Goal: Task Accomplishment & Management: Manage account settings

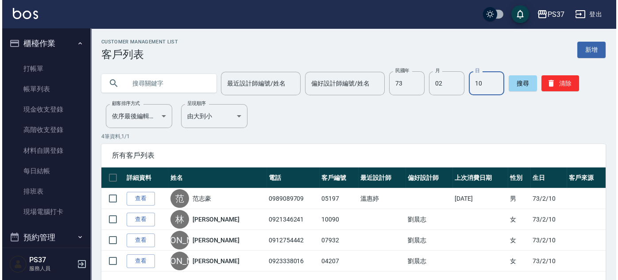
scroll to position [319, 0]
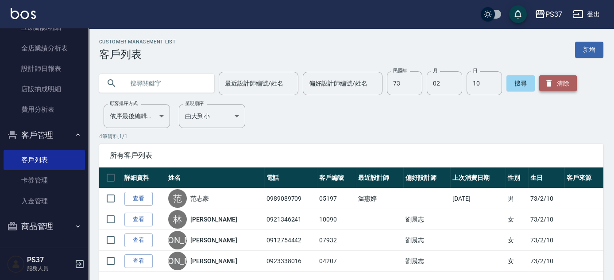
click at [571, 80] on button "清除" at bounding box center [558, 83] width 38 height 16
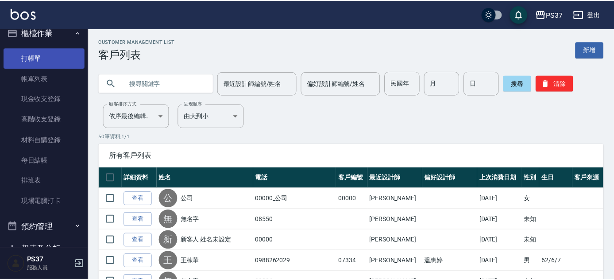
scroll to position [0, 0]
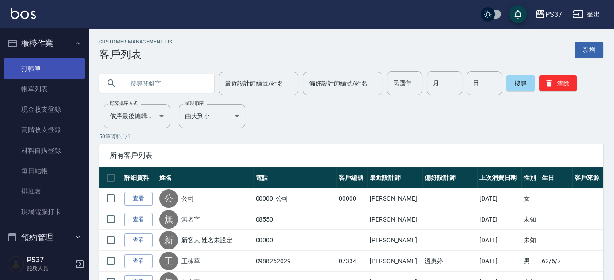
click at [35, 65] on link "打帳單" at bounding box center [44, 68] width 81 height 20
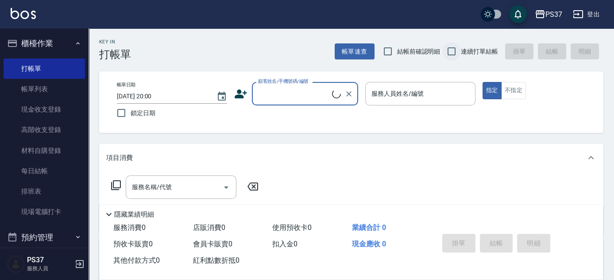
click at [450, 55] on input "連續打單結帳" at bounding box center [451, 51] width 19 height 19
checkbox input "true"
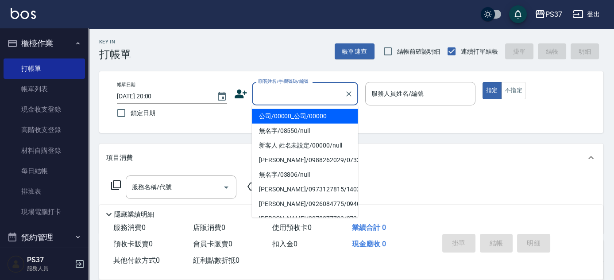
click at [307, 91] on div "顧客姓名/手機號碼/編號 顧客姓名/手機號碼/編號" at bounding box center [305, 93] width 106 height 23
click at [295, 115] on li "公司/00000_公司/00000" at bounding box center [305, 116] width 106 height 15
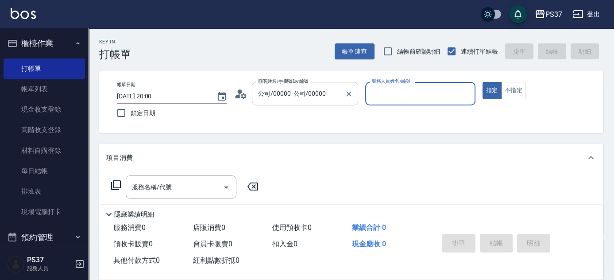
type input "公司/00000_公司/00000"
click at [369, 88] on input "服務人員姓名/編號" at bounding box center [420, 94] width 102 height 16
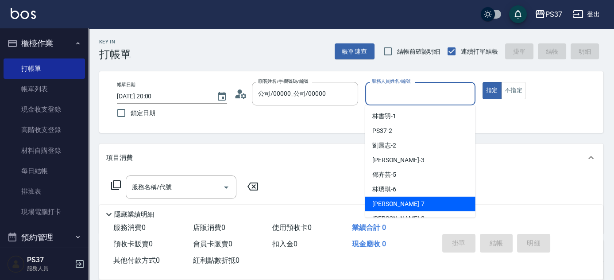
click at [410, 206] on div "黎氏萍 -7" at bounding box center [420, 204] width 110 height 15
type input "黎氏萍-7"
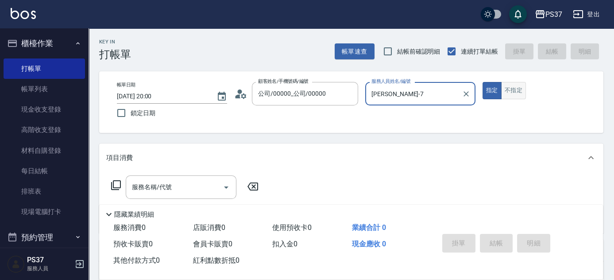
click at [505, 95] on button "不指定" at bounding box center [513, 90] width 25 height 17
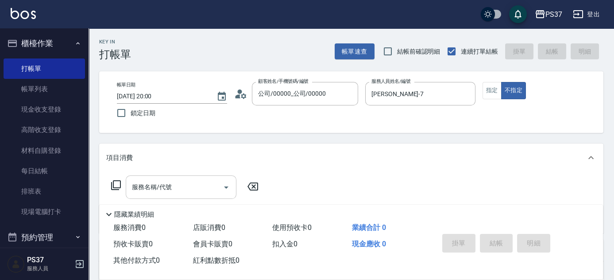
click at [188, 184] on input "服務名稱/代號" at bounding box center [174, 187] width 89 height 16
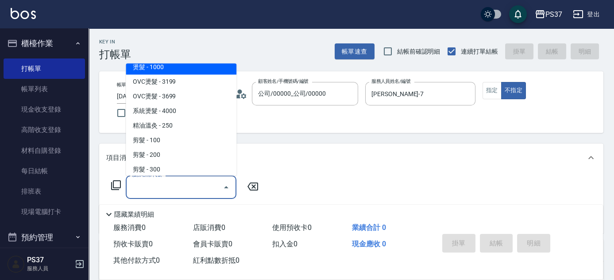
scroll to position [120, 0]
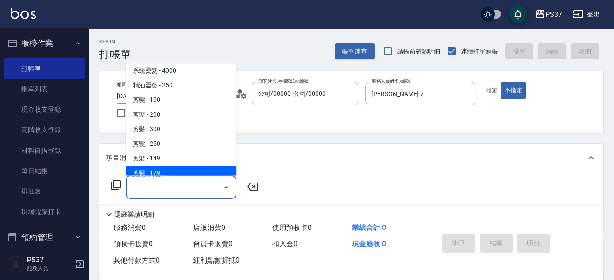
click at [174, 168] on span "剪髮 - 179" at bounding box center [181, 173] width 111 height 15
type input "剪髮(305)"
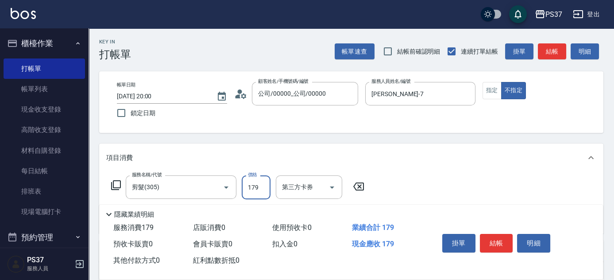
click at [259, 188] on input "179" at bounding box center [256, 187] width 29 height 24
type input "180"
click at [337, 188] on icon "Open" at bounding box center [332, 187] width 11 height 11
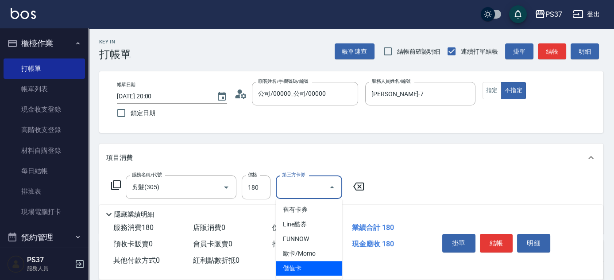
click at [303, 264] on span "儲值卡" at bounding box center [309, 268] width 66 height 15
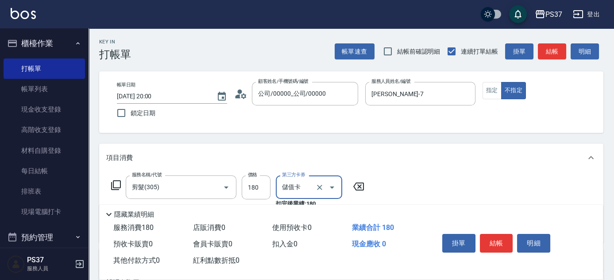
type input "儲值卡"
click at [501, 239] on button "結帳" at bounding box center [496, 243] width 33 height 19
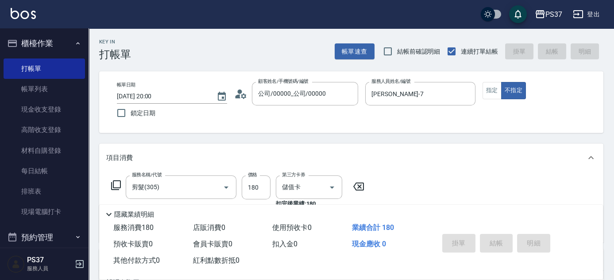
type input "2025/10/09 20:01"
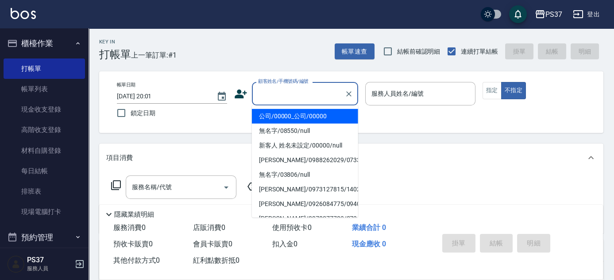
click at [297, 95] on input "顧客姓名/手機號碼/編號" at bounding box center [298, 94] width 85 height 16
click at [295, 114] on li "公司/00000_公司/00000" at bounding box center [305, 116] width 106 height 15
type input "公司/00000_公司/00000"
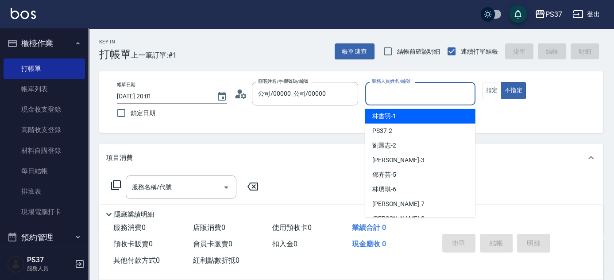
click at [425, 100] on input "服務人員姓名/編號" at bounding box center [420, 94] width 102 height 16
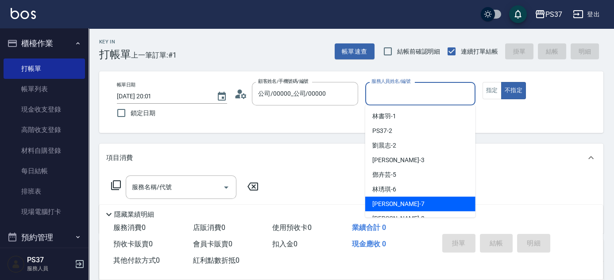
click at [423, 207] on div "黎氏萍 -7" at bounding box center [420, 204] width 110 height 15
type input "黎氏萍-7"
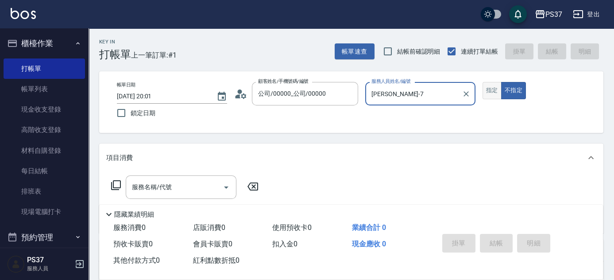
click at [489, 96] on button "指定" at bounding box center [492, 90] width 19 height 17
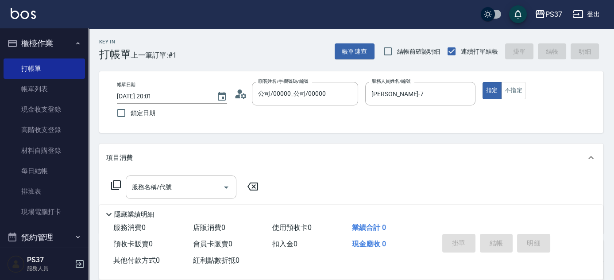
click at [172, 186] on input "服務名稱/代號" at bounding box center [174, 187] width 89 height 16
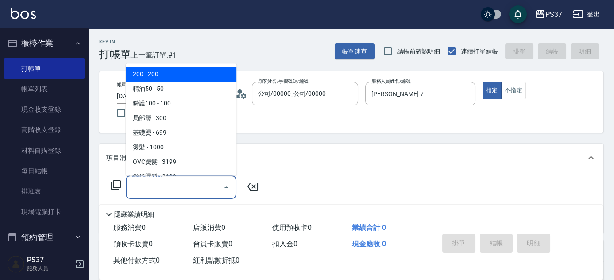
click at [176, 70] on span "200 - 200" at bounding box center [181, 74] width 111 height 15
type input "200(111)"
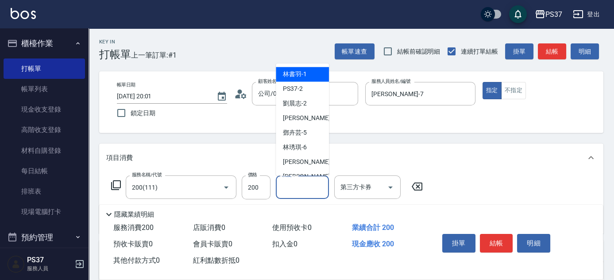
click at [295, 185] on input "洗髮-1" at bounding box center [302, 187] width 45 height 16
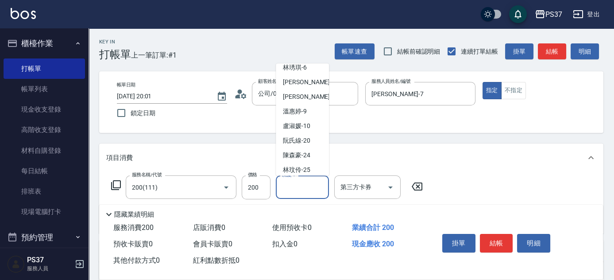
scroll to position [80, 0]
click at [302, 82] on span "黎氏萍 -7" at bounding box center [309, 82] width 52 height 9
type input "黎氏萍-7"
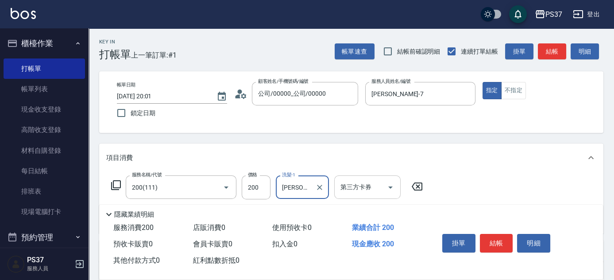
click at [392, 183] on icon "Open" at bounding box center [390, 187] width 11 height 11
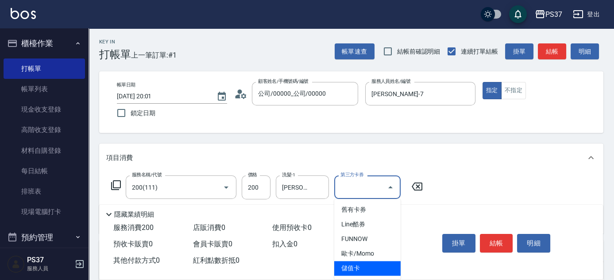
click at [374, 266] on span "儲值卡" at bounding box center [367, 268] width 66 height 15
type input "儲值卡"
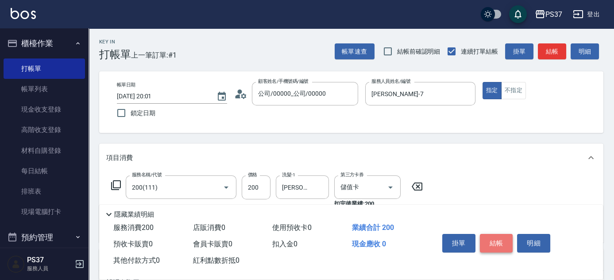
click at [502, 241] on button "結帳" at bounding box center [496, 243] width 33 height 19
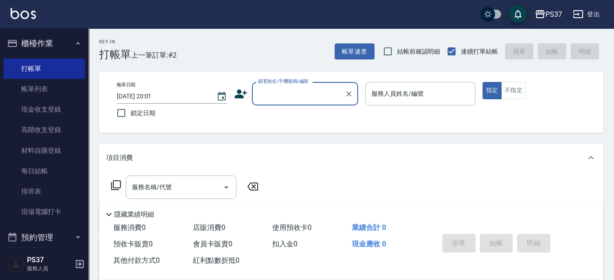
click at [286, 104] on div "顧客姓名/手機號碼/編號" at bounding box center [305, 93] width 106 height 23
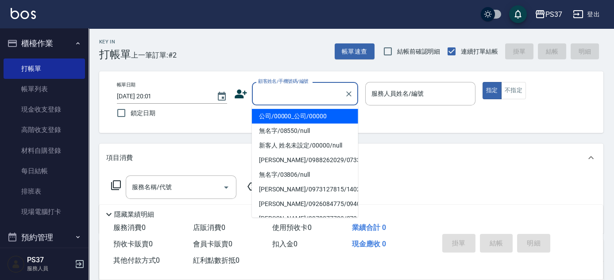
click at [289, 118] on li "公司/00000_公司/00000" at bounding box center [305, 116] width 106 height 15
type input "公司/00000_公司/00000"
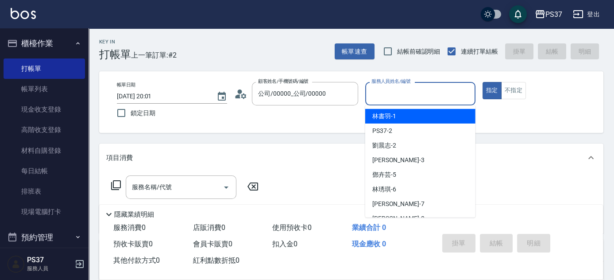
click at [402, 101] on input "服務人員姓名/編號" at bounding box center [420, 94] width 102 height 16
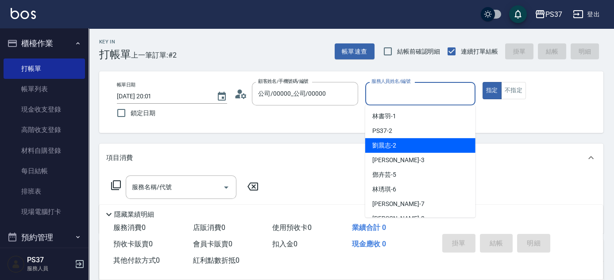
click at [405, 151] on div "劉晨志 -2" at bounding box center [420, 145] width 110 height 15
type input "劉晨志-2"
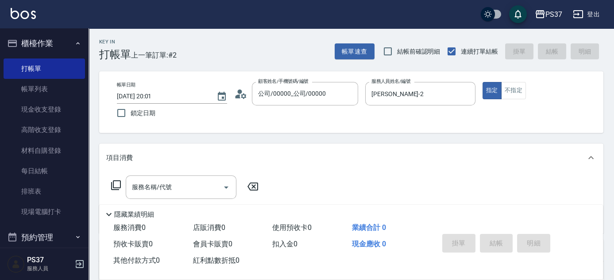
drag, startPoint x: 147, startPoint y: 199, endPoint x: 163, endPoint y: 170, distance: 33.7
click at [147, 199] on div "服務名稱/代號 服務名稱/代號" at bounding box center [185, 200] width 158 height 50
drag, startPoint x: 163, startPoint y: 170, endPoint x: 164, endPoint y: 186, distance: 16.9
click at [163, 172] on div "項目消費 服務名稱/代號 服務名稱/代號" at bounding box center [351, 188] width 504 height 89
click at [164, 186] on input "服務名稱/代號" at bounding box center [174, 187] width 89 height 16
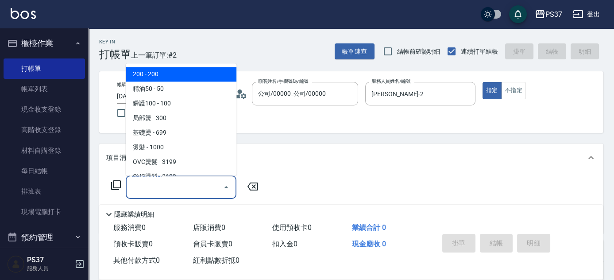
click at [178, 76] on span "200 - 200" at bounding box center [181, 74] width 111 height 15
type input "200(111)"
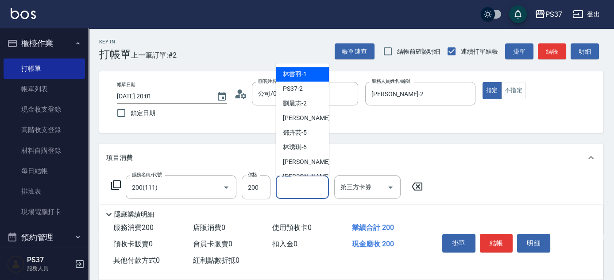
click at [305, 182] on input "洗髮-1" at bounding box center [302, 187] width 45 height 16
click at [310, 171] on div "徐雅娟 -8" at bounding box center [302, 177] width 53 height 15
type input "徐雅娟-8"
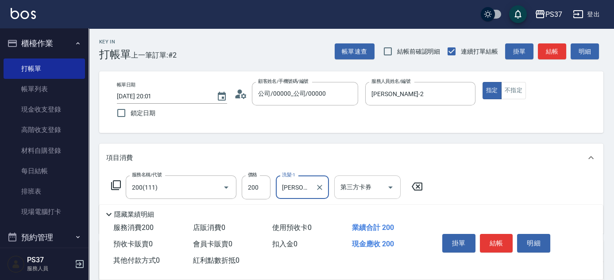
click at [387, 187] on icon "Open" at bounding box center [390, 187] width 11 height 11
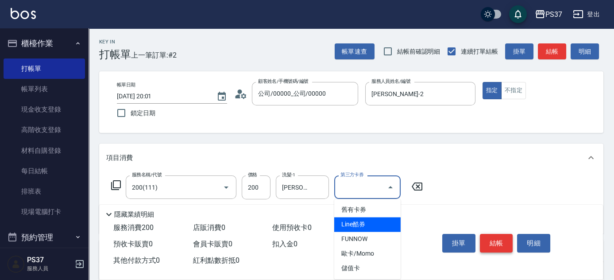
click at [491, 241] on button "結帳" at bounding box center [496, 243] width 33 height 19
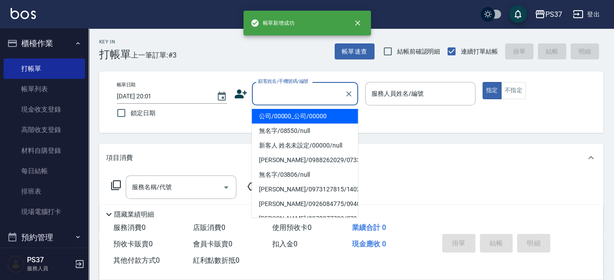
click at [299, 98] on input "顧客姓名/手機號碼/編號" at bounding box center [298, 94] width 85 height 16
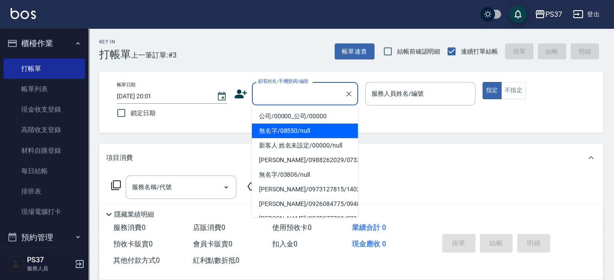
click at [303, 118] on li "公司/00000_公司/00000" at bounding box center [305, 116] width 106 height 15
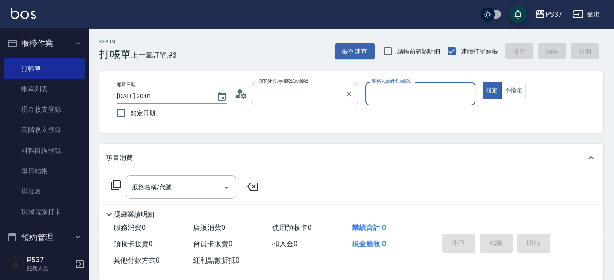
type input "公司/00000_公司/00000"
click at [380, 90] on input "服務人員姓名/編號" at bounding box center [420, 94] width 102 height 16
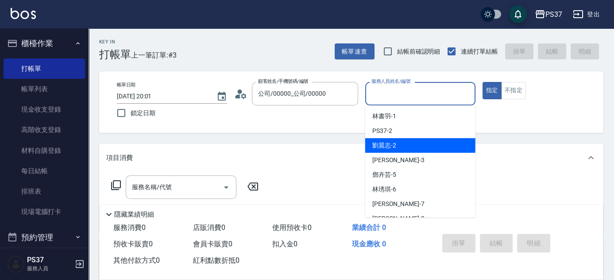
click at [397, 147] on div "劉晨志 -2" at bounding box center [420, 145] width 110 height 15
type input "劉晨志-2"
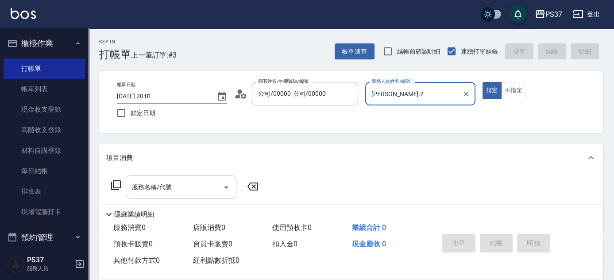
click at [171, 187] on input "服務名稱/代號" at bounding box center [174, 187] width 89 height 16
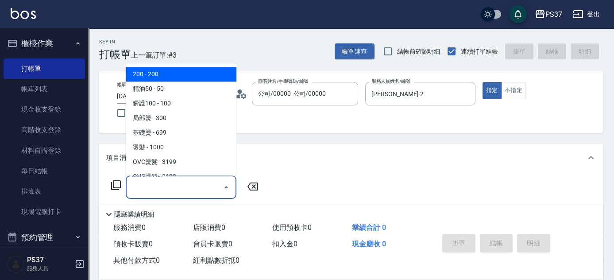
click at [173, 80] on span "200 - 200" at bounding box center [181, 74] width 111 height 15
type input "200(111)"
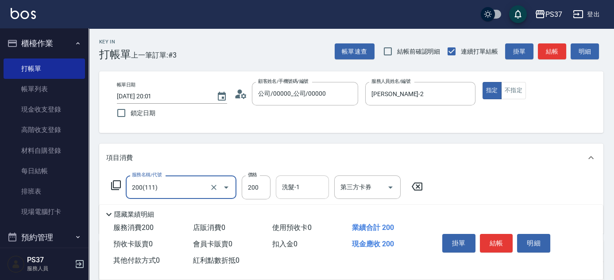
click at [308, 189] on input "洗髮-1" at bounding box center [302, 187] width 45 height 16
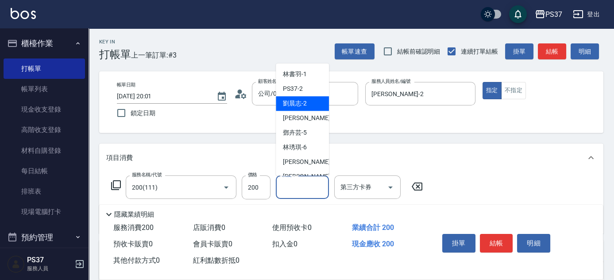
click at [289, 102] on span "劉晨志 -2" at bounding box center [295, 103] width 24 height 9
type input "劉晨志-2"
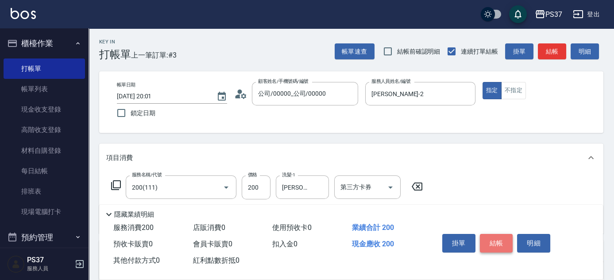
click at [493, 238] on button "結帳" at bounding box center [496, 243] width 33 height 19
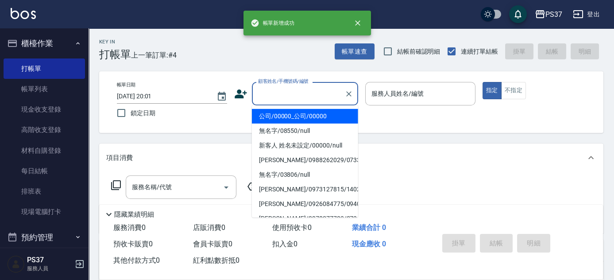
click at [269, 96] on input "顧客姓名/手機號碼/編號" at bounding box center [298, 94] width 85 height 16
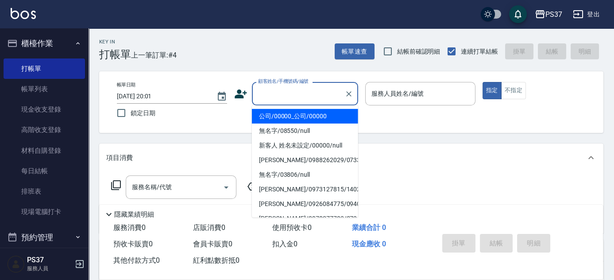
click at [289, 122] on li "公司/00000_公司/00000" at bounding box center [305, 116] width 106 height 15
type input "公司/00000_公司/00000"
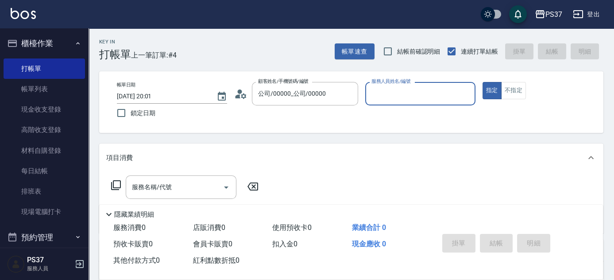
click at [387, 106] on p at bounding box center [420, 109] width 110 height 9
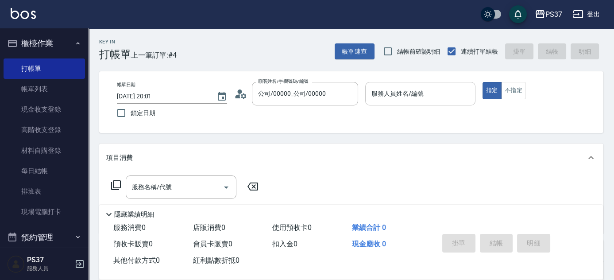
click at [398, 104] on div "服務人員姓名/編號" at bounding box center [420, 93] width 110 height 23
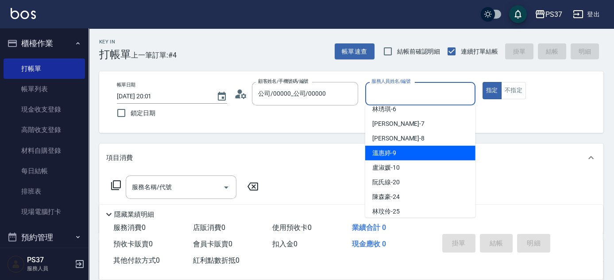
click at [411, 158] on div "溫惠婷 -9" at bounding box center [420, 153] width 110 height 15
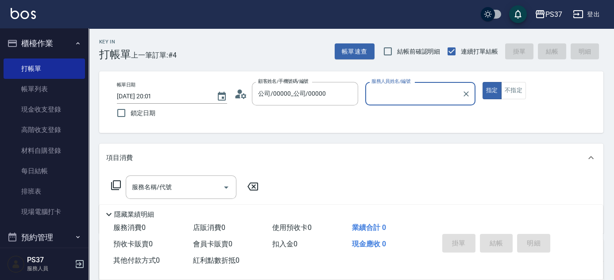
type input "溫惠婷-9"
click at [180, 185] on input "服務名稱/代號" at bounding box center [174, 187] width 89 height 16
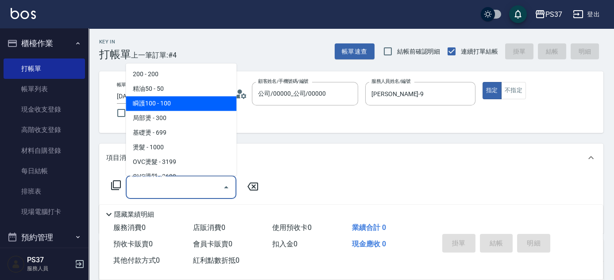
click at [189, 105] on span "瞬護100 - 100" at bounding box center [181, 104] width 111 height 15
type input "瞬護100(113)"
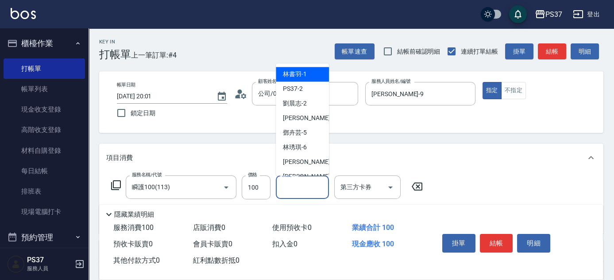
click at [302, 188] on input "洗髮-1" at bounding box center [302, 187] width 45 height 16
click at [305, 172] on span "徐雅娟 -8" at bounding box center [309, 176] width 52 height 9
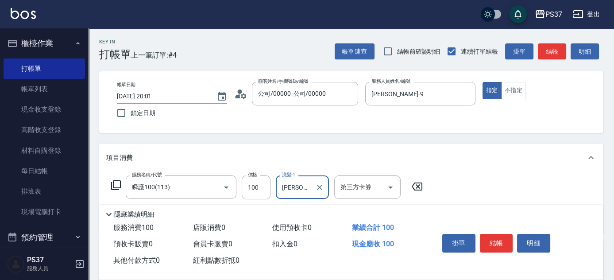
type input "徐雅娟-8"
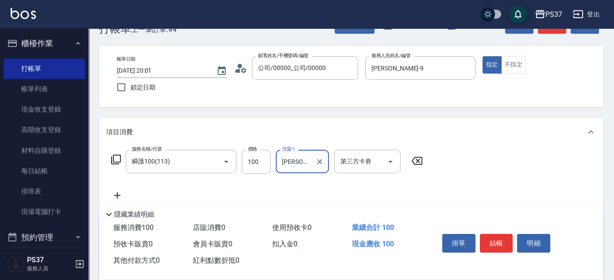
scroll to position [40, 0]
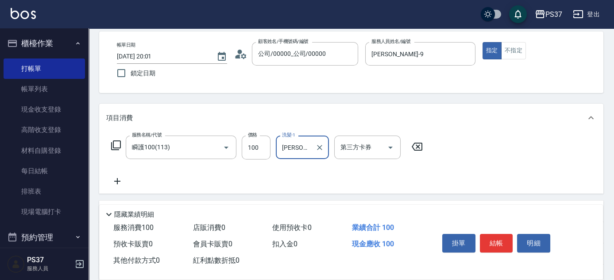
click at [113, 181] on icon at bounding box center [117, 181] width 22 height 11
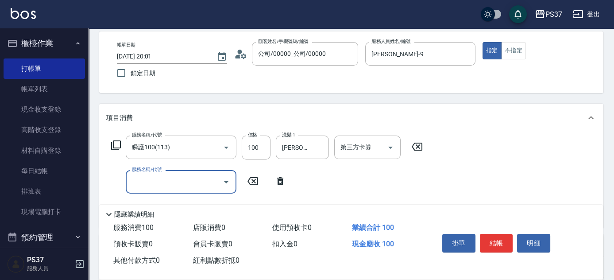
click at [160, 180] on input "服務名稱/代號" at bounding box center [174, 182] width 89 height 16
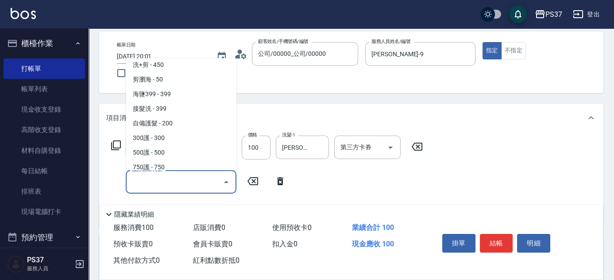
scroll to position [403, 0]
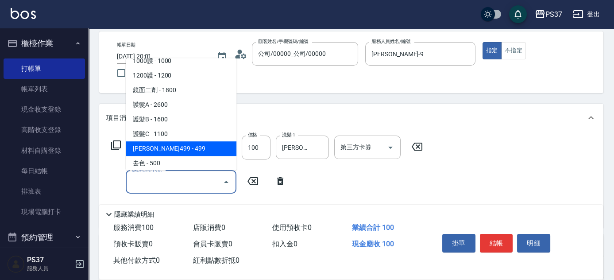
click at [179, 151] on span "伊黛莉499 - 499" at bounding box center [181, 148] width 111 height 15
type input "伊黛莉499(0499)"
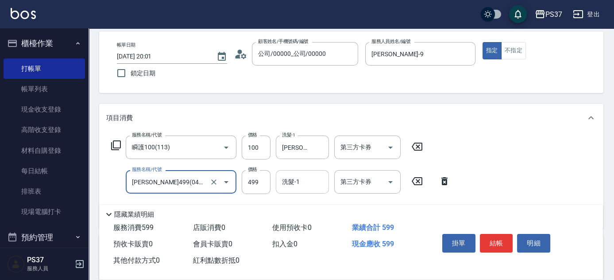
click at [299, 179] on input "洗髮-1" at bounding box center [302, 182] width 45 height 16
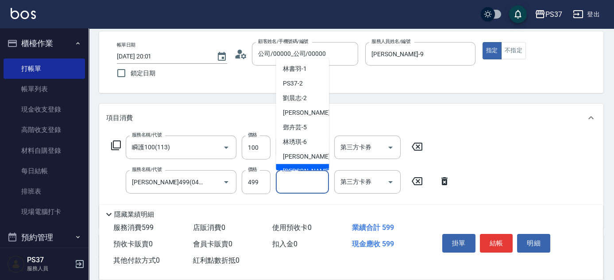
click at [308, 168] on div "徐雅娟 -8" at bounding box center [302, 171] width 53 height 15
type input "徐雅娟-8"
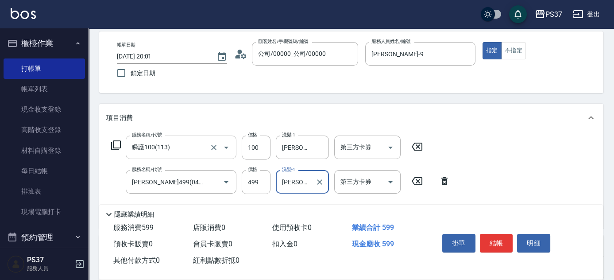
scroll to position [80, 0]
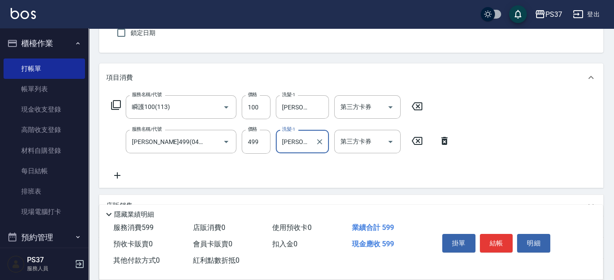
click at [120, 175] on icon at bounding box center [117, 175] width 22 height 11
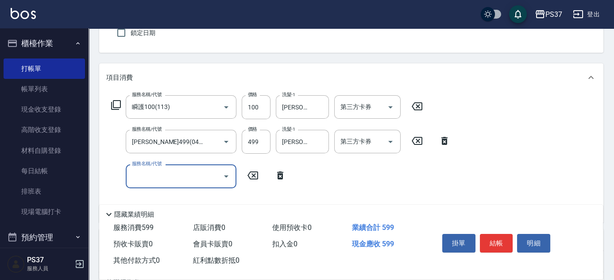
click at [139, 175] on input "服務名稱/代號" at bounding box center [174, 176] width 89 height 16
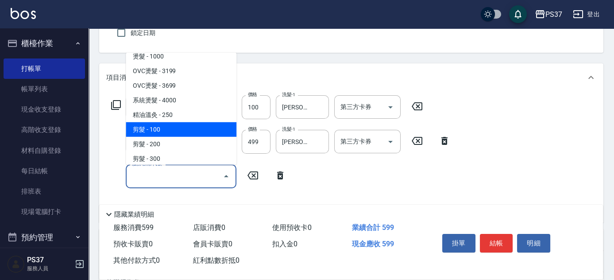
click at [171, 129] on span "剪髮 - 100" at bounding box center [181, 129] width 111 height 15
type input "剪髮(300)"
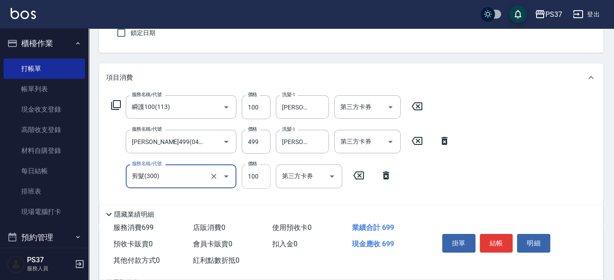
click at [256, 178] on input "100" at bounding box center [256, 176] width 29 height 24
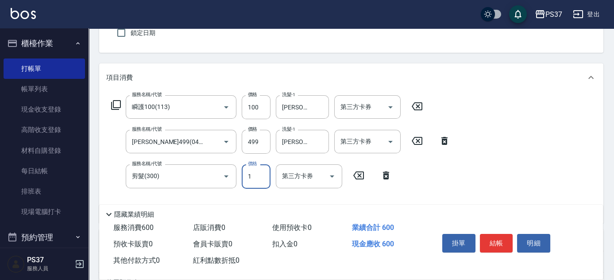
type input "1"
click at [394, 105] on icon "Open" at bounding box center [390, 107] width 11 height 11
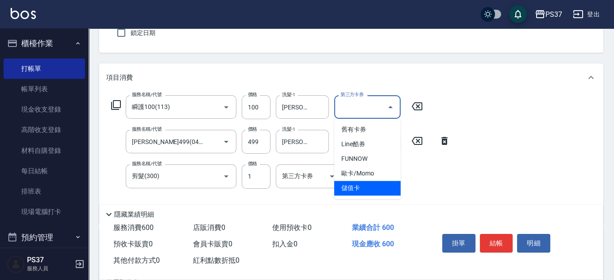
click at [365, 186] on span "儲值卡" at bounding box center [367, 188] width 66 height 15
type input "儲值卡"
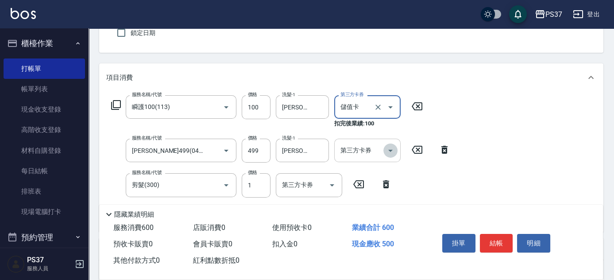
click at [392, 150] on icon "Open" at bounding box center [390, 150] width 11 height 11
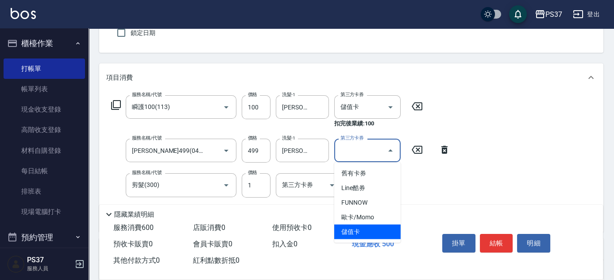
click at [384, 229] on span "儲值卡" at bounding box center [367, 232] width 66 height 15
type input "儲值卡"
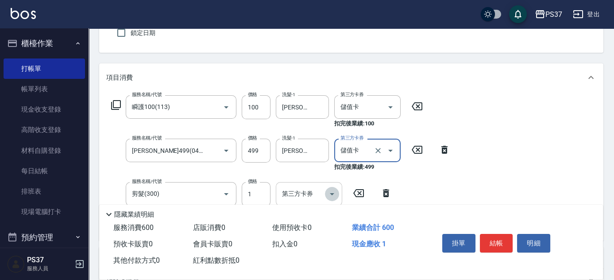
click at [334, 194] on icon "Open" at bounding box center [332, 194] width 11 height 11
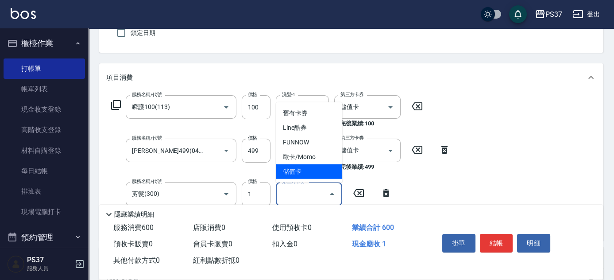
click at [326, 175] on span "儲值卡" at bounding box center [309, 171] width 66 height 15
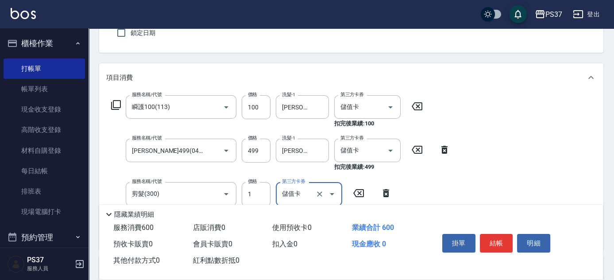
type input "儲值卡"
click at [493, 238] on button "結帳" at bounding box center [496, 243] width 33 height 19
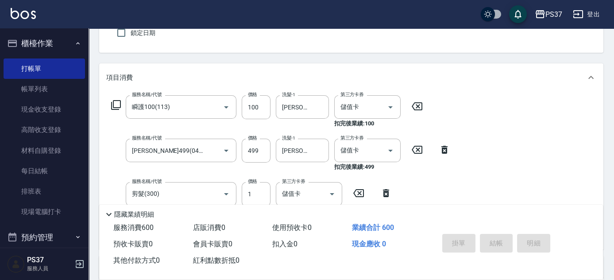
type input "2025/10/09 20:02"
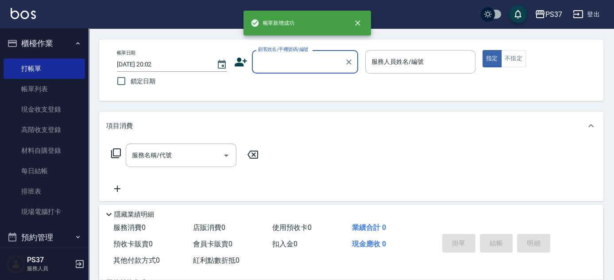
scroll to position [0, 0]
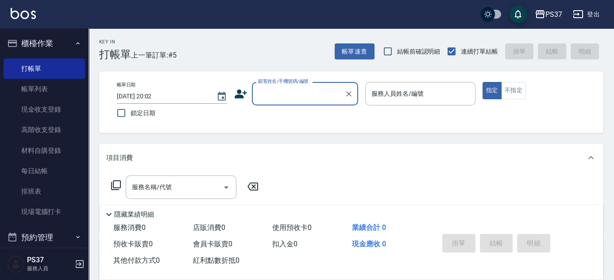
click at [316, 95] on input "顧客姓名/手機號碼/編號" at bounding box center [298, 94] width 85 height 16
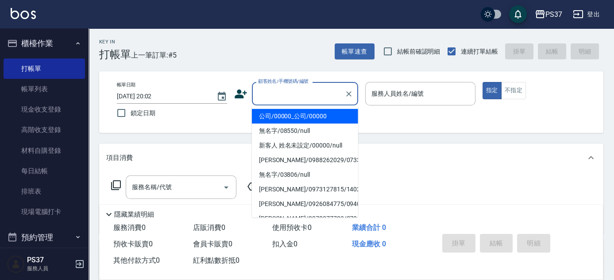
click at [308, 111] on li "公司/00000_公司/00000" at bounding box center [305, 116] width 106 height 15
type input "公司/00000_公司/00000"
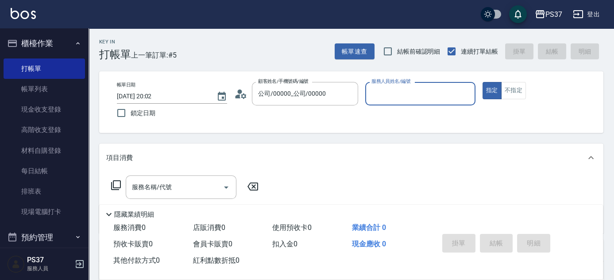
click at [417, 92] on input "服務人員姓名/編號" at bounding box center [420, 94] width 102 height 16
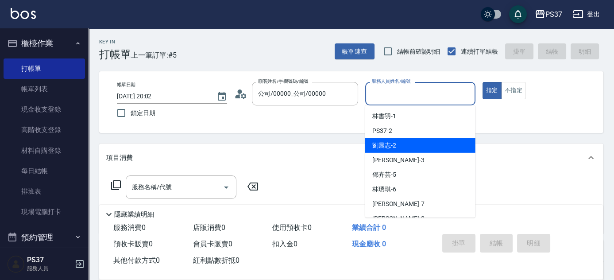
click at [423, 147] on div "劉晨志 -2" at bounding box center [420, 145] width 110 height 15
type input "劉晨志-2"
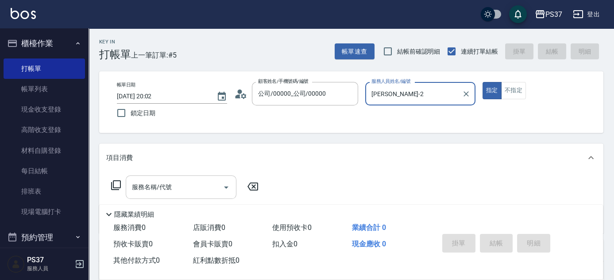
click at [182, 191] on input "服務名稱/代號" at bounding box center [174, 187] width 89 height 16
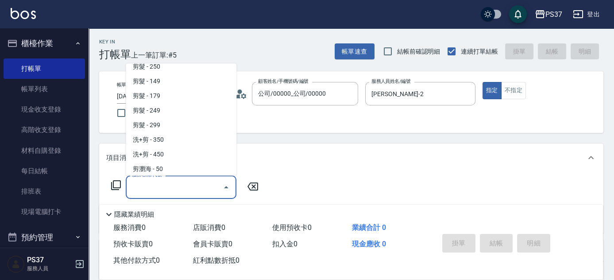
scroll to position [241, 0]
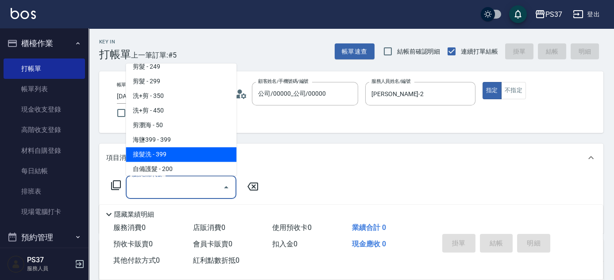
click at [185, 158] on span "接髮洗 - 399" at bounding box center [181, 154] width 111 height 15
type input "接髮洗(399)"
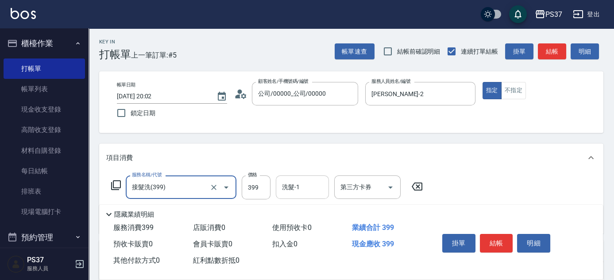
click at [297, 186] on input "洗髮-1" at bounding box center [302, 187] width 45 height 16
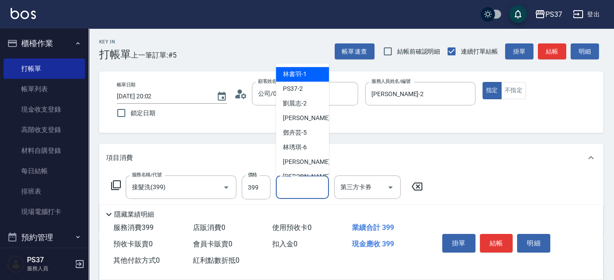
click at [310, 74] on div "林書羽 -1" at bounding box center [302, 74] width 53 height 15
type input "林書羽-1"
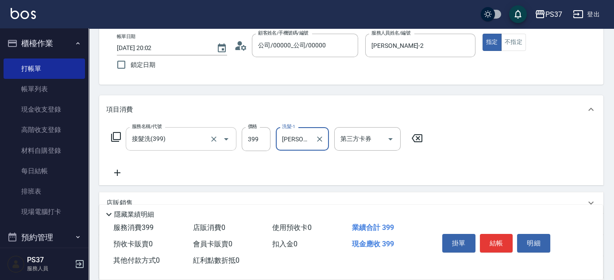
scroll to position [80, 0]
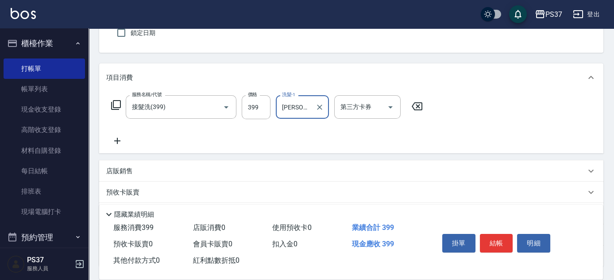
click at [115, 139] on icon at bounding box center [117, 141] width 22 height 11
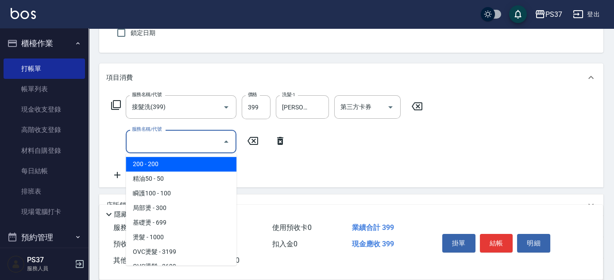
click at [144, 139] on input "服務名稱/代號" at bounding box center [174, 142] width 89 height 16
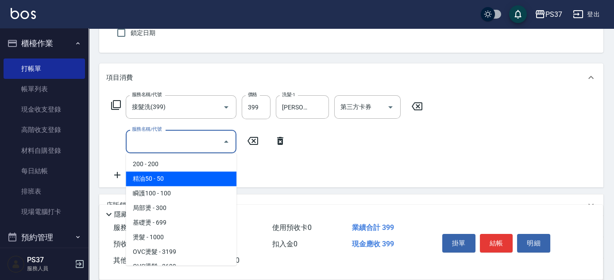
click at [195, 181] on span "精油50 - 50" at bounding box center [181, 178] width 111 height 15
type input "精油50(112)"
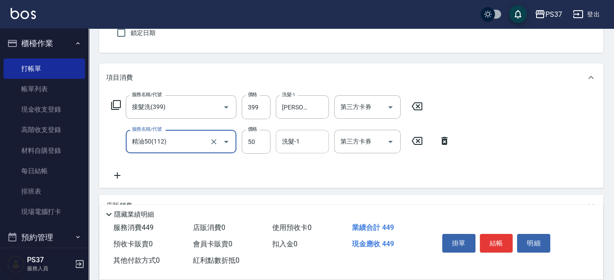
click at [297, 145] on input "洗髮-1" at bounding box center [302, 142] width 45 height 16
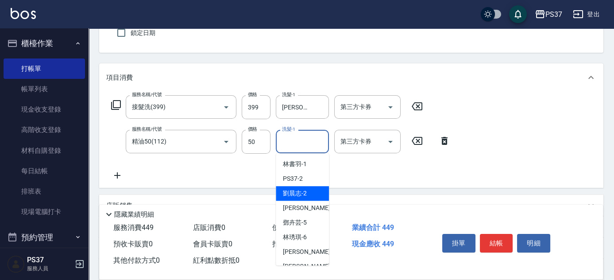
click at [305, 192] on span "劉晨志 -2" at bounding box center [295, 193] width 24 height 9
type input "劉晨志-2"
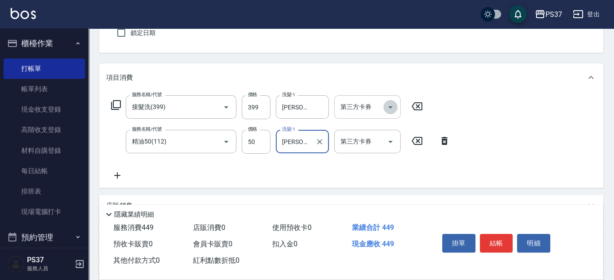
click at [395, 104] on icon "Open" at bounding box center [390, 107] width 11 height 11
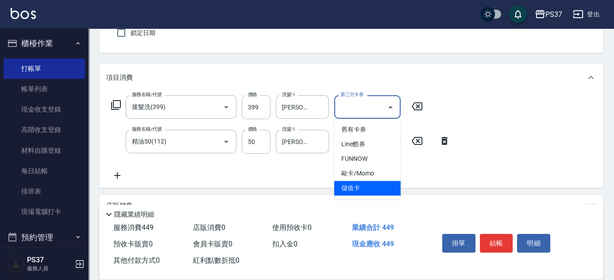
click at [362, 185] on span "儲值卡" at bounding box center [367, 188] width 66 height 15
type input "儲值卡"
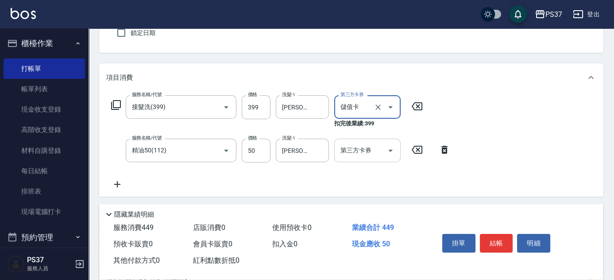
click at [398, 147] on div "第三方卡券" at bounding box center [367, 150] width 66 height 23
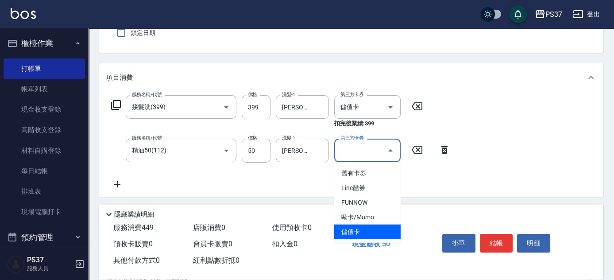
click at [367, 227] on span "儲值卡" at bounding box center [367, 232] width 66 height 15
type input "儲值卡"
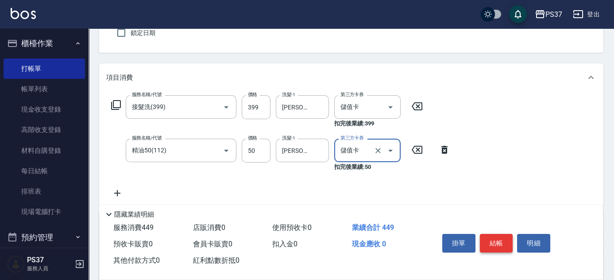
click at [491, 241] on button "結帳" at bounding box center [496, 243] width 33 height 19
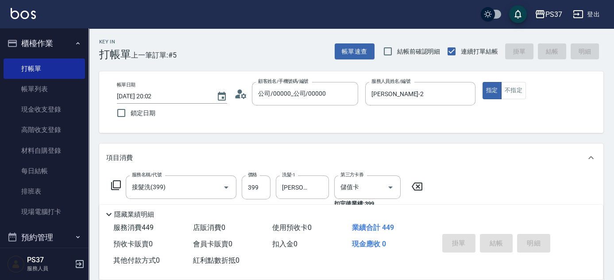
scroll to position [0, 0]
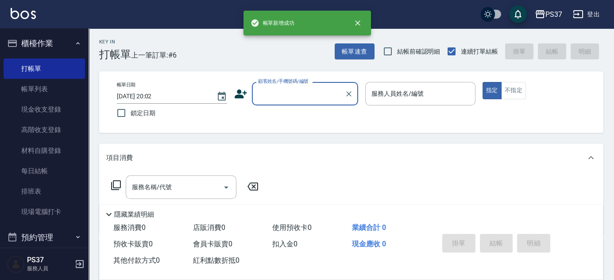
click at [298, 95] on input "顧客姓名/手機號碼/編號" at bounding box center [298, 94] width 85 height 16
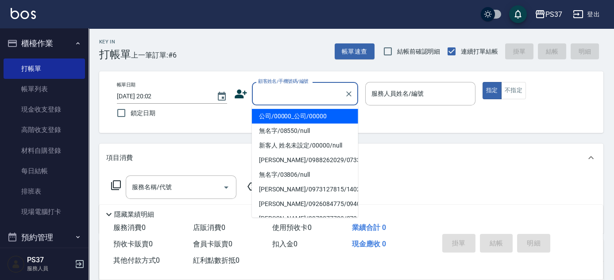
drag, startPoint x: 296, startPoint y: 115, endPoint x: 357, endPoint y: 105, distance: 61.6
click at [296, 116] on li "公司/00000_公司/00000" at bounding box center [305, 116] width 106 height 15
type input "公司/00000_公司/00000"
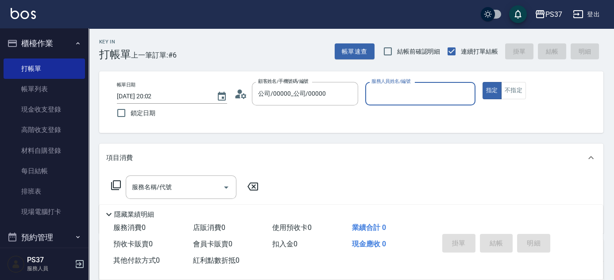
click at [399, 96] on input "服務人員姓名/編號" at bounding box center [420, 94] width 102 height 16
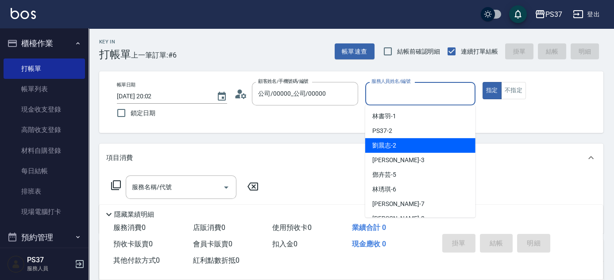
click at [396, 143] on div "劉晨志 -2" at bounding box center [420, 145] width 110 height 15
type input "劉晨志-2"
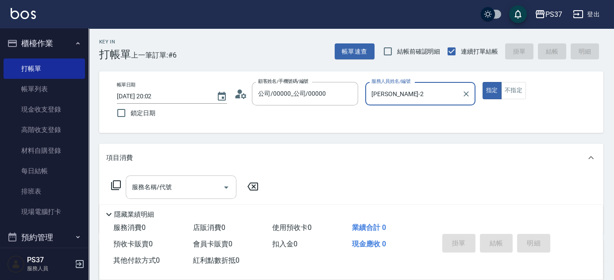
click at [171, 186] on input "服務名稱/代號" at bounding box center [174, 187] width 89 height 16
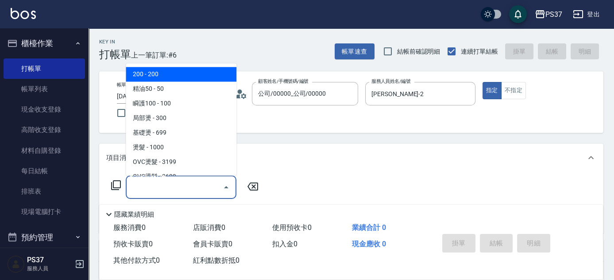
click at [196, 80] on span "200 - 200" at bounding box center [181, 74] width 111 height 15
type input "200(111)"
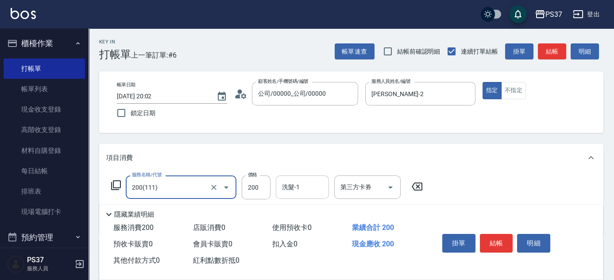
click at [318, 186] on input "洗髮-1" at bounding box center [302, 187] width 45 height 16
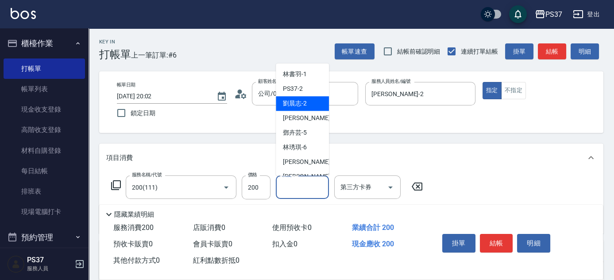
click at [306, 99] on span "劉晨志 -2" at bounding box center [295, 103] width 24 height 9
type input "劉晨志-2"
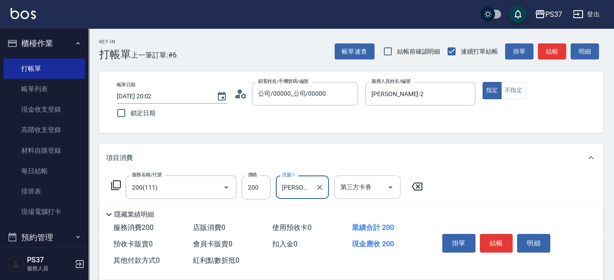
click at [392, 186] on icon "Open" at bounding box center [390, 187] width 4 height 2
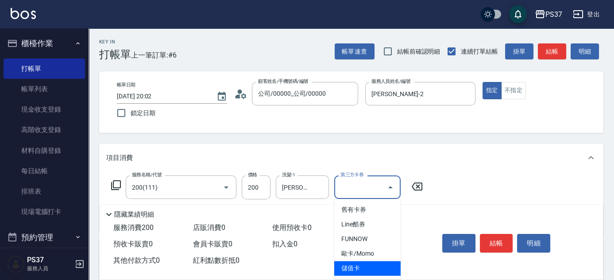
click at [369, 266] on span "儲值卡" at bounding box center [367, 268] width 66 height 15
type input "儲值卡"
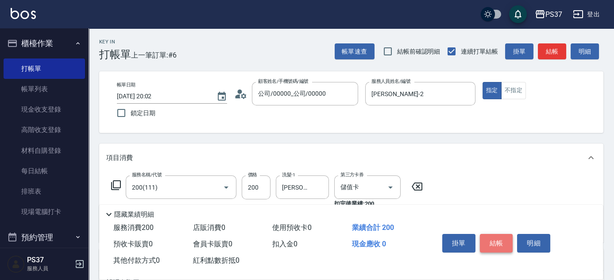
click at [492, 237] on button "結帳" at bounding box center [496, 243] width 33 height 19
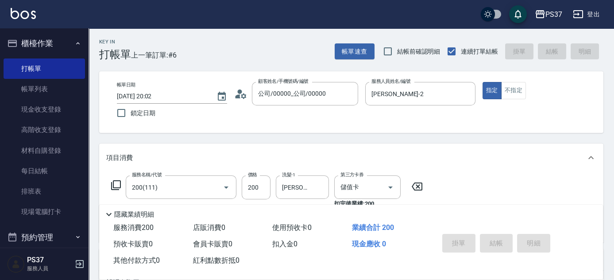
type input "2025/10/09 20:03"
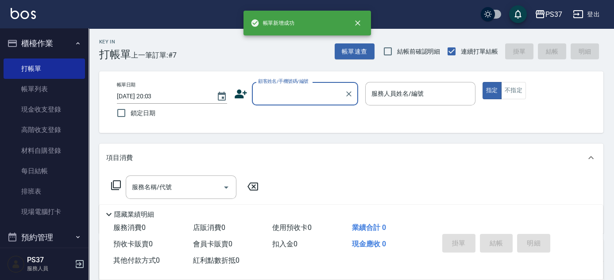
click at [286, 101] on input "顧客姓名/手機號碼/編號" at bounding box center [298, 94] width 85 height 16
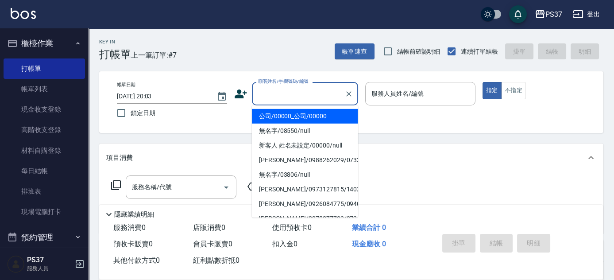
click at [288, 114] on li "公司/00000_公司/00000" at bounding box center [305, 116] width 106 height 15
type input "公司/00000_公司/00000"
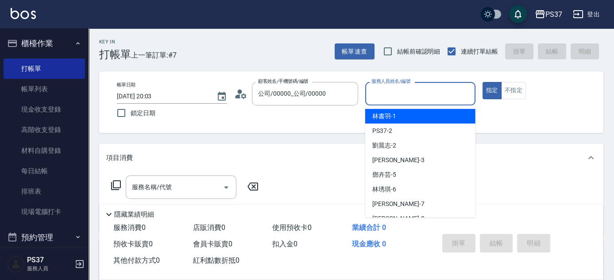
click at [376, 97] on input "服務人員姓名/編號" at bounding box center [420, 94] width 102 height 16
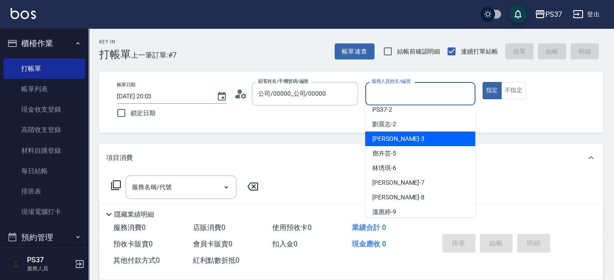
scroll to position [40, 0]
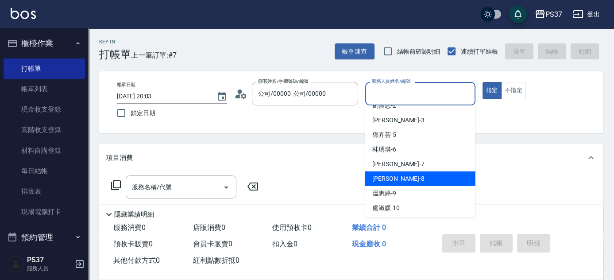
click at [399, 182] on div "徐雅娟 -8" at bounding box center [420, 178] width 110 height 15
type input "徐雅娟-8"
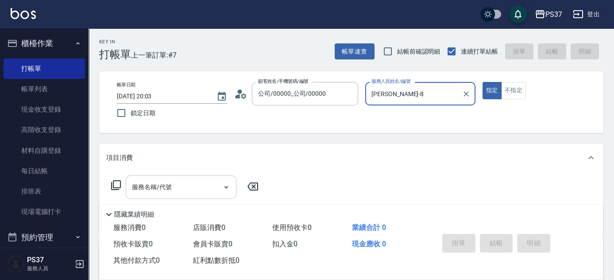
click at [166, 186] on input "服務名稱/代號" at bounding box center [174, 187] width 89 height 16
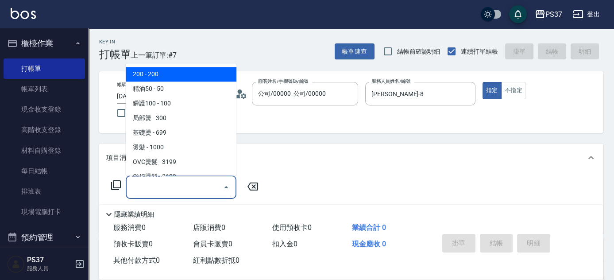
click at [173, 77] on span "200 - 200" at bounding box center [181, 74] width 111 height 15
type input "200(111)"
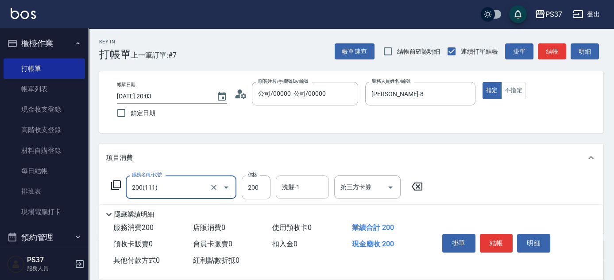
click at [304, 189] on input "洗髮-1" at bounding box center [302, 187] width 45 height 16
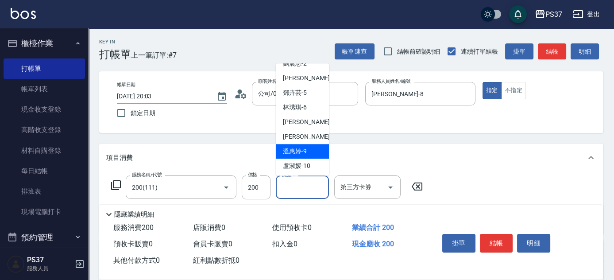
click at [296, 150] on span "溫惠婷 -9" at bounding box center [295, 151] width 24 height 9
type input "溫惠婷-9"
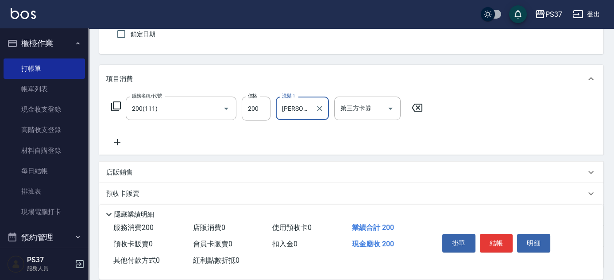
scroll to position [80, 0]
click at [113, 142] on icon at bounding box center [117, 141] width 22 height 11
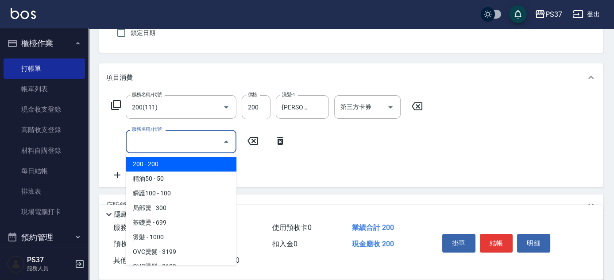
click at [152, 134] on input "服務名稱/代號" at bounding box center [174, 142] width 89 height 16
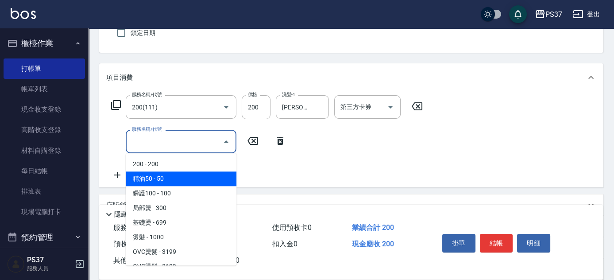
click at [191, 175] on span "精油50 - 50" at bounding box center [181, 178] width 111 height 15
type input "精油50(112)"
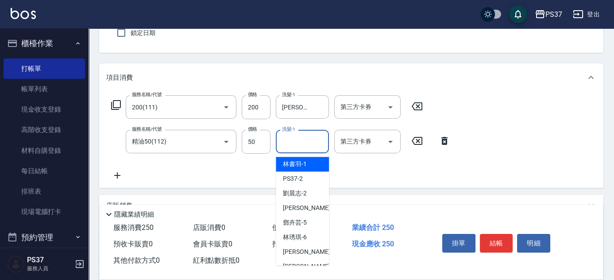
click at [305, 143] on input "洗髮-1" at bounding box center [302, 142] width 45 height 16
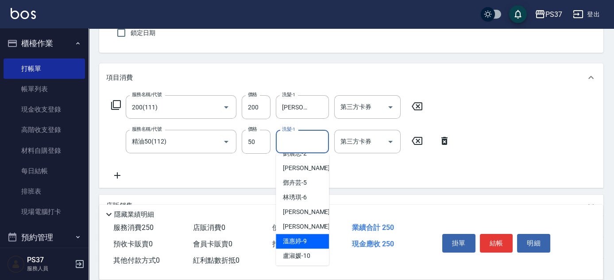
click at [297, 234] on div "溫惠婷 -9" at bounding box center [302, 241] width 53 height 15
type input "溫惠婷-9"
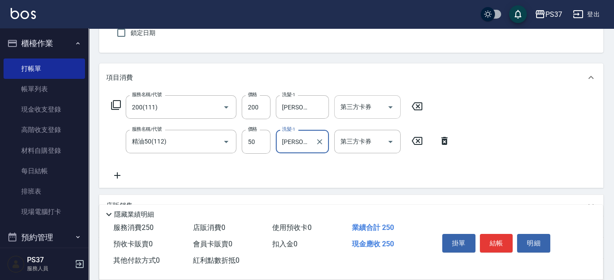
click at [382, 106] on input "第三方卡券" at bounding box center [360, 107] width 45 height 16
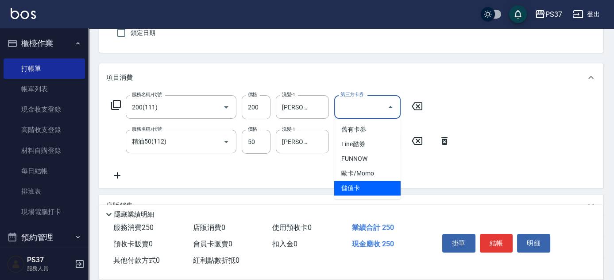
click at [370, 187] on span "儲值卡" at bounding box center [367, 188] width 66 height 15
type input "儲值卡"
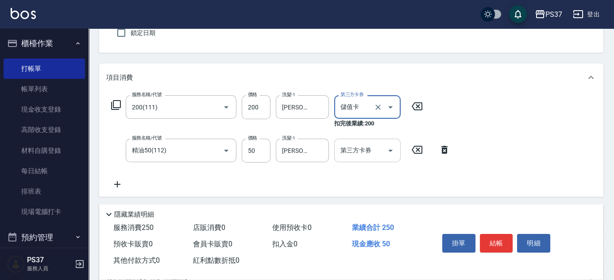
click at [395, 141] on div at bounding box center [390, 150] width 13 height 23
click at [390, 147] on icon "Open" at bounding box center [390, 150] width 11 height 11
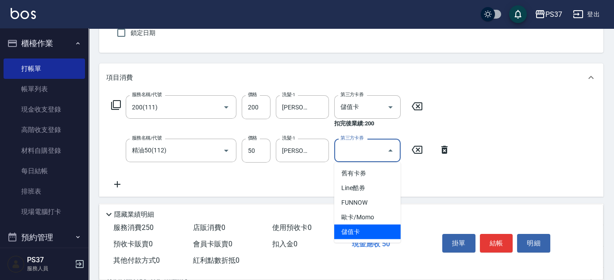
click at [369, 233] on span "儲值卡" at bounding box center [367, 232] width 66 height 15
type input "儲值卡"
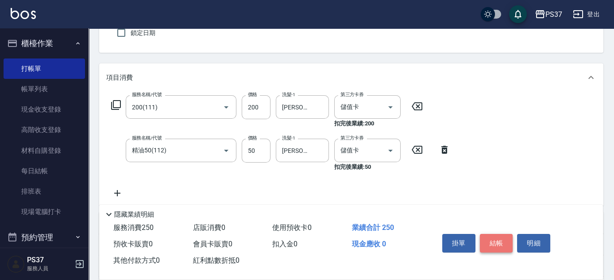
click at [485, 242] on button "結帳" at bounding box center [496, 243] width 33 height 19
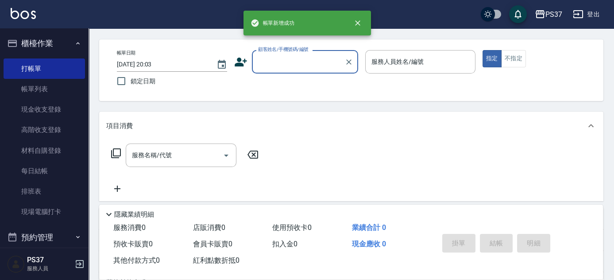
scroll to position [0, 0]
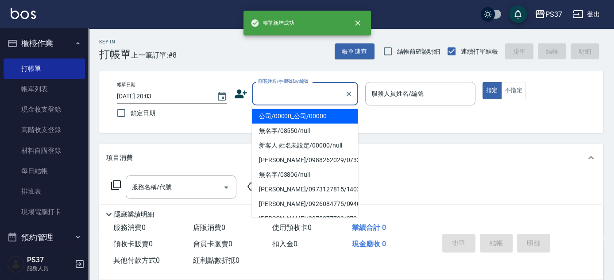
click at [294, 94] on input "顧客姓名/手機號碼/編號" at bounding box center [298, 94] width 85 height 16
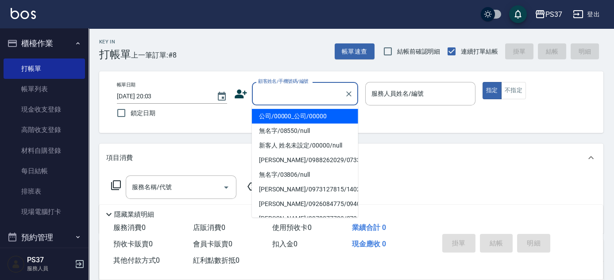
click at [294, 122] on li "公司/00000_公司/00000" at bounding box center [305, 116] width 106 height 15
type input "公司/00000_公司/00000"
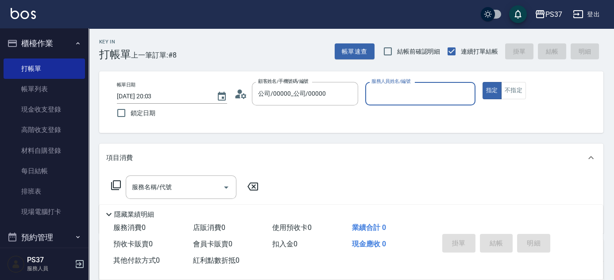
click at [396, 89] on input "服務人員姓名/編號" at bounding box center [420, 94] width 102 height 16
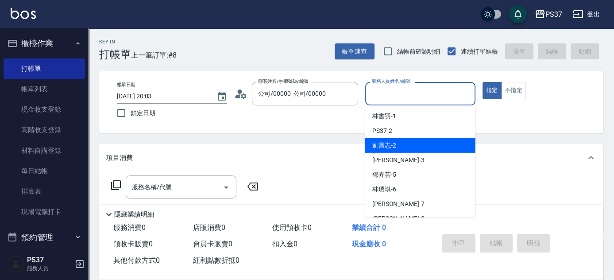
click at [411, 147] on div "劉晨志 -2" at bounding box center [420, 145] width 110 height 15
type input "劉晨志-2"
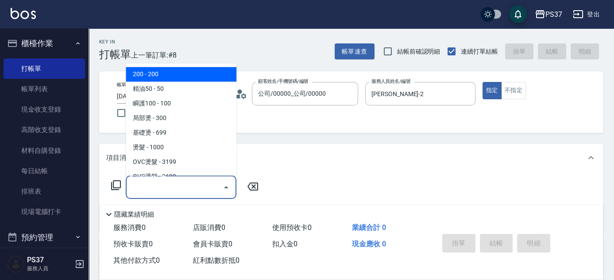
drag, startPoint x: 175, startPoint y: 189, endPoint x: 176, endPoint y: 101, distance: 88.1
click at [176, 189] on input "服務名稱/代號" at bounding box center [174, 187] width 89 height 16
click at [172, 79] on span "200 - 200" at bounding box center [181, 74] width 111 height 15
type input "200(111)"
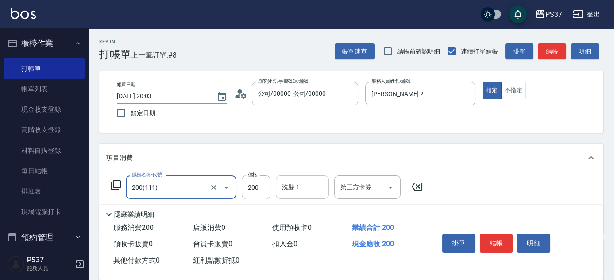
click at [293, 195] on div "洗髮-1" at bounding box center [302, 186] width 53 height 23
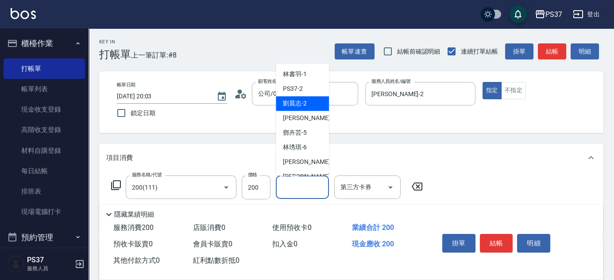
click at [302, 100] on span "劉晨志 -2" at bounding box center [295, 103] width 24 height 9
type input "劉晨志-2"
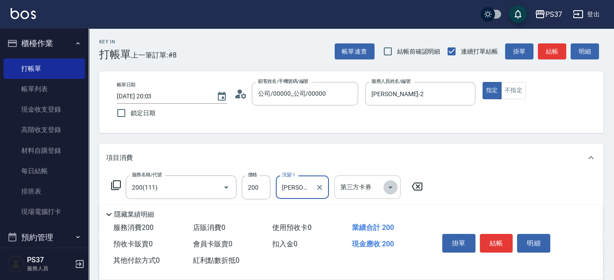
drag, startPoint x: 393, startPoint y: 184, endPoint x: 382, endPoint y: 198, distance: 17.3
click at [394, 185] on icon "Open" at bounding box center [390, 187] width 11 height 11
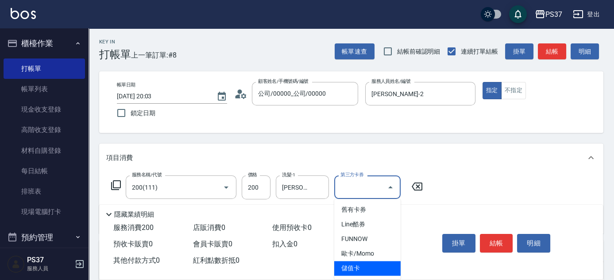
click at [358, 267] on span "儲值卡" at bounding box center [367, 268] width 66 height 15
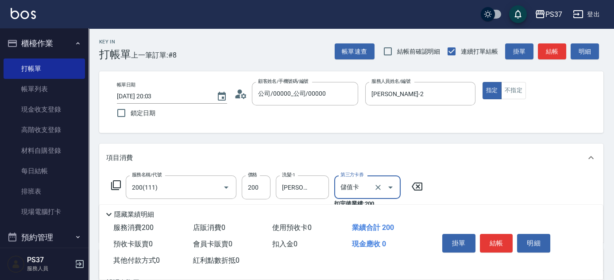
type input "儲值卡"
click at [502, 238] on button "結帳" at bounding box center [496, 243] width 33 height 19
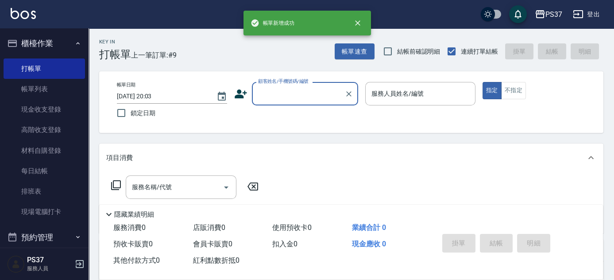
click at [294, 95] on input "顧客姓名/手機號碼/編號" at bounding box center [298, 94] width 85 height 16
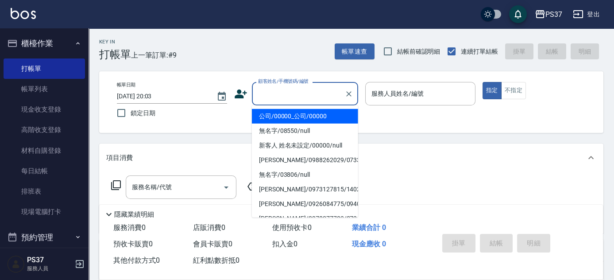
click at [308, 116] on li "公司/00000_公司/00000" at bounding box center [305, 116] width 106 height 15
type input "公司/00000_公司/00000"
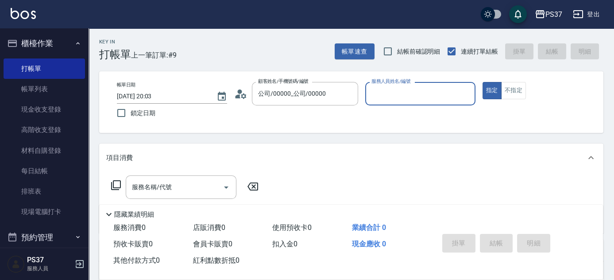
click at [383, 100] on input "服務人員姓名/編號" at bounding box center [420, 94] width 102 height 16
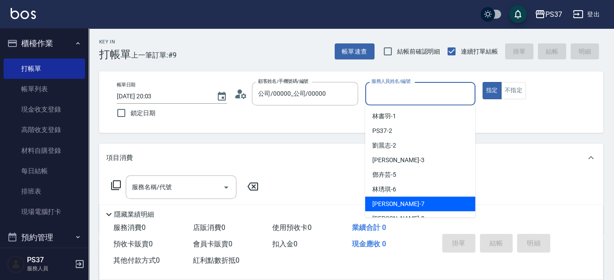
click at [407, 206] on div "黎氏萍 -7" at bounding box center [420, 204] width 110 height 15
type input "黎氏萍-7"
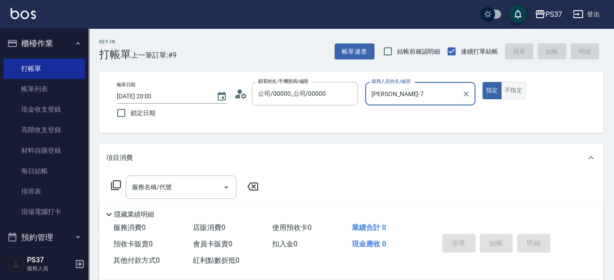
click at [510, 86] on button "不指定" at bounding box center [513, 90] width 25 height 17
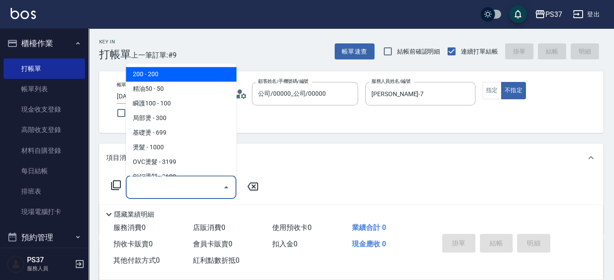
click at [181, 183] on input "服務名稱/代號" at bounding box center [174, 187] width 89 height 16
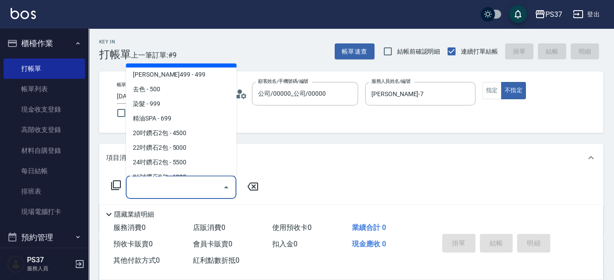
scroll to position [483, 0]
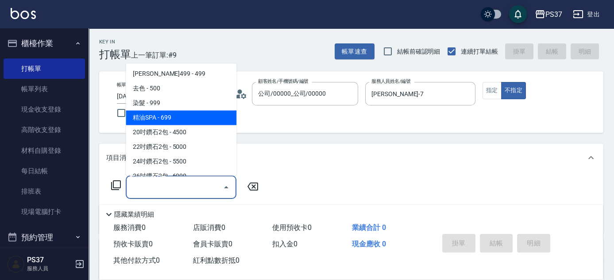
click at [187, 122] on span "精油SPA - 699" at bounding box center [181, 118] width 111 height 15
type input "精油SPA(0699)"
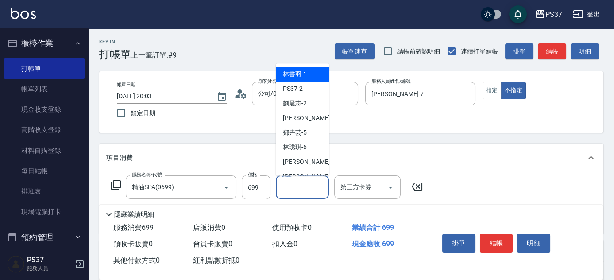
click at [310, 189] on input "洗髮-1" at bounding box center [302, 187] width 45 height 16
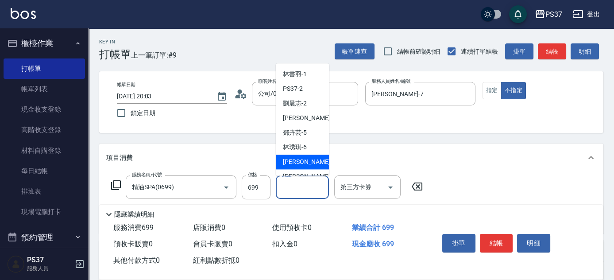
click at [305, 160] on span "黎氏萍 -7" at bounding box center [309, 162] width 52 height 9
type input "黎氏萍-7"
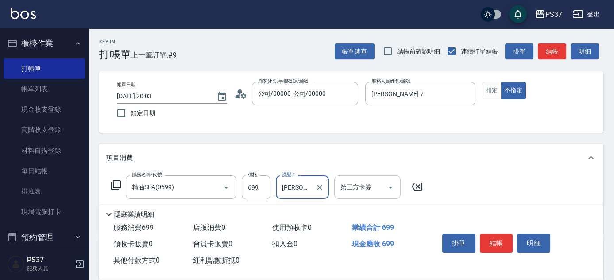
click at [386, 185] on icon "Open" at bounding box center [390, 187] width 11 height 11
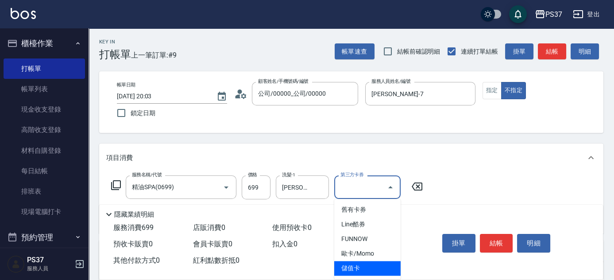
click at [361, 261] on span "儲值卡" at bounding box center [367, 268] width 66 height 15
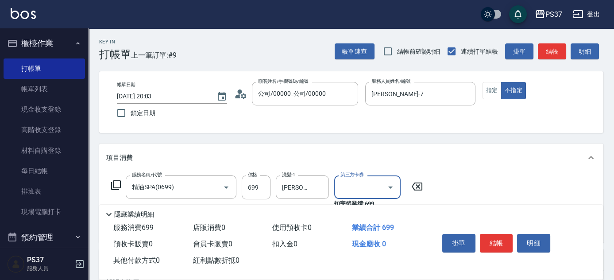
type input "儲值卡"
click at [491, 242] on button "結帳" at bounding box center [496, 243] width 33 height 19
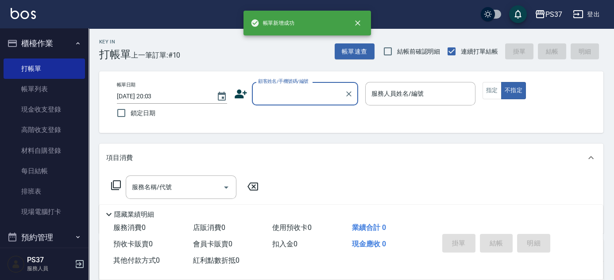
click at [300, 99] on input "顧客姓名/手機號碼/編號" at bounding box center [298, 94] width 85 height 16
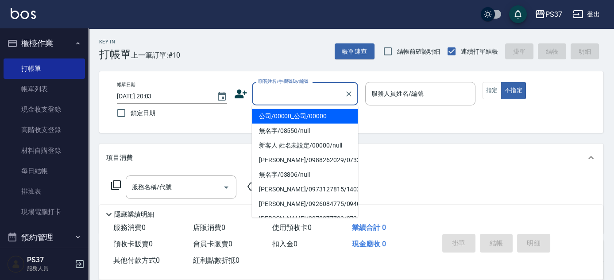
click at [304, 115] on li "公司/00000_公司/00000" at bounding box center [305, 116] width 106 height 15
type input "公司/00000_公司/00000"
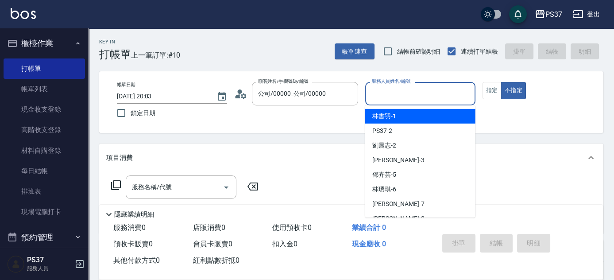
click at [391, 95] on input "服務人員姓名/編號" at bounding box center [420, 94] width 102 height 16
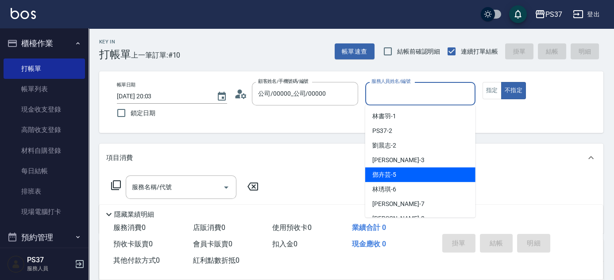
click at [407, 176] on div "鄧卉芸 -5" at bounding box center [420, 174] width 110 height 15
type input "鄧卉芸-5"
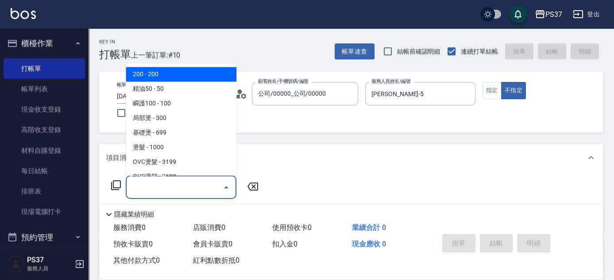
click at [164, 191] on input "服務名稱/代號" at bounding box center [174, 187] width 89 height 16
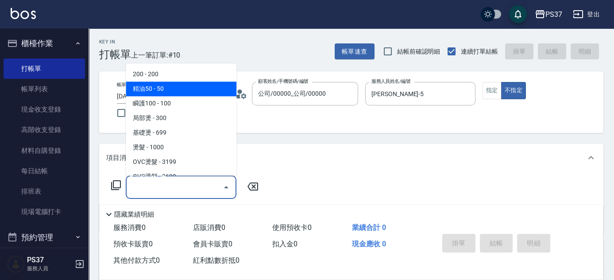
click at [167, 78] on span "200 - 200" at bounding box center [181, 74] width 111 height 15
type input "200(111)"
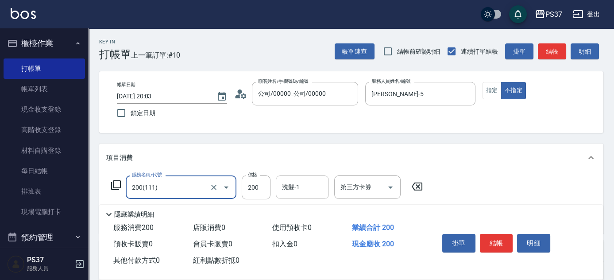
click at [299, 189] on input "洗髮-1" at bounding box center [302, 187] width 45 height 16
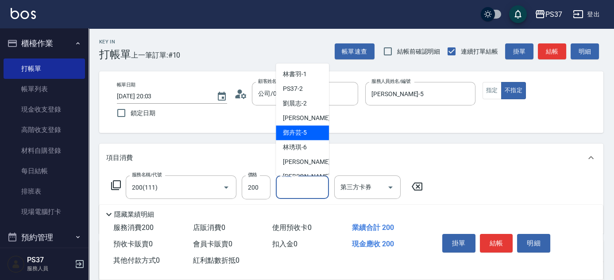
click at [306, 132] on span "鄧卉芸 -5" at bounding box center [295, 132] width 24 height 9
type input "鄧卉芸-5"
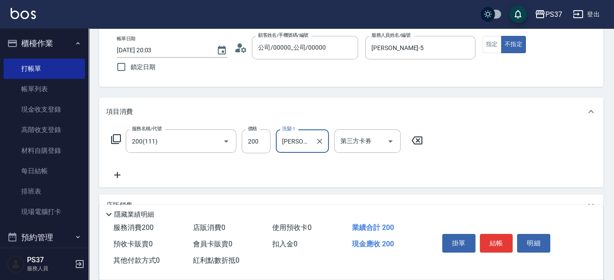
scroll to position [80, 0]
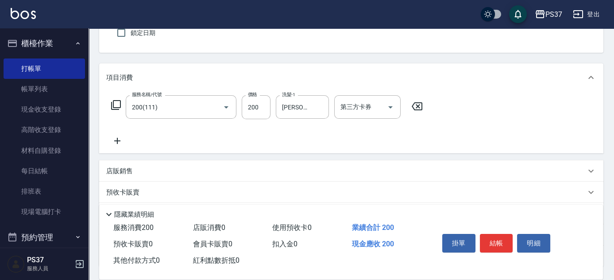
click at [116, 140] on icon at bounding box center [117, 141] width 6 height 6
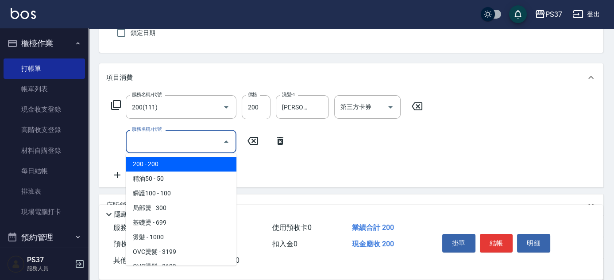
click at [151, 140] on input "服務名稱/代號" at bounding box center [174, 142] width 89 height 16
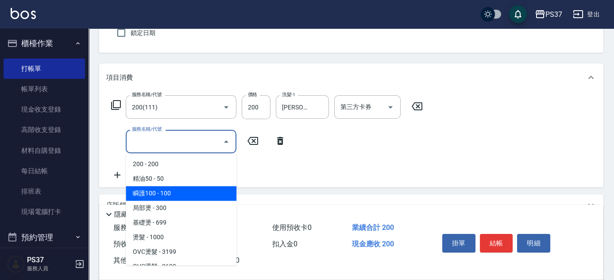
click at [181, 194] on span "瞬護100 - 100" at bounding box center [181, 193] width 111 height 15
type input "瞬護100(113)"
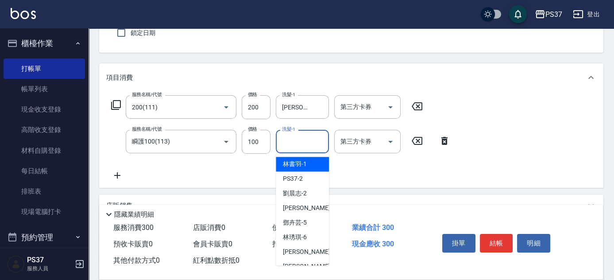
click at [291, 141] on div "洗髮-1 洗髮-1" at bounding box center [302, 141] width 53 height 23
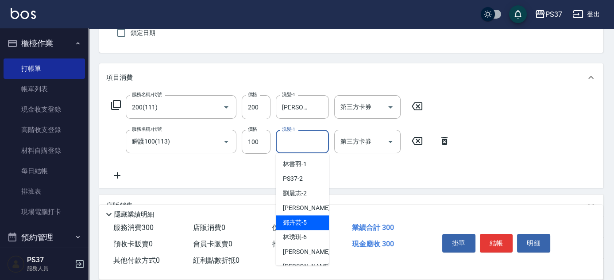
click at [303, 220] on span "鄧卉芸 -5" at bounding box center [295, 222] width 24 height 9
type input "鄧卉芸-5"
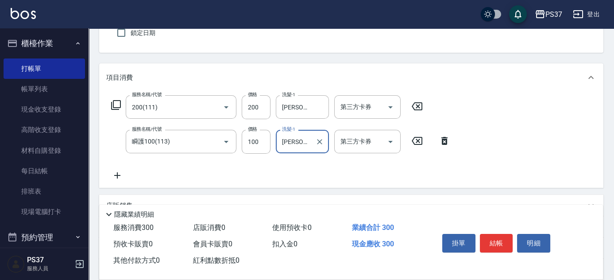
click at [111, 180] on icon at bounding box center [117, 175] width 22 height 11
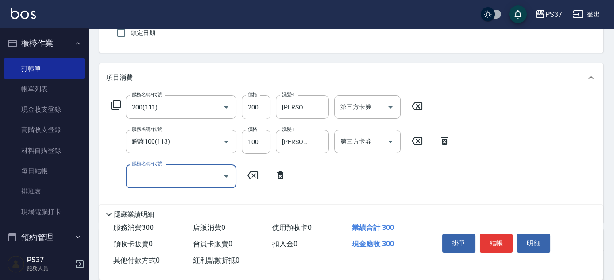
click at [163, 180] on input "服務名稱/代號" at bounding box center [174, 176] width 89 height 16
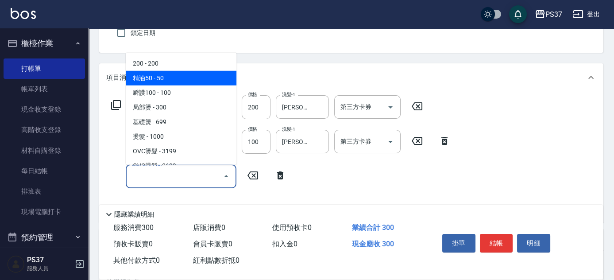
click at [179, 74] on span "精油50 - 50" at bounding box center [181, 78] width 111 height 15
type input "精油50(112)"
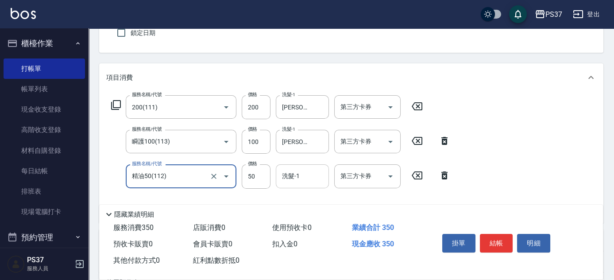
click at [292, 185] on div "洗髮-1" at bounding box center [302, 175] width 53 height 23
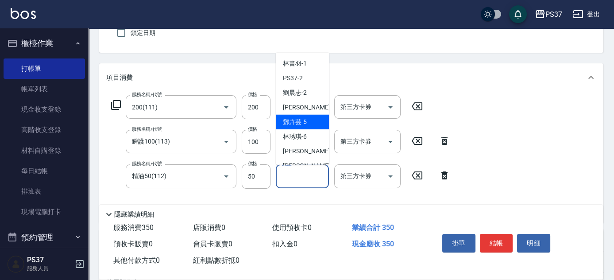
click at [304, 116] on div "鄧卉芸 -5" at bounding box center [302, 122] width 53 height 15
type input "鄧卉芸-5"
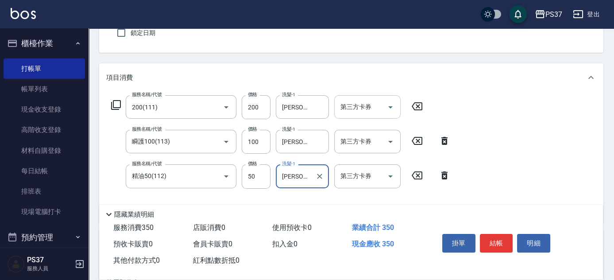
click at [392, 108] on icon "Open" at bounding box center [390, 107] width 11 height 11
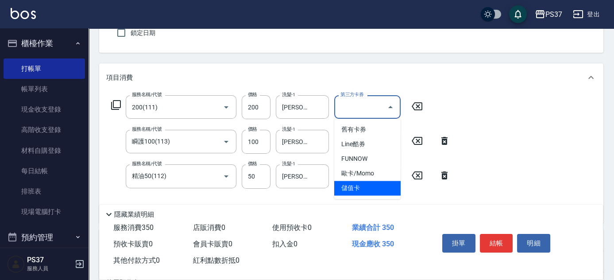
click at [380, 190] on span "儲值卡" at bounding box center [367, 188] width 66 height 15
type input "儲值卡"
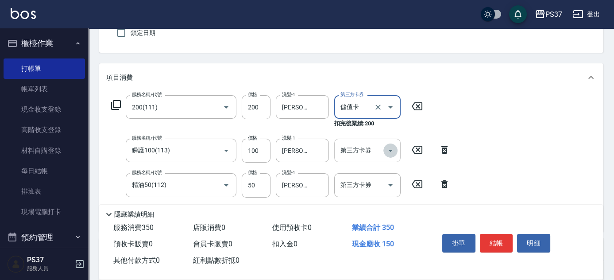
click at [386, 152] on icon "Open" at bounding box center [390, 150] width 11 height 11
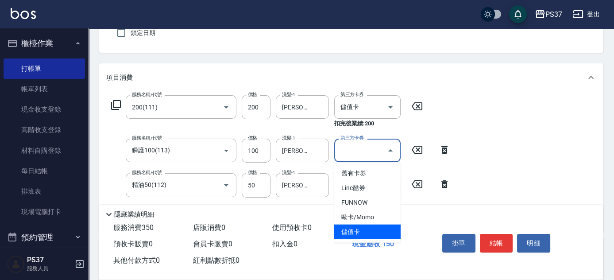
click at [358, 233] on span "儲值卡" at bounding box center [367, 232] width 66 height 15
type input "儲值卡"
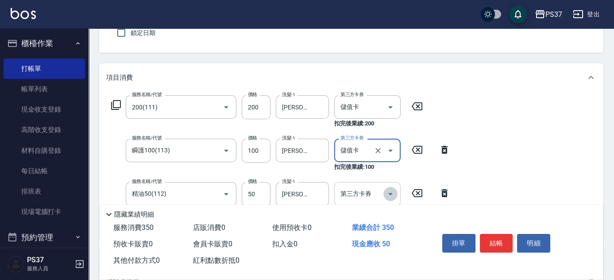
click at [387, 190] on icon "Open" at bounding box center [390, 194] width 11 height 11
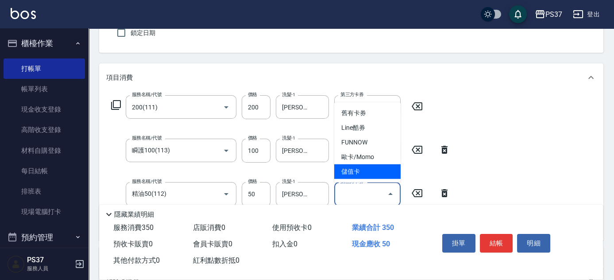
click at [372, 175] on span "儲值卡" at bounding box center [367, 171] width 66 height 15
type input "儲值卡"
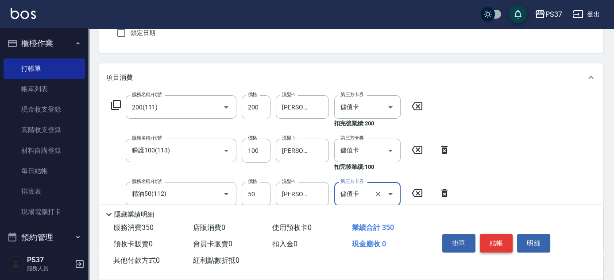
click at [490, 238] on button "結帳" at bounding box center [496, 243] width 33 height 19
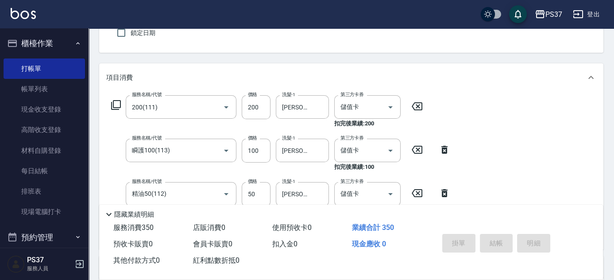
type input "2025/10/09 20:04"
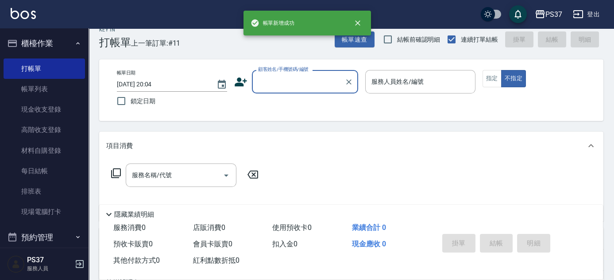
scroll to position [0, 0]
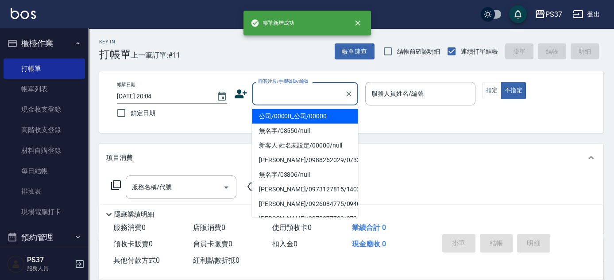
click at [296, 90] on input "顧客姓名/手機號碼/編號" at bounding box center [298, 94] width 85 height 16
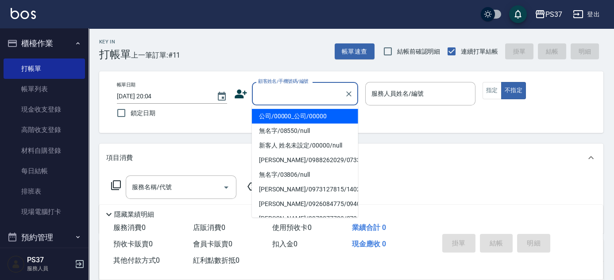
click at [295, 112] on li "公司/00000_公司/00000" at bounding box center [305, 116] width 106 height 15
type input "公司/00000_公司/00000"
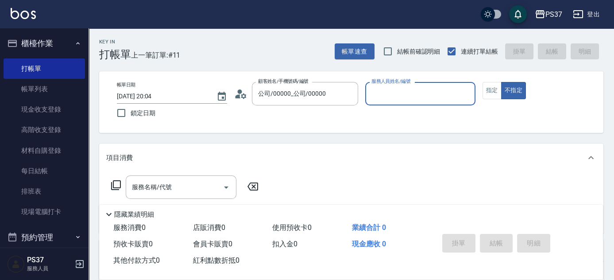
click at [405, 105] on div "服務人員姓名/編號" at bounding box center [420, 93] width 110 height 23
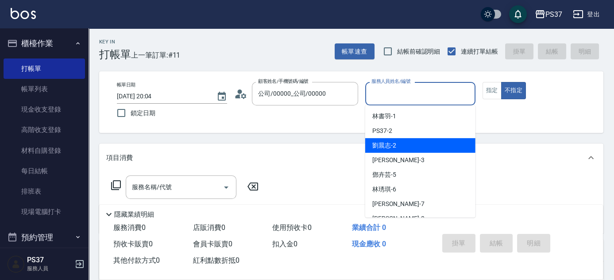
click at [404, 147] on div "劉晨志 -2" at bounding box center [420, 145] width 110 height 15
type input "劉晨志-2"
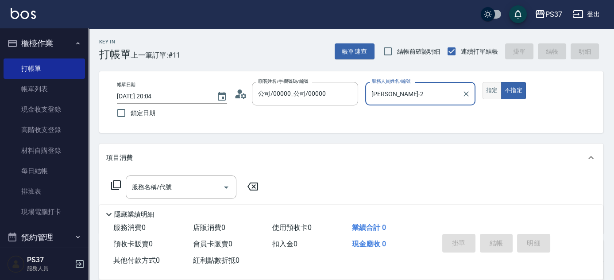
click at [497, 94] on button "指定" at bounding box center [492, 90] width 19 height 17
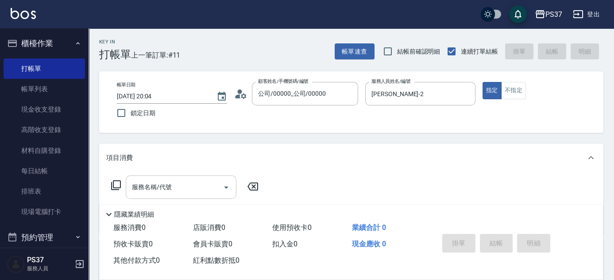
click at [167, 190] on input "服務名稱/代號" at bounding box center [174, 187] width 89 height 16
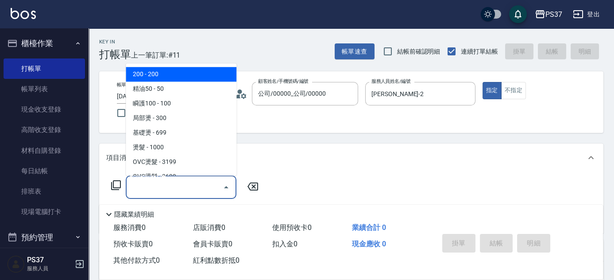
click at [175, 79] on span "200 - 200" at bounding box center [181, 74] width 111 height 15
type input "200(111)"
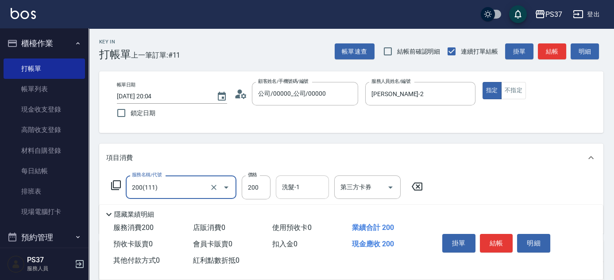
click at [292, 184] on div "洗髮-1 洗髮-1" at bounding box center [302, 186] width 53 height 23
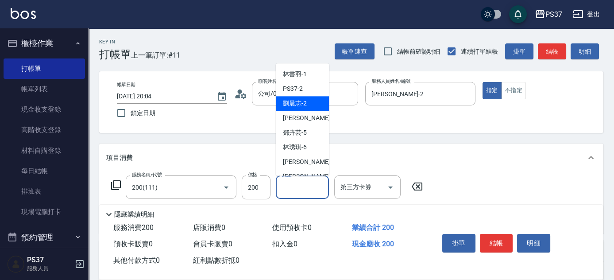
click at [293, 107] on span "劉晨志 -2" at bounding box center [295, 103] width 24 height 9
type input "劉晨志-2"
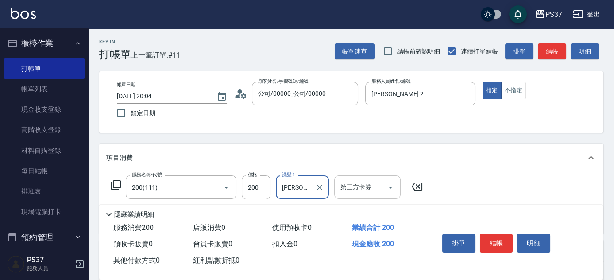
click at [388, 180] on button "Open" at bounding box center [391, 187] width 14 height 14
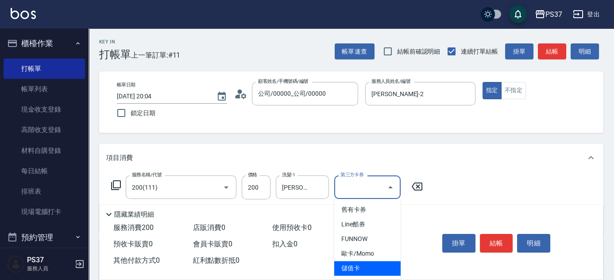
click at [361, 270] on span "儲值卡" at bounding box center [367, 268] width 66 height 15
type input "儲值卡"
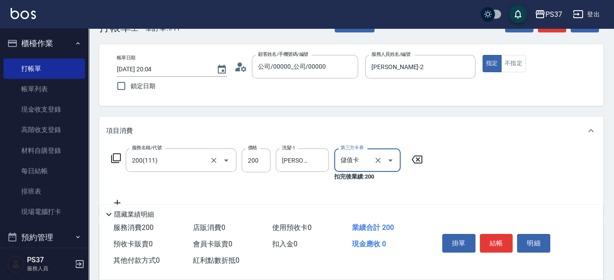
scroll to position [40, 0]
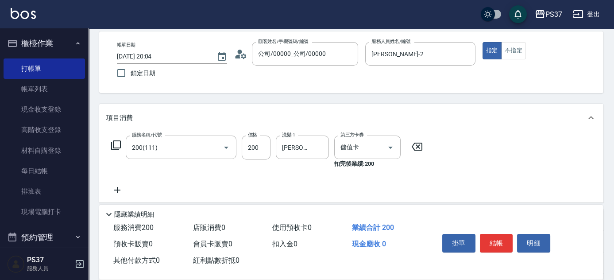
click at [115, 188] on icon at bounding box center [117, 190] width 22 height 11
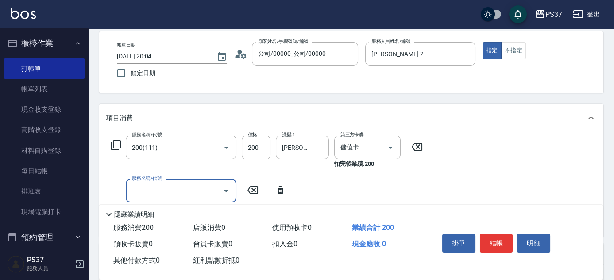
click at [148, 191] on input "服務名稱/代號" at bounding box center [174, 191] width 89 height 16
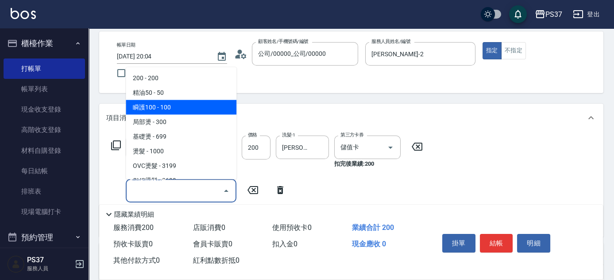
click at [166, 107] on span "瞬護100 - 100" at bounding box center [181, 107] width 111 height 15
type input "瞬護100(113)"
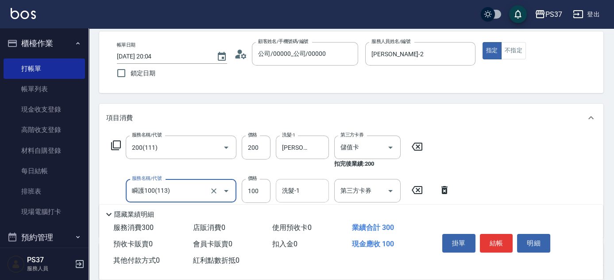
click at [298, 191] on input "洗髮-1" at bounding box center [302, 191] width 45 height 16
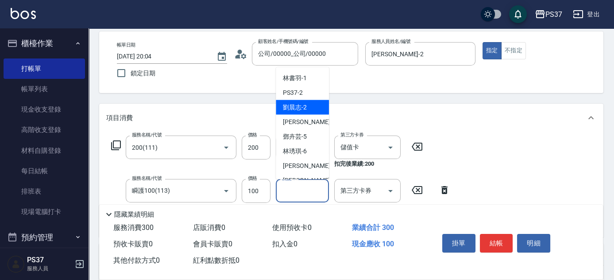
click at [301, 109] on span "劉晨志 -2" at bounding box center [295, 107] width 24 height 9
type input "劉晨志-2"
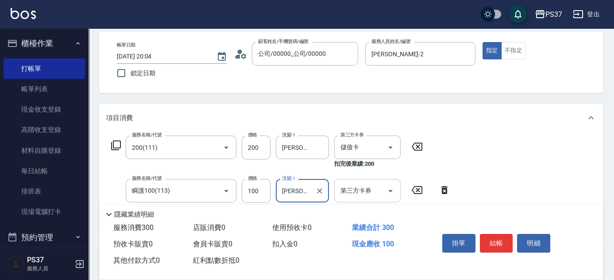
click at [387, 190] on icon "Open" at bounding box center [390, 191] width 11 height 11
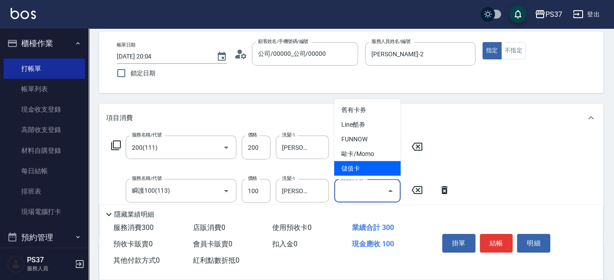
click at [372, 163] on span "儲值卡" at bounding box center [367, 168] width 66 height 15
type input "儲值卡"
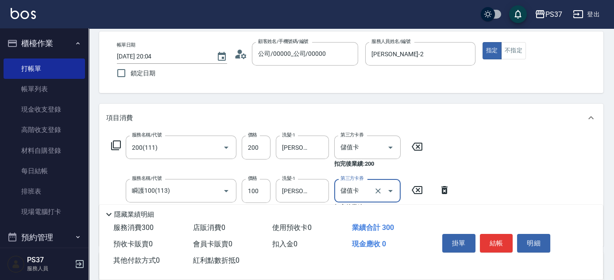
scroll to position [120, 0]
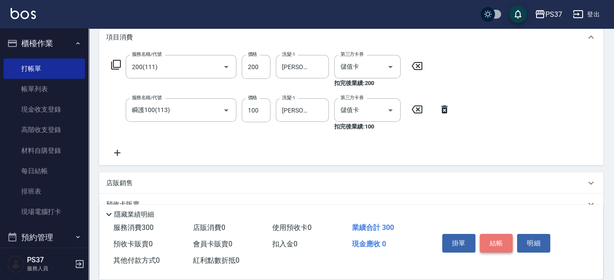
click at [491, 240] on button "結帳" at bounding box center [496, 243] width 33 height 19
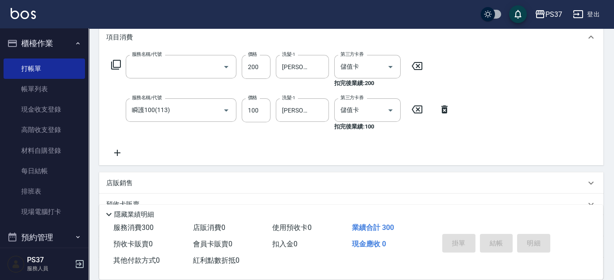
scroll to position [0, 0]
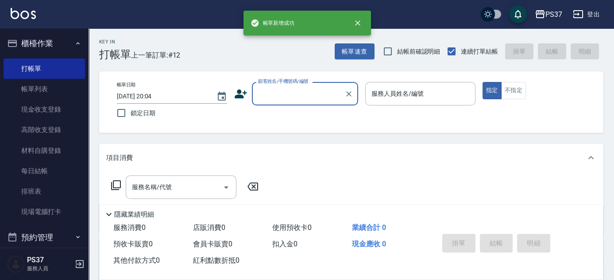
click at [307, 97] on input "顧客姓名/手機號碼/編號" at bounding box center [298, 94] width 85 height 16
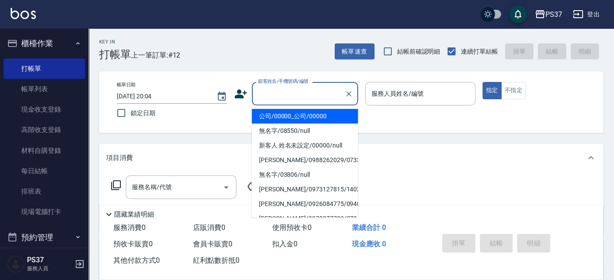
click at [298, 113] on li "公司/00000_公司/00000" at bounding box center [305, 116] width 106 height 15
type input "公司/00000_公司/00000"
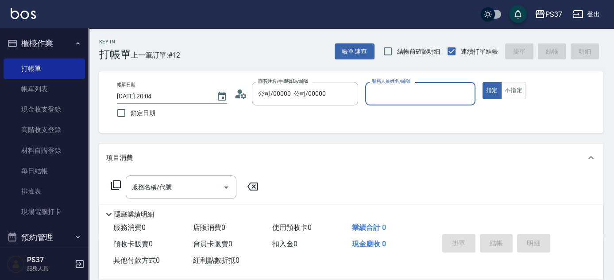
click at [374, 102] on div "服務人員姓名/編號" at bounding box center [420, 93] width 110 height 23
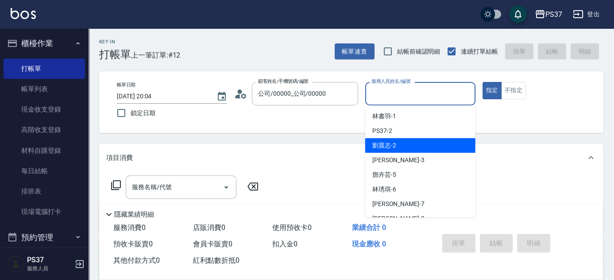
click at [381, 142] on span "劉晨志 -2" at bounding box center [385, 145] width 24 height 9
type input "劉晨志-2"
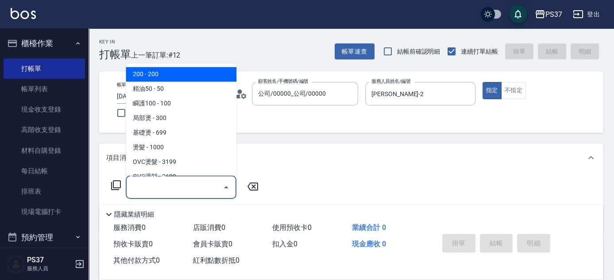
click at [163, 191] on input "服務名稱/代號" at bounding box center [174, 187] width 89 height 16
click at [164, 78] on span "200 - 200" at bounding box center [181, 74] width 111 height 15
type input "200(111)"
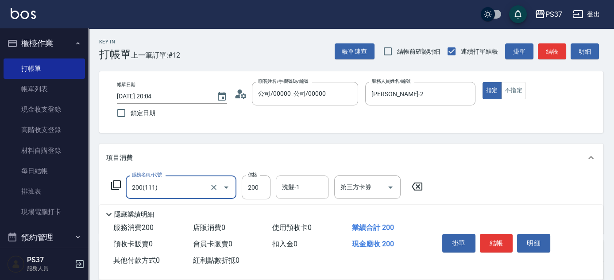
click at [297, 191] on input "洗髮-1" at bounding box center [302, 187] width 45 height 16
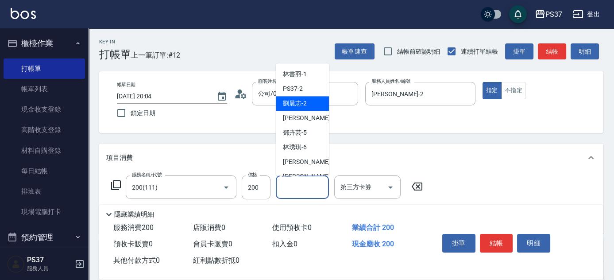
click at [290, 105] on span "劉晨志 -2" at bounding box center [295, 103] width 24 height 9
type input "劉晨志-2"
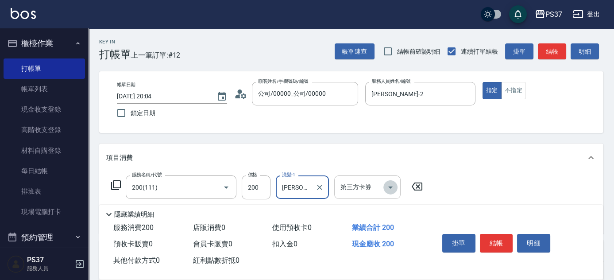
click at [393, 190] on icon "Open" at bounding box center [390, 187] width 11 height 11
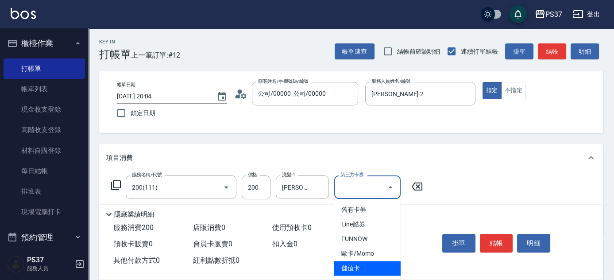
click at [365, 272] on span "儲值卡" at bounding box center [367, 268] width 66 height 15
type input "儲值卡"
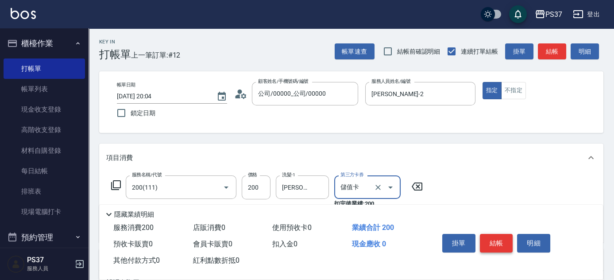
click at [495, 237] on button "結帳" at bounding box center [496, 243] width 33 height 19
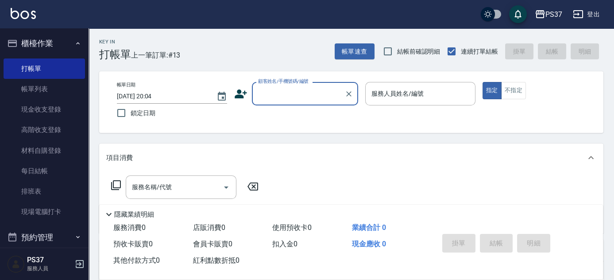
click at [294, 95] on input "顧客姓名/手機號碼/編號" at bounding box center [298, 94] width 85 height 16
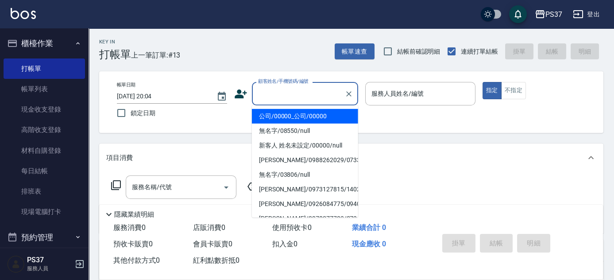
click at [291, 117] on li "公司/00000_公司/00000" at bounding box center [305, 116] width 106 height 15
type input "公司/00000_公司/00000"
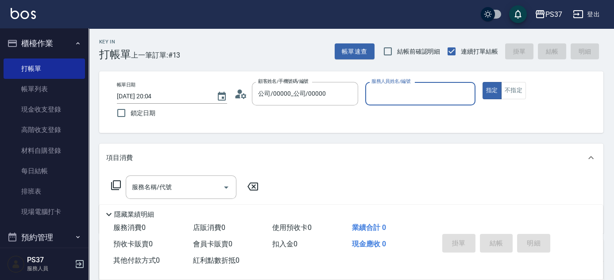
click at [383, 95] on input "服務人員姓名/編號" at bounding box center [420, 94] width 102 height 16
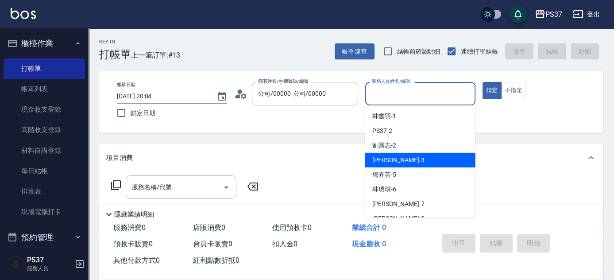
scroll to position [40, 0]
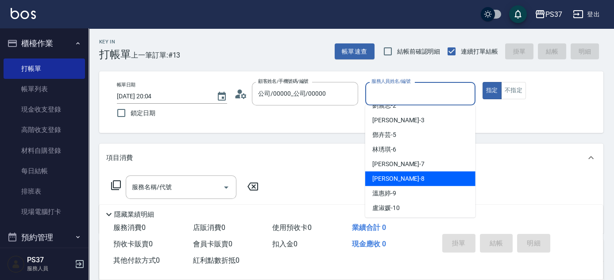
drag, startPoint x: 394, startPoint y: 175, endPoint x: 409, endPoint y: 163, distance: 18.9
click at [395, 175] on span "徐雅娟 -8" at bounding box center [399, 178] width 52 height 9
type input "徐雅娟-8"
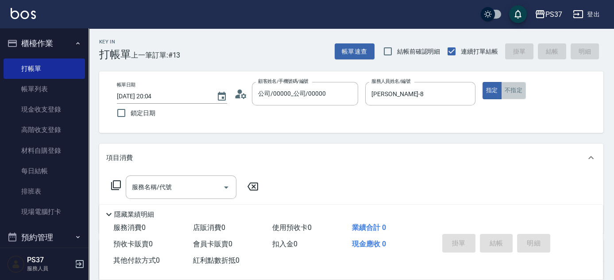
click at [513, 85] on button "不指定" at bounding box center [513, 90] width 25 height 17
click at [194, 182] on input "服務名稱/代號" at bounding box center [174, 187] width 89 height 16
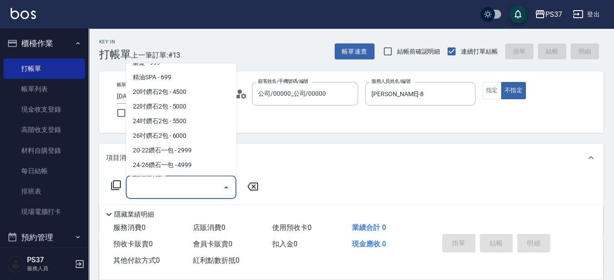
scroll to position [443, 0]
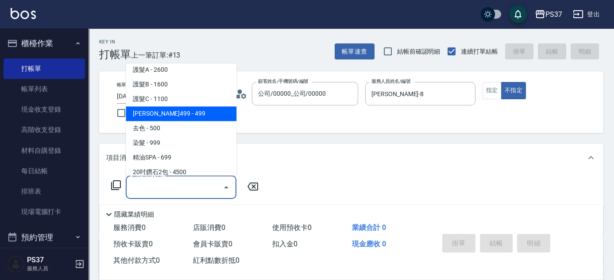
click at [184, 114] on span "伊黛莉499 - 499" at bounding box center [181, 114] width 111 height 15
type input "伊黛莉499(0499)"
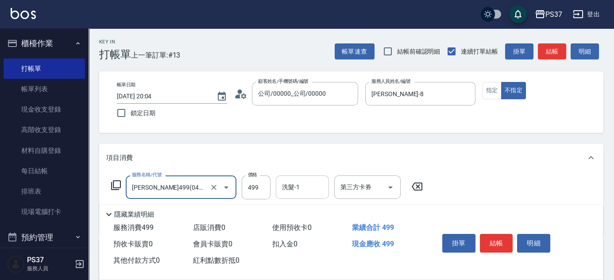
click at [303, 192] on input "洗髮-1" at bounding box center [302, 187] width 45 height 16
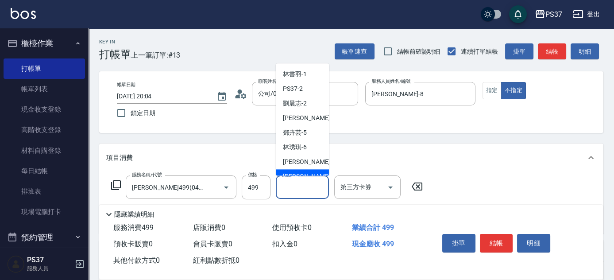
click at [309, 175] on div "徐雅娟 -8" at bounding box center [302, 177] width 53 height 15
type input "徐雅娟-8"
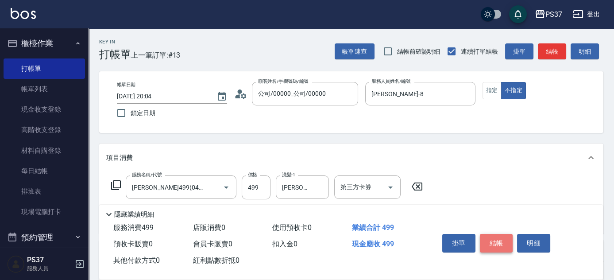
click at [503, 239] on button "結帳" at bounding box center [496, 243] width 33 height 19
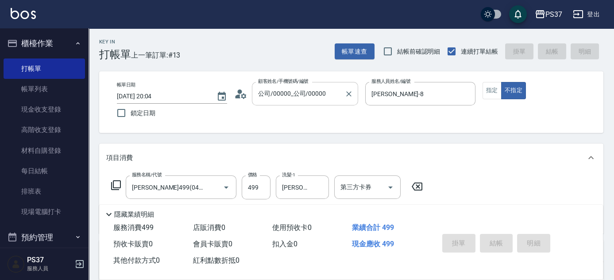
click at [291, 97] on input "公司/00000_公司/00000" at bounding box center [298, 94] width 85 height 16
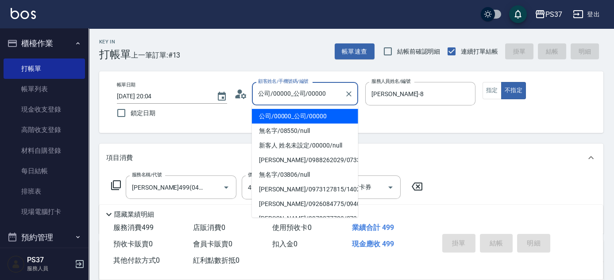
type input "2025/10/09 20:10"
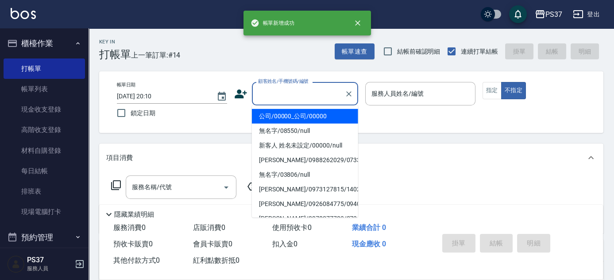
click at [300, 113] on li "公司/00000_公司/00000" at bounding box center [305, 116] width 106 height 15
type input "公司/00000_公司/00000"
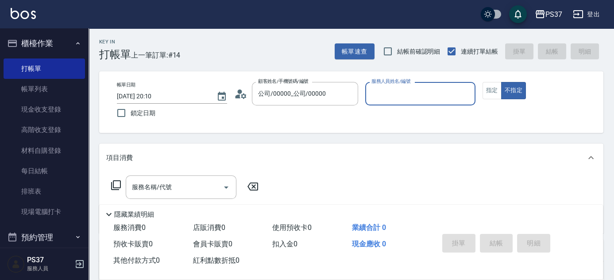
click at [412, 106] on p at bounding box center [420, 109] width 110 height 9
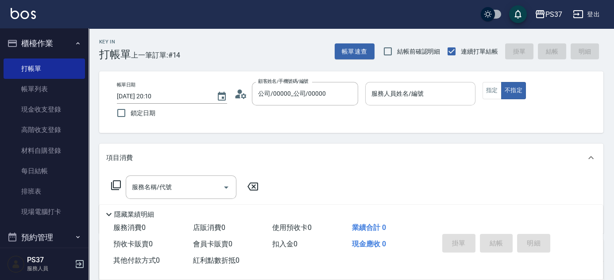
click at [415, 100] on input "服務人員姓名/編號" at bounding box center [420, 94] width 102 height 16
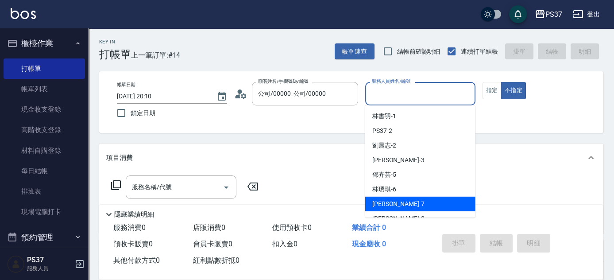
click at [401, 206] on div "黎氏萍 -7" at bounding box center [420, 204] width 110 height 15
type input "黎氏萍-7"
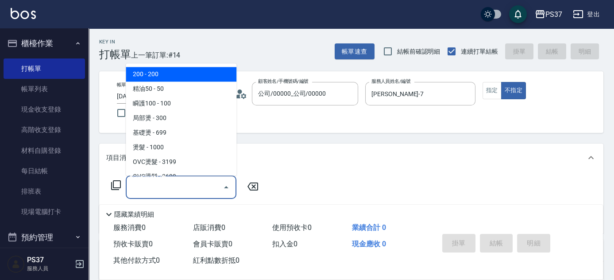
click at [177, 188] on input "服務名稱/代號" at bounding box center [174, 187] width 89 height 16
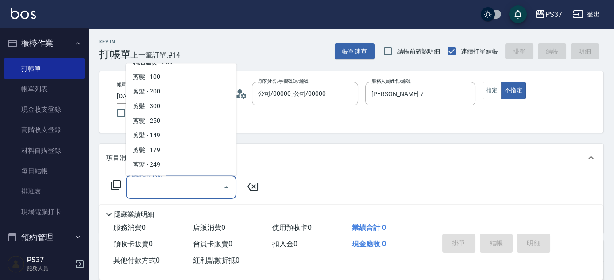
scroll to position [161, 0]
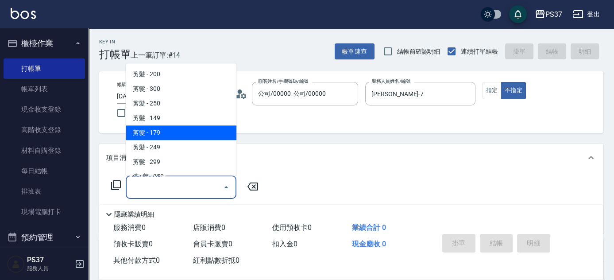
click at [172, 137] on span "剪髮 - 179" at bounding box center [181, 133] width 111 height 15
type input "剪髮(305)"
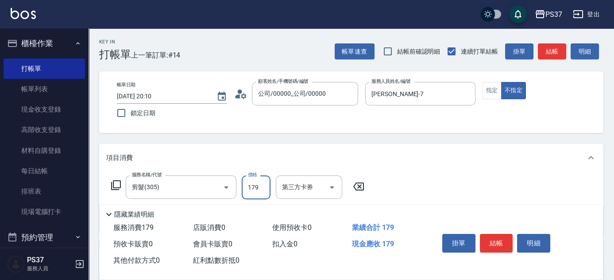
drag, startPoint x: 251, startPoint y: 183, endPoint x: 257, endPoint y: 165, distance: 19.1
click at [252, 183] on input "179" at bounding box center [256, 187] width 29 height 24
type input "180"
click at [493, 240] on button "結帳" at bounding box center [496, 243] width 33 height 19
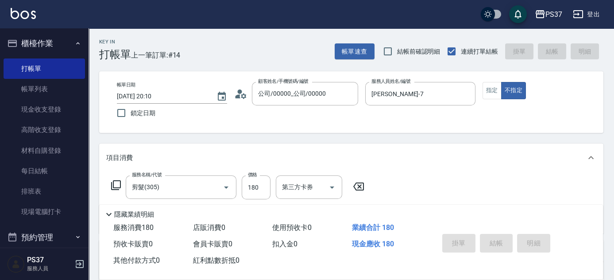
type input "2025/10/09 20:11"
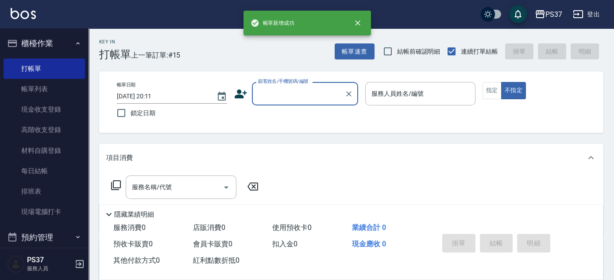
click at [307, 95] on input "顧客姓名/手機號碼/編號" at bounding box center [298, 94] width 85 height 16
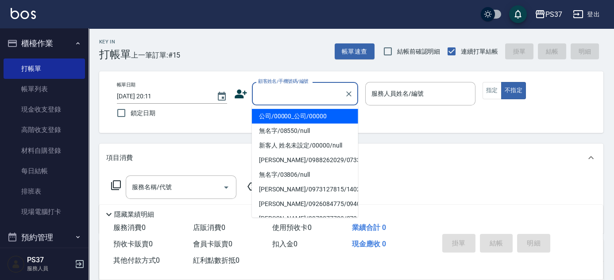
click at [304, 114] on li "公司/00000_公司/00000" at bounding box center [305, 116] width 106 height 15
type input "公司/00000_公司/00000"
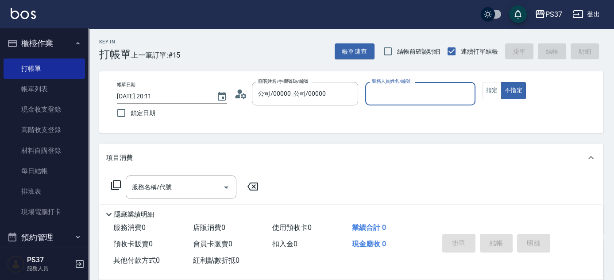
click at [403, 95] on input "服務人員姓名/編號" at bounding box center [420, 94] width 102 height 16
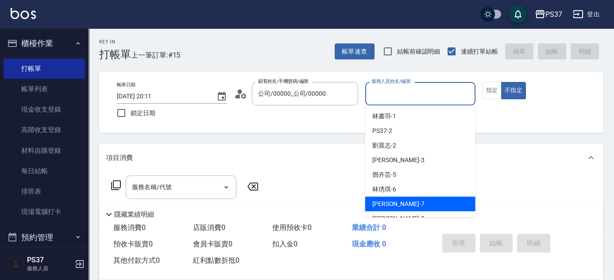
click at [405, 209] on div "黎氏萍 -7" at bounding box center [420, 204] width 110 height 15
type input "黎氏萍-7"
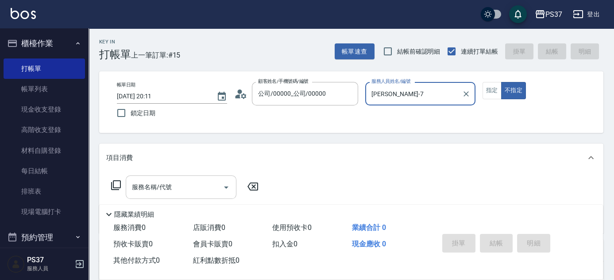
click at [182, 194] on input "服務名稱/代號" at bounding box center [174, 187] width 89 height 16
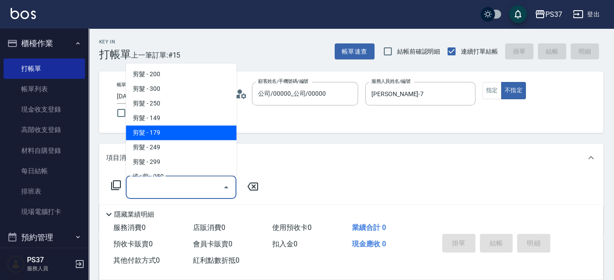
click at [163, 136] on span "剪髮 - 179" at bounding box center [181, 133] width 111 height 15
type input "剪髮(305)"
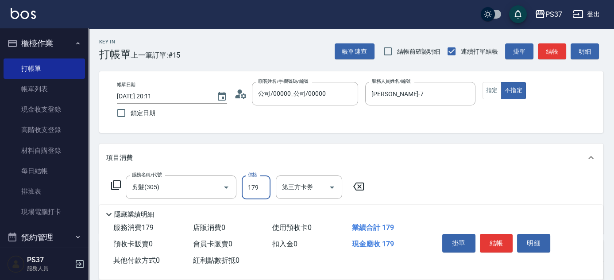
click at [260, 190] on input "179" at bounding box center [256, 187] width 29 height 24
type input "180"
click at [497, 241] on button "結帳" at bounding box center [496, 243] width 33 height 19
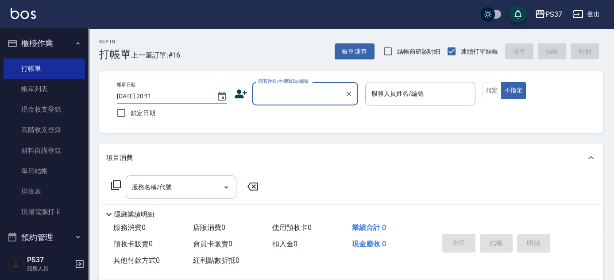
click at [307, 95] on input "顧客姓名/手機號碼/編號" at bounding box center [298, 94] width 85 height 16
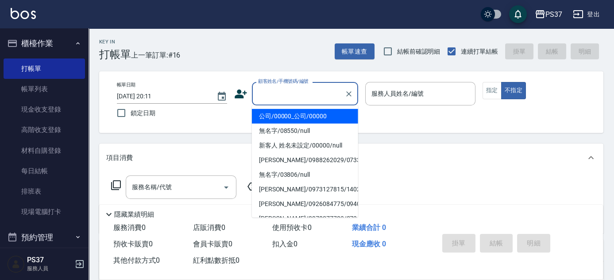
click at [305, 113] on li "公司/00000_公司/00000" at bounding box center [305, 116] width 106 height 15
type input "公司/00000_公司/00000"
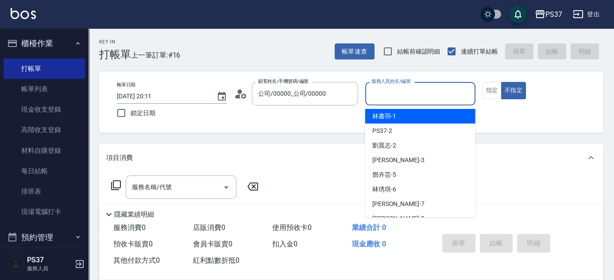
click at [386, 100] on input "服務人員姓名/編號" at bounding box center [420, 94] width 102 height 16
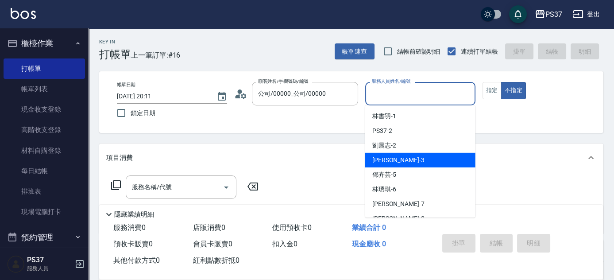
scroll to position [40, 0]
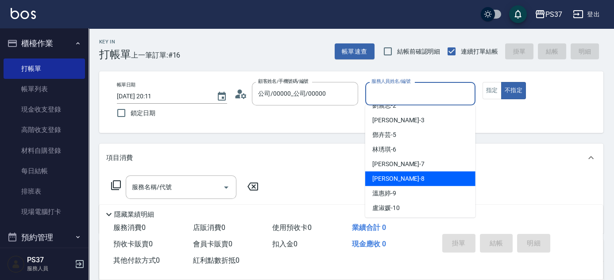
click at [403, 182] on div "徐雅娟 -8" at bounding box center [420, 178] width 110 height 15
type input "徐雅娟-8"
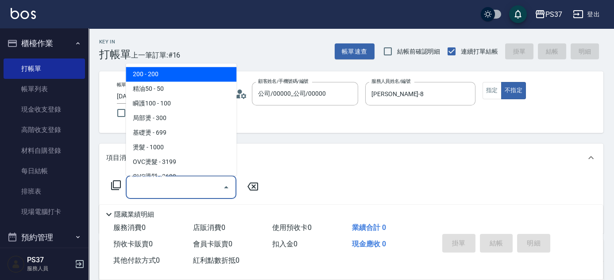
click at [192, 187] on input "服務名稱/代號" at bounding box center [174, 187] width 89 height 16
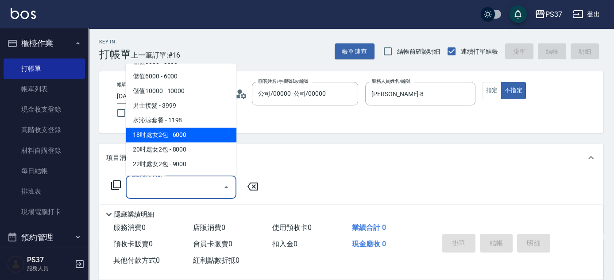
scroll to position [966, 0]
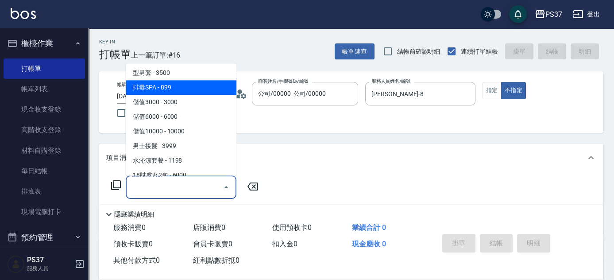
click at [195, 92] on span "排毒SPA - 899" at bounding box center [181, 88] width 111 height 15
type input "排毒SPA(0899)"
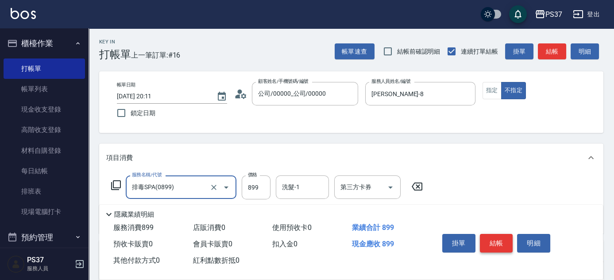
click at [497, 237] on button "結帳" at bounding box center [496, 243] width 33 height 19
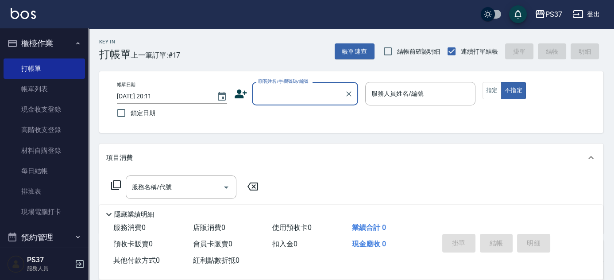
click at [274, 97] on input "顧客姓名/手機號碼/編號" at bounding box center [298, 94] width 85 height 16
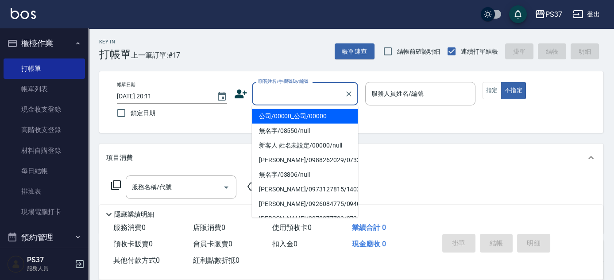
drag, startPoint x: 283, startPoint y: 107, endPoint x: 286, endPoint y: 112, distance: 6.0
click at [283, 109] on ul "公司/00000_公司/00000 無名字/08550/null 新客人 姓名未設定/00000/null 王棟華/0988262029/07334 無名字/…" at bounding box center [305, 161] width 106 height 112
click at [286, 112] on li "公司/00000_公司/00000" at bounding box center [305, 116] width 106 height 15
type input "公司/00000_公司/00000"
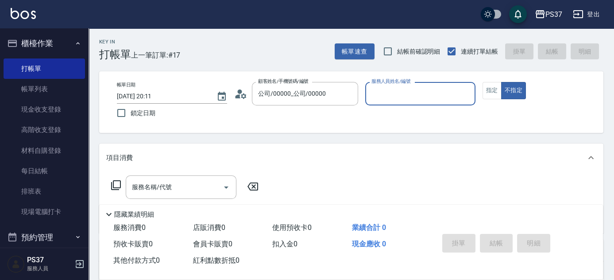
click at [385, 98] on input "服務人員姓名/編號" at bounding box center [420, 94] width 102 height 16
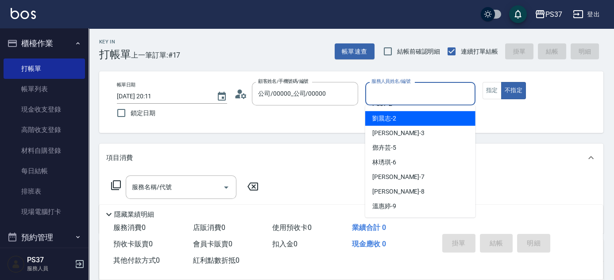
scroll to position [40, 0]
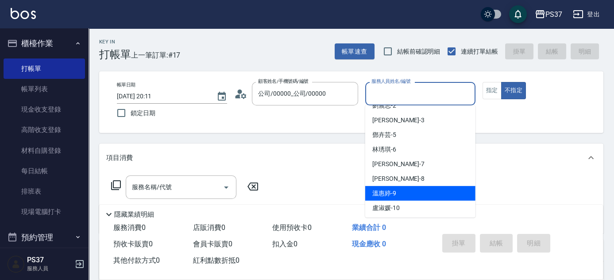
click at [408, 189] on div "溫惠婷 -9" at bounding box center [420, 193] width 110 height 15
type input "溫惠婷-9"
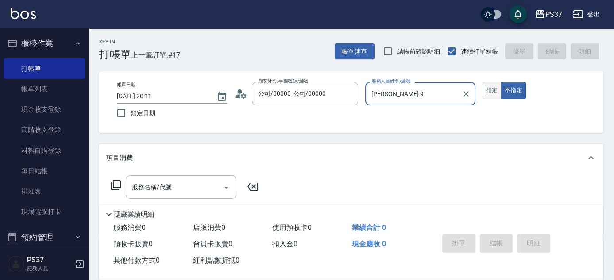
click at [490, 92] on button "指定" at bounding box center [492, 90] width 19 height 17
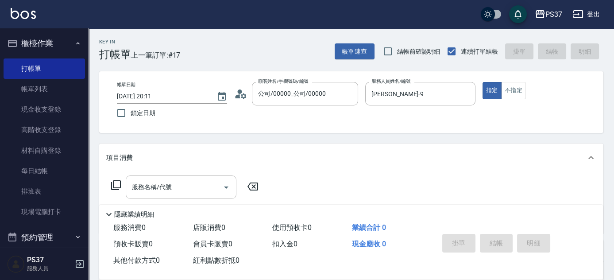
click at [178, 194] on input "服務名稱/代號" at bounding box center [174, 187] width 89 height 16
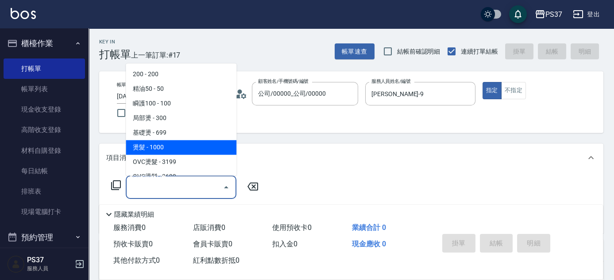
click at [177, 148] on span "燙髮 - 1000" at bounding box center [181, 147] width 111 height 15
type input "燙髮(202)"
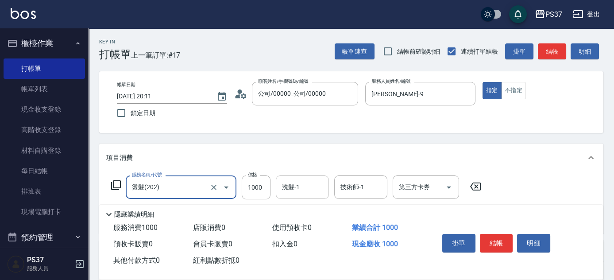
click at [294, 195] on div "洗髮-1" at bounding box center [302, 186] width 53 height 23
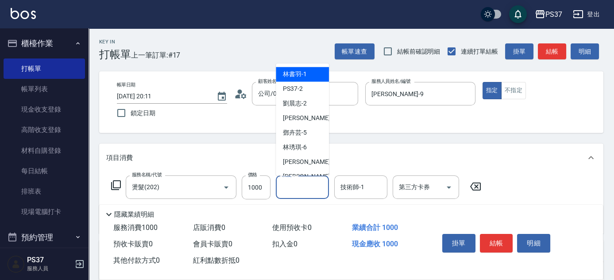
click at [300, 77] on span "林書羽 -1" at bounding box center [295, 74] width 24 height 9
type input "林書羽-1"
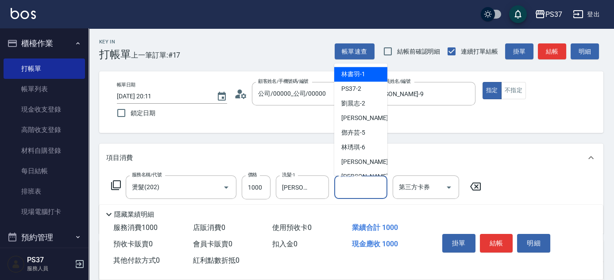
click at [362, 184] on input "技術師-1" at bounding box center [360, 187] width 45 height 16
click at [355, 68] on div "林書羽 -1" at bounding box center [360, 74] width 53 height 15
type input "林書羽-1"
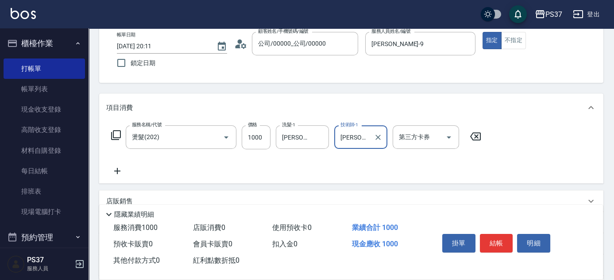
scroll to position [120, 0]
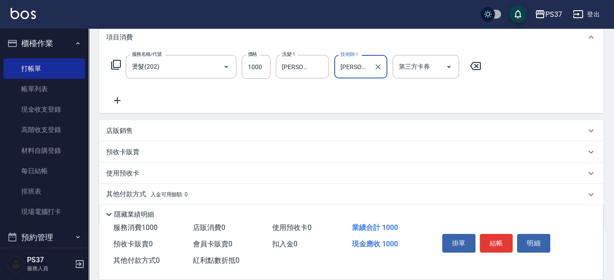
click at [110, 101] on icon at bounding box center [117, 100] width 22 height 11
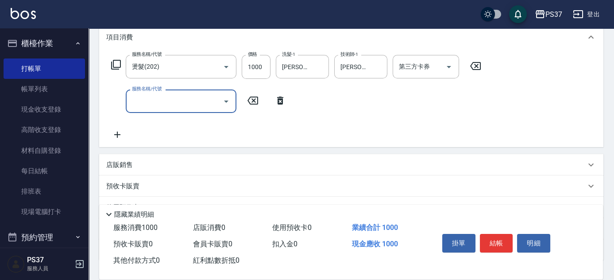
click at [170, 101] on input "服務名稱/代號" at bounding box center [174, 101] width 89 height 16
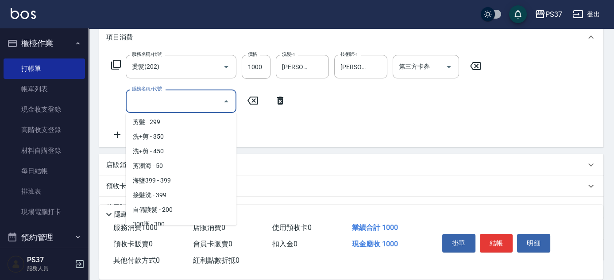
scroll to position [282, 0]
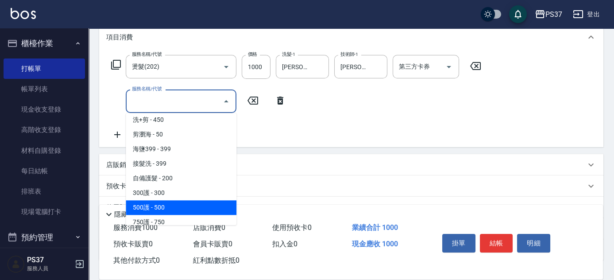
click at [180, 207] on span "500護 - 500" at bounding box center [181, 207] width 111 height 15
type input "500護(402)"
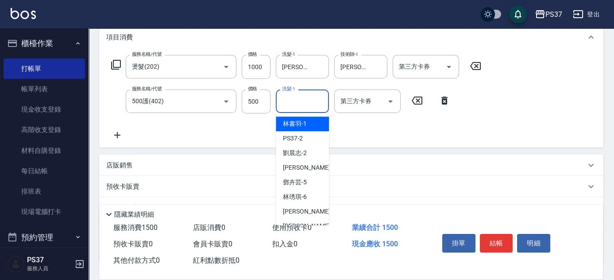
click at [301, 105] on input "洗髮-1" at bounding box center [302, 101] width 45 height 16
click at [295, 124] on span "林書羽 -1" at bounding box center [295, 123] width 24 height 9
type input "林書羽-1"
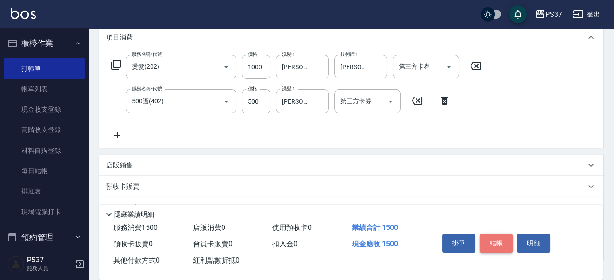
click at [496, 243] on button "結帳" at bounding box center [496, 243] width 33 height 19
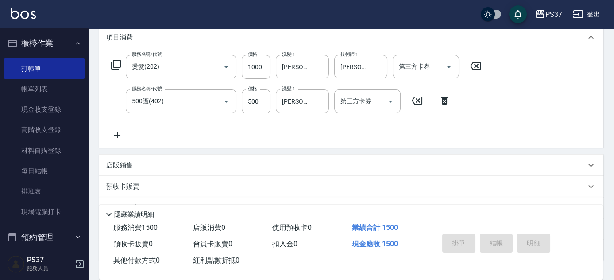
type input "2025/10/09 20:12"
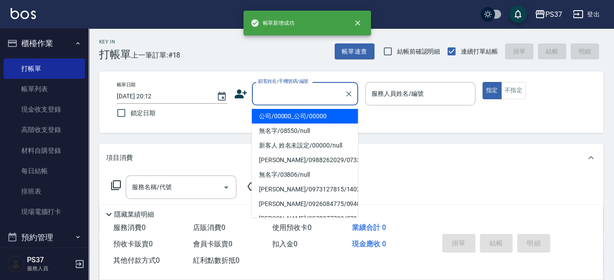
click at [294, 90] on input "顧客姓名/手機號碼/編號" at bounding box center [298, 94] width 85 height 16
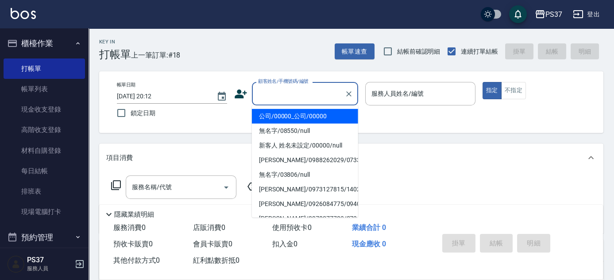
click at [296, 114] on li "公司/00000_公司/00000" at bounding box center [305, 116] width 106 height 15
type input "公司/00000_公司/00000"
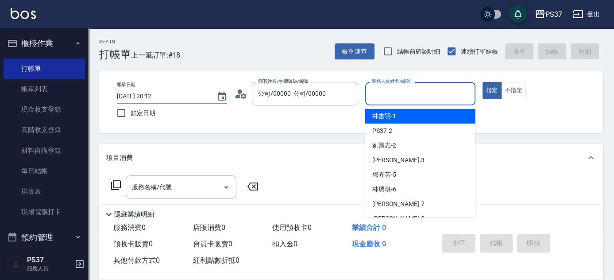
click at [392, 97] on input "服務人員姓名/編號" at bounding box center [420, 94] width 102 height 16
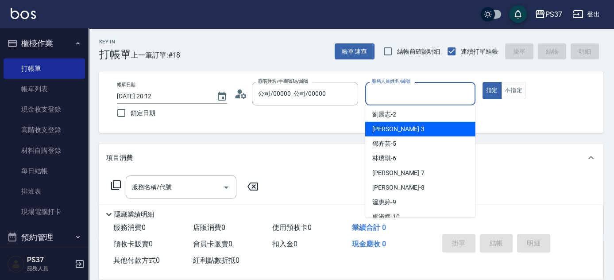
scroll to position [80, 0]
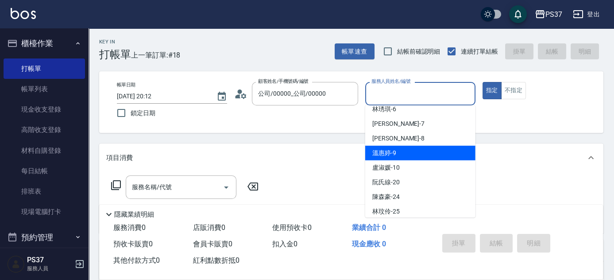
click at [404, 154] on div "溫惠婷 -9" at bounding box center [420, 153] width 110 height 15
type input "溫惠婷-9"
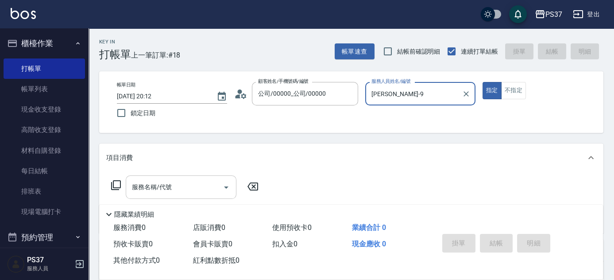
click at [194, 193] on input "服務名稱/代號" at bounding box center [174, 187] width 89 height 16
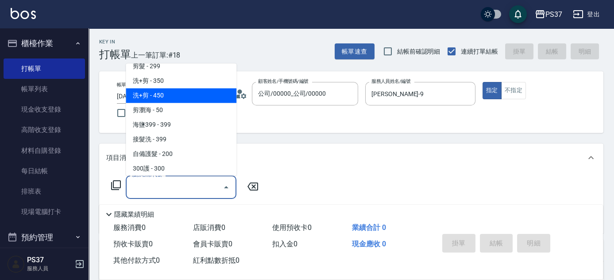
scroll to position [403, 0]
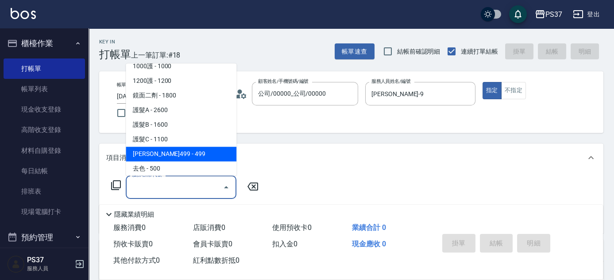
click at [188, 150] on span "伊黛莉499 - 499" at bounding box center [181, 154] width 111 height 15
type input "伊黛莉499(0499)"
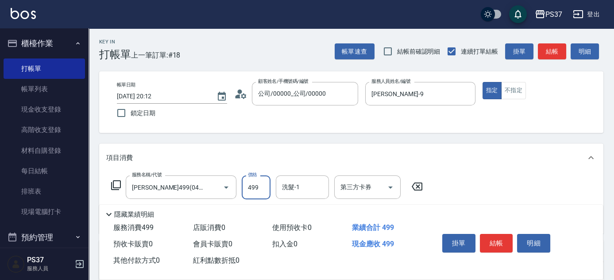
click at [252, 197] on input "499" at bounding box center [256, 187] width 29 height 24
type input "500"
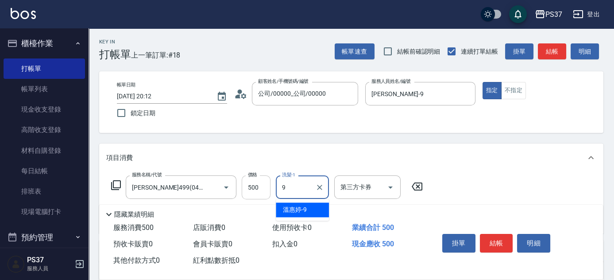
type input "溫惠婷-9"
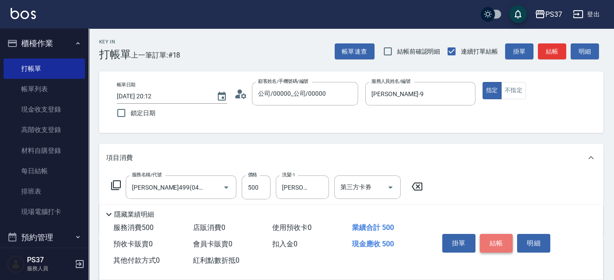
click at [502, 243] on button "結帳" at bounding box center [496, 243] width 33 height 19
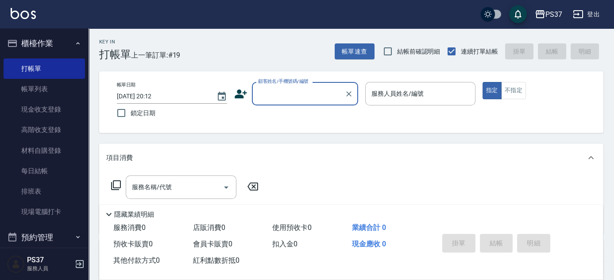
click at [292, 94] on input "顧客姓名/手機號碼/編號" at bounding box center [298, 94] width 85 height 16
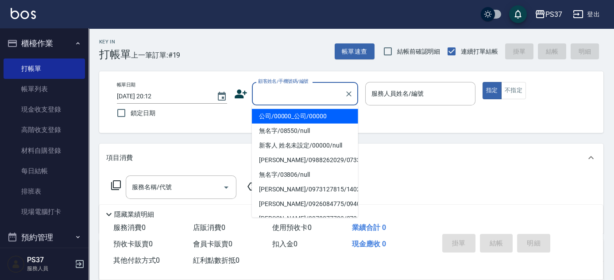
click at [290, 116] on li "公司/00000_公司/00000" at bounding box center [305, 116] width 106 height 15
type input "公司/00000_公司/00000"
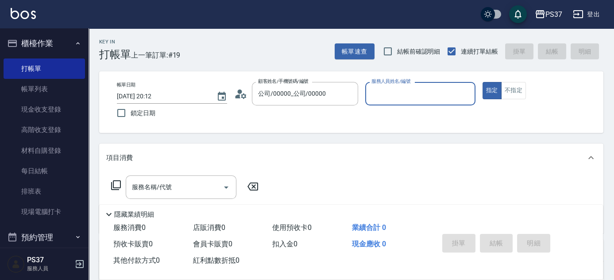
click at [367, 99] on div "服務人員姓名/編號" at bounding box center [420, 93] width 110 height 23
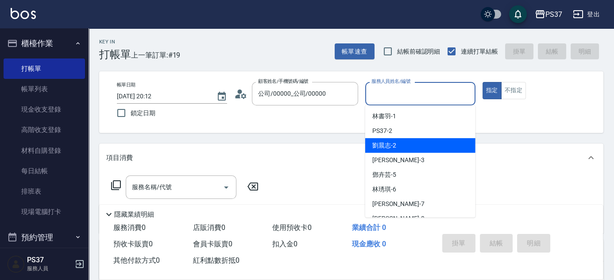
click at [395, 143] on span "劉晨志 -2" at bounding box center [385, 145] width 24 height 9
type input "劉晨志-2"
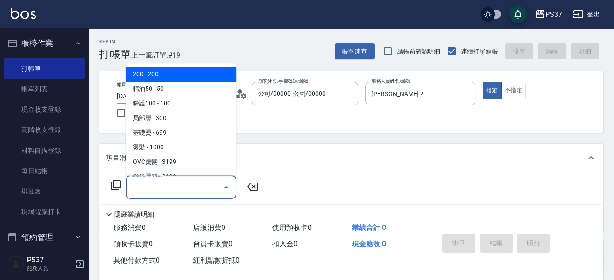
click at [157, 186] on input "服務名稱/代號" at bounding box center [174, 187] width 89 height 16
click at [171, 70] on span "200 - 200" at bounding box center [181, 74] width 111 height 15
type input "200(111)"
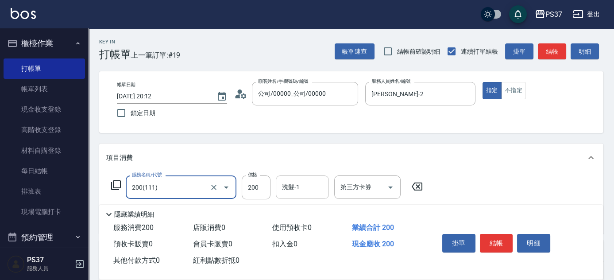
click at [309, 190] on input "洗髮-1" at bounding box center [302, 187] width 45 height 16
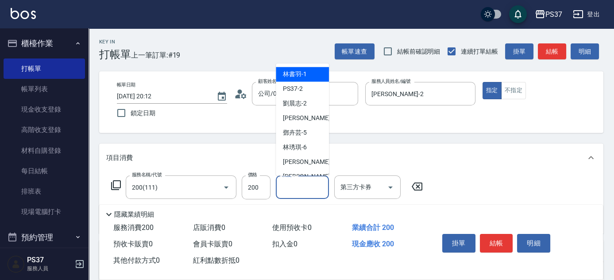
click at [313, 76] on div "林書羽 -1" at bounding box center [302, 74] width 53 height 15
type input "林書羽-1"
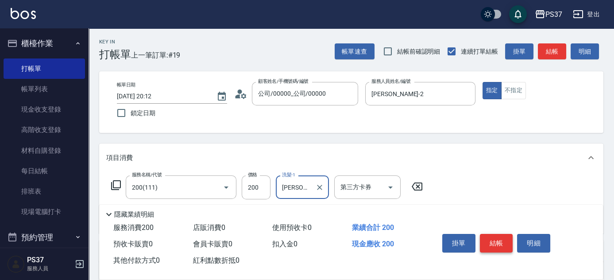
click at [494, 238] on button "結帳" at bounding box center [496, 243] width 33 height 19
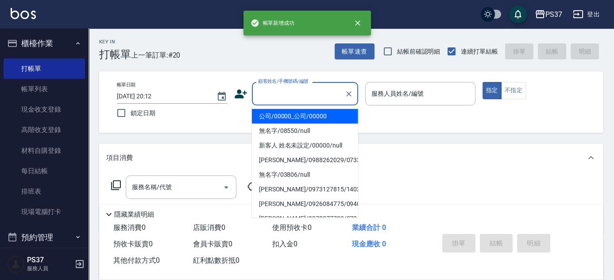
click at [319, 95] on input "顧客姓名/手機號碼/編號" at bounding box center [298, 94] width 85 height 16
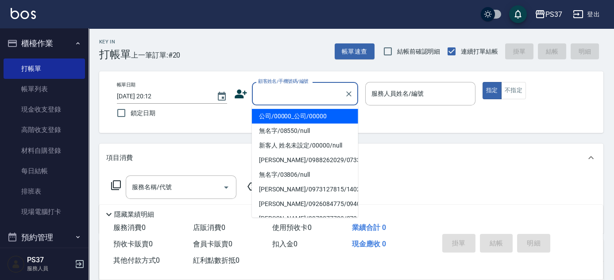
click at [302, 116] on li "公司/00000_公司/00000" at bounding box center [305, 116] width 106 height 15
type input "公司/00000_公司/00000"
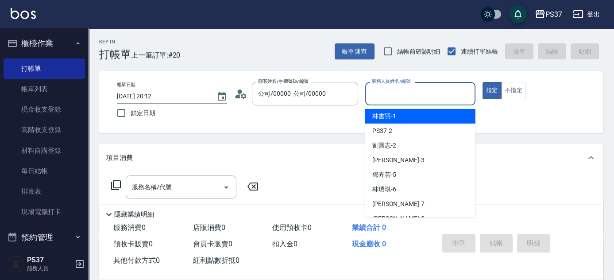
click at [391, 98] on input "服務人員姓名/編號" at bounding box center [420, 94] width 102 height 16
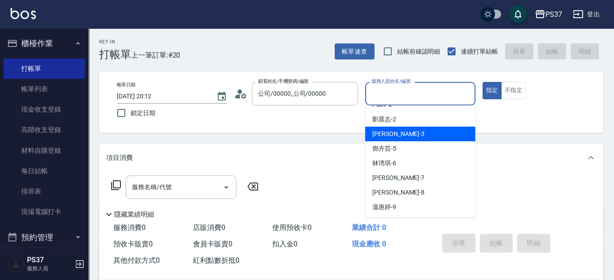
scroll to position [40, 0]
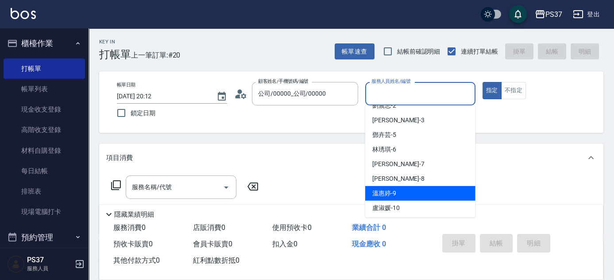
click at [412, 190] on div "溫惠婷 -9" at bounding box center [420, 193] width 110 height 15
type input "溫惠婷-9"
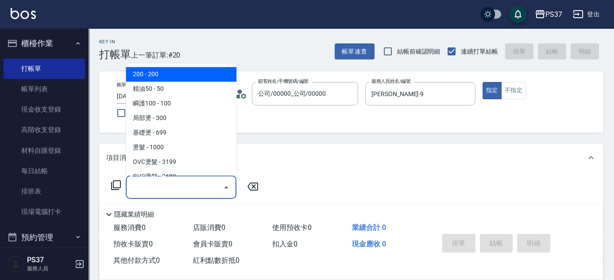
click at [196, 182] on input "服務名稱/代號" at bounding box center [174, 187] width 89 height 16
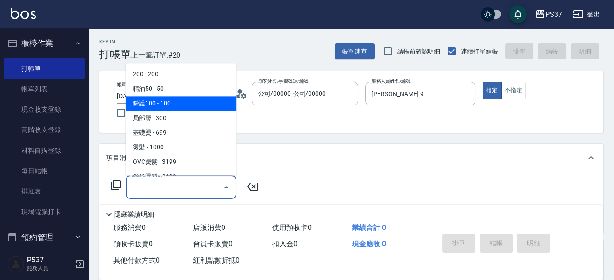
click at [172, 105] on span "瞬護100 - 100" at bounding box center [181, 104] width 111 height 15
type input "瞬護100(113)"
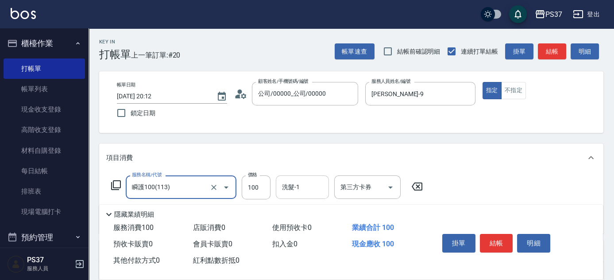
click at [291, 184] on input "洗髮-1" at bounding box center [302, 187] width 45 height 16
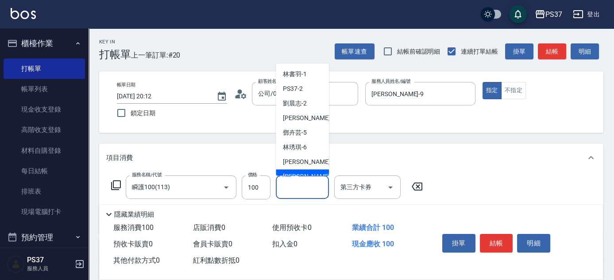
click at [296, 172] on span "徐雅娟 -8" at bounding box center [309, 176] width 52 height 9
type input "徐雅娟-8"
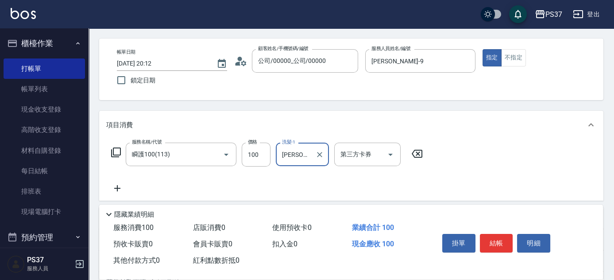
scroll to position [80, 0]
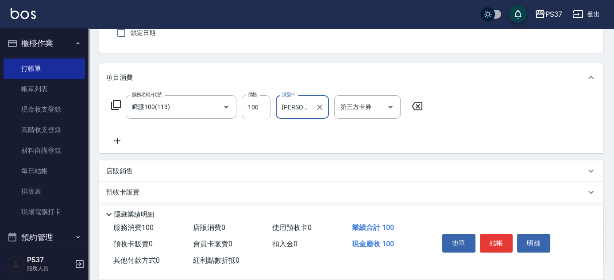
click at [115, 140] on icon at bounding box center [117, 141] width 22 height 11
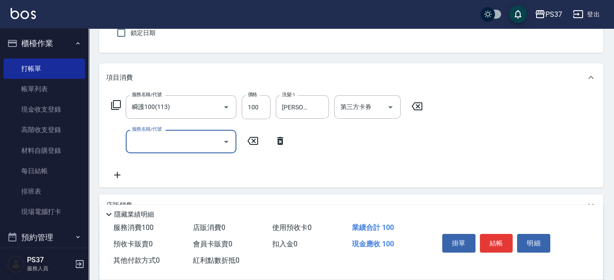
click at [179, 147] on input "服務名稱/代號" at bounding box center [174, 142] width 89 height 16
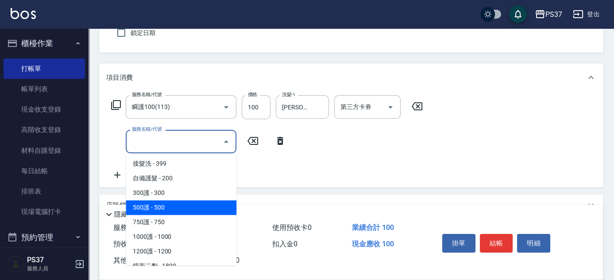
scroll to position [483, 0]
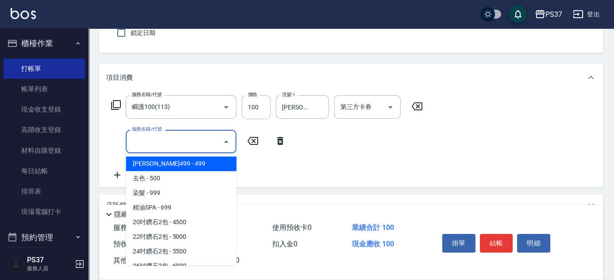
click at [200, 165] on span "伊黛莉499 - 499" at bounding box center [181, 163] width 111 height 15
type input "伊黛莉499(0499)"
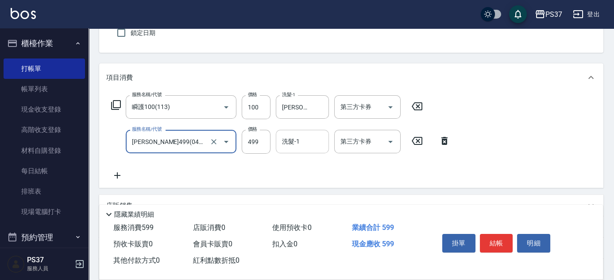
click at [291, 143] on input "洗髮-1" at bounding box center [302, 142] width 45 height 16
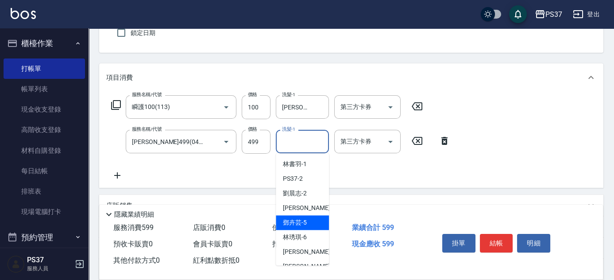
scroll to position [80, 0]
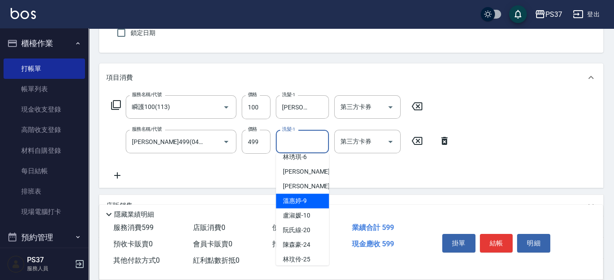
click at [305, 194] on div "溫惠婷 -9" at bounding box center [302, 201] width 53 height 15
type input "溫惠婷-9"
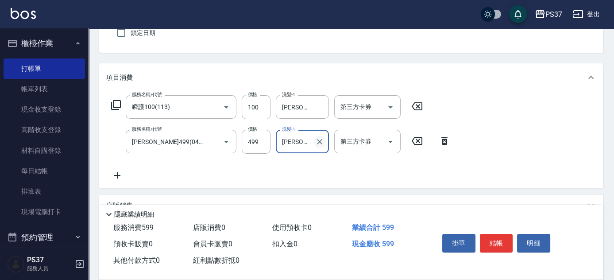
click at [314, 144] on button "Clear" at bounding box center [320, 142] width 12 height 12
click at [308, 145] on input "洗髮-1" at bounding box center [302, 142] width 45 height 16
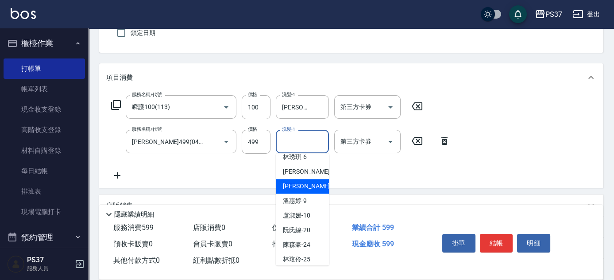
click at [298, 187] on span "徐雅娟 -8" at bounding box center [309, 186] width 52 height 9
type input "徐雅娟-8"
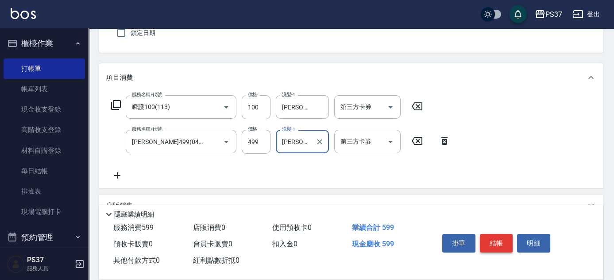
click at [492, 243] on button "結帳" at bounding box center [496, 243] width 33 height 19
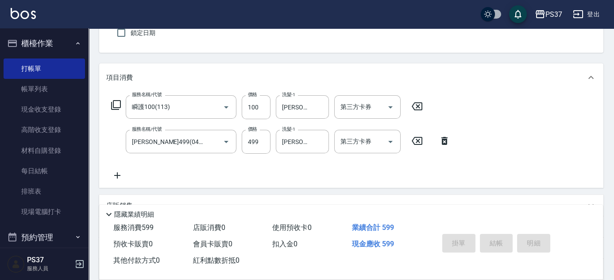
type input "2025/10/09 20:13"
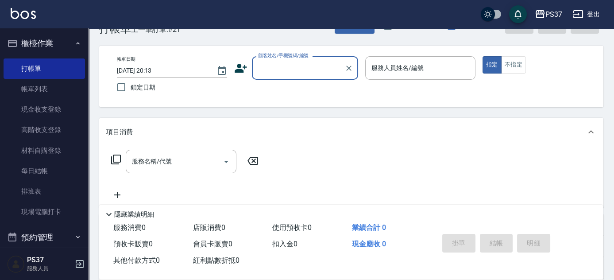
scroll to position [0, 0]
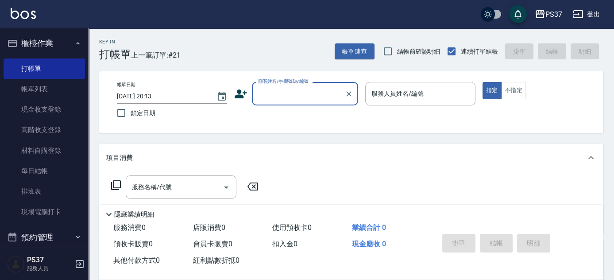
click at [323, 97] on input "顧客姓名/手機號碼/編號" at bounding box center [298, 94] width 85 height 16
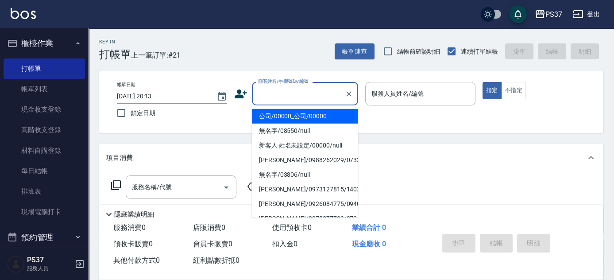
click at [306, 120] on li "公司/00000_公司/00000" at bounding box center [305, 116] width 106 height 15
type input "公司/00000_公司/00000"
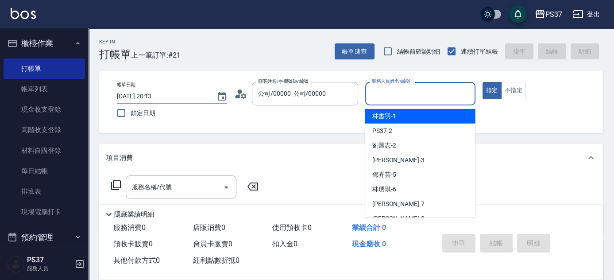
click at [396, 95] on input "服務人員姓名/編號" at bounding box center [420, 94] width 102 height 16
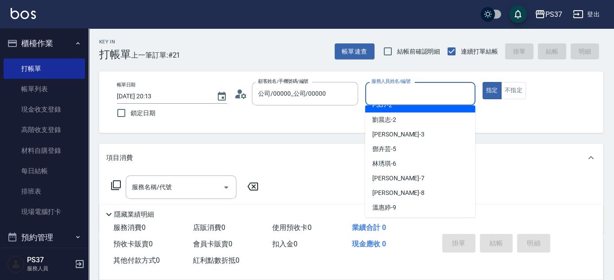
scroll to position [40, 0]
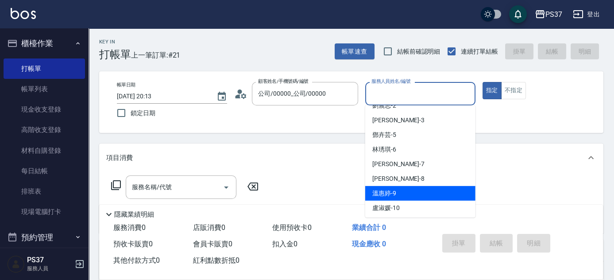
click at [413, 194] on div "溫惠婷 -9" at bounding box center [420, 193] width 110 height 15
type input "溫惠婷-9"
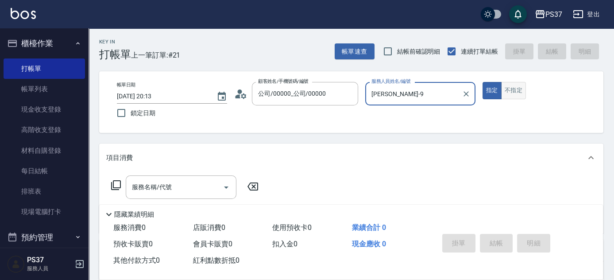
click at [509, 97] on button "不指定" at bounding box center [513, 90] width 25 height 17
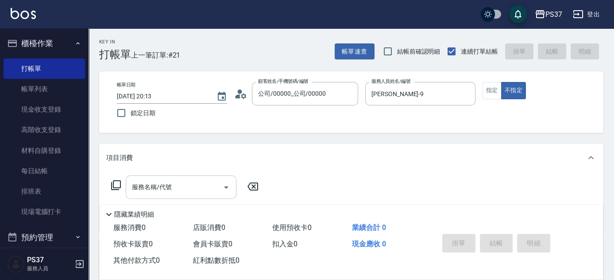
click at [194, 194] on input "服務名稱/代號" at bounding box center [174, 187] width 89 height 16
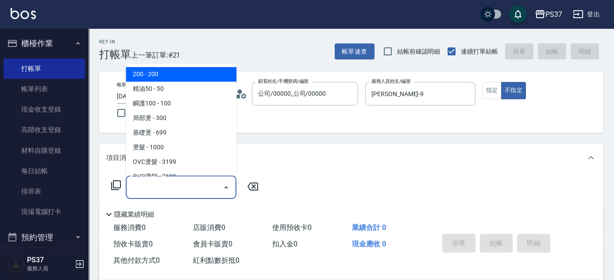
click at [167, 76] on span "200 - 200" at bounding box center [181, 74] width 111 height 15
type input "200(111)"
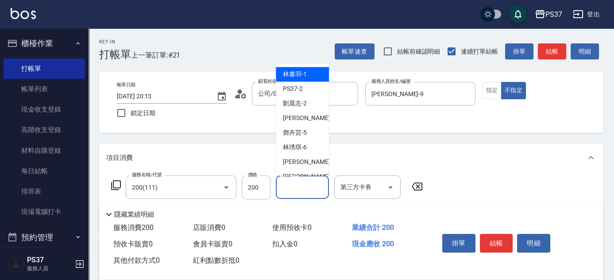
click at [292, 189] on input "洗髮-1" at bounding box center [302, 187] width 45 height 16
click at [313, 77] on div "林書羽 -1" at bounding box center [302, 74] width 53 height 15
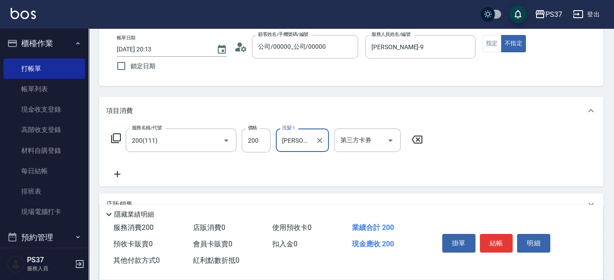
scroll to position [80, 0]
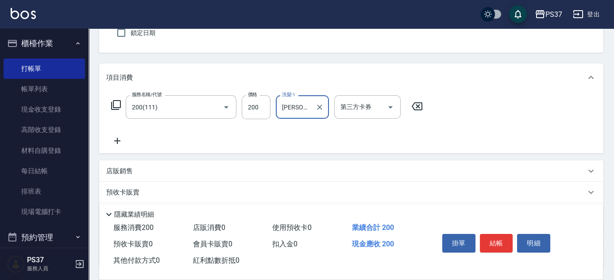
click at [112, 143] on icon at bounding box center [117, 141] width 22 height 11
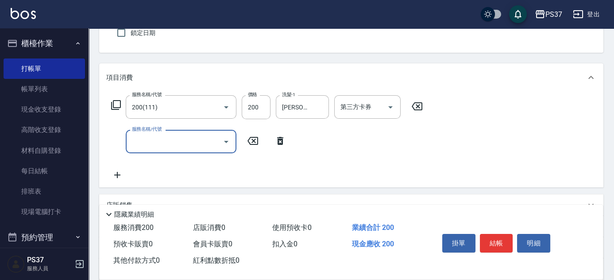
click at [147, 142] on input "服務名稱/代號" at bounding box center [174, 142] width 89 height 16
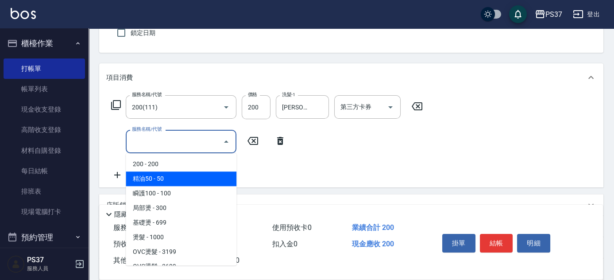
click at [167, 176] on span "精油50 - 50" at bounding box center [181, 178] width 111 height 15
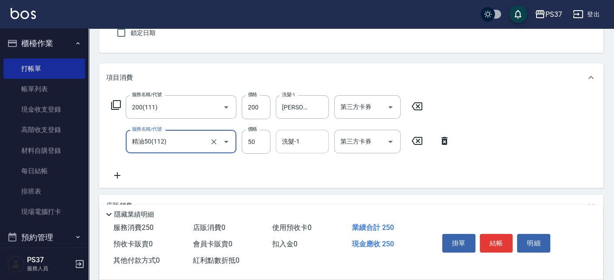
click at [294, 147] on input "洗髮-1" at bounding box center [302, 142] width 45 height 16
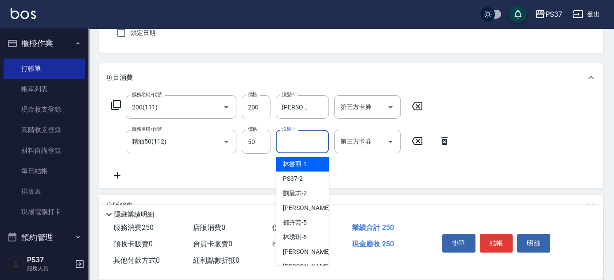
click at [297, 169] on div "林書羽 -1" at bounding box center [302, 164] width 53 height 15
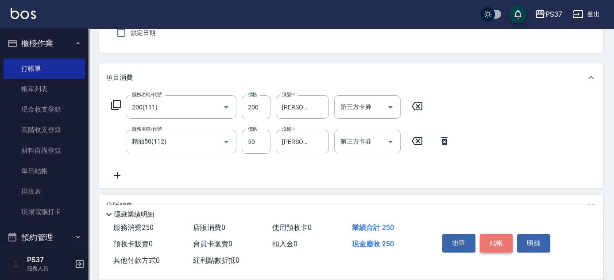
click at [500, 239] on button "結帳" at bounding box center [496, 243] width 33 height 19
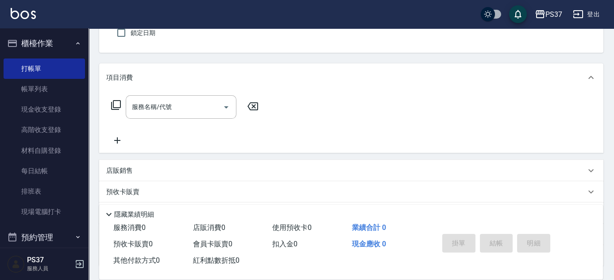
scroll to position [0, 0]
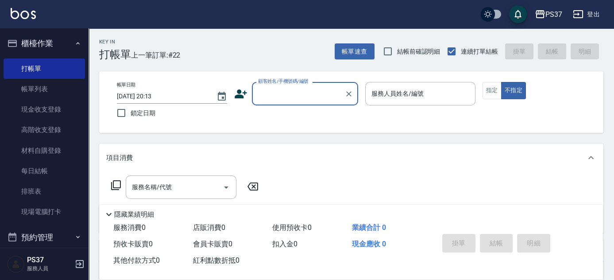
click at [295, 103] on div "顧客姓名/手機號碼/編號" at bounding box center [305, 93] width 106 height 23
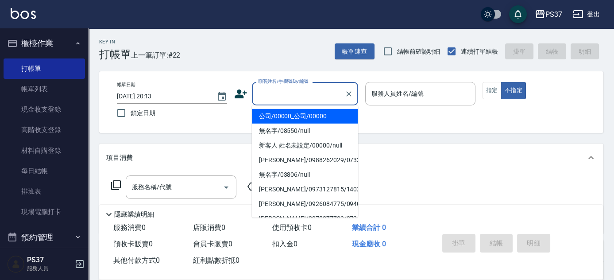
click at [299, 118] on li "公司/00000_公司/00000" at bounding box center [305, 116] width 106 height 15
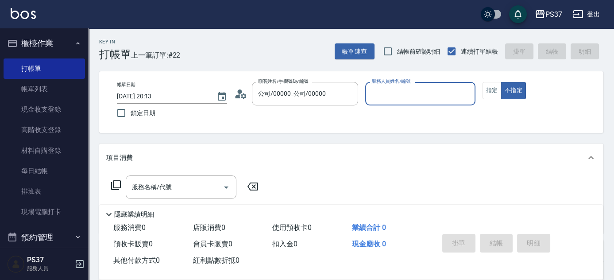
click at [380, 104] on div "服務人員姓名/編號" at bounding box center [420, 93] width 110 height 23
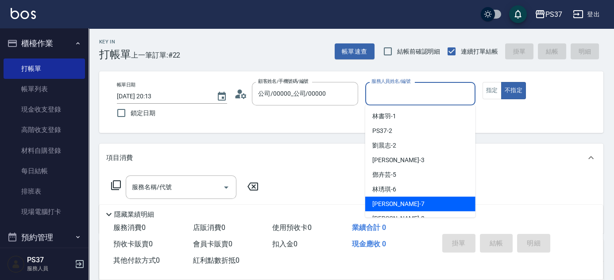
click at [400, 199] on div "黎氏萍 -7" at bounding box center [420, 204] width 110 height 15
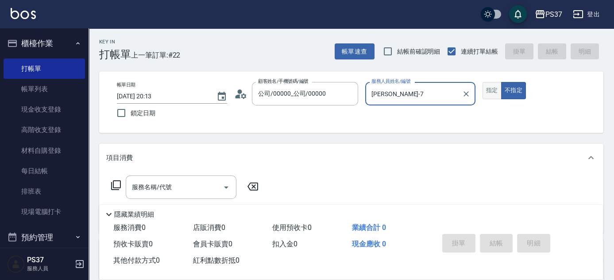
click at [490, 93] on button "指定" at bounding box center [492, 90] width 19 height 17
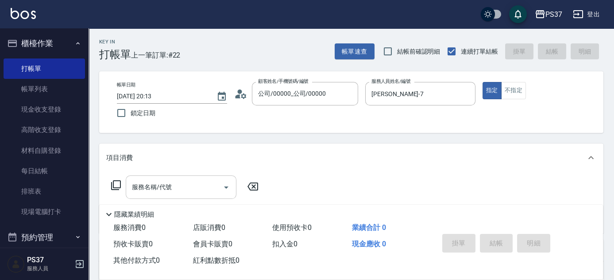
click at [185, 191] on input "服務名稱/代號" at bounding box center [174, 187] width 89 height 16
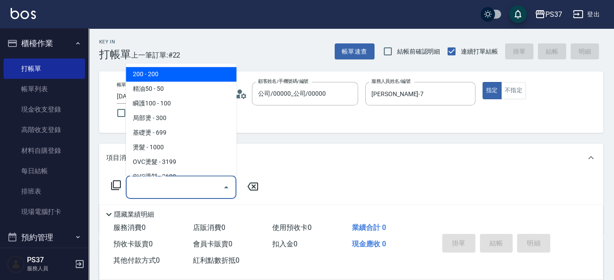
click at [164, 75] on span "200 - 200" at bounding box center [181, 74] width 111 height 15
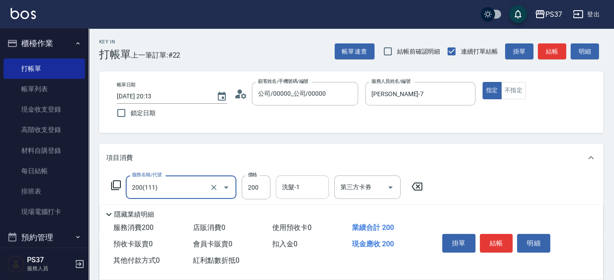
click at [295, 191] on input "洗髮-1" at bounding box center [302, 187] width 45 height 16
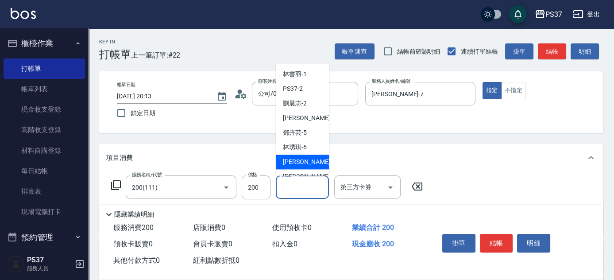
click at [296, 162] on span "黎氏萍 -7" at bounding box center [309, 162] width 52 height 9
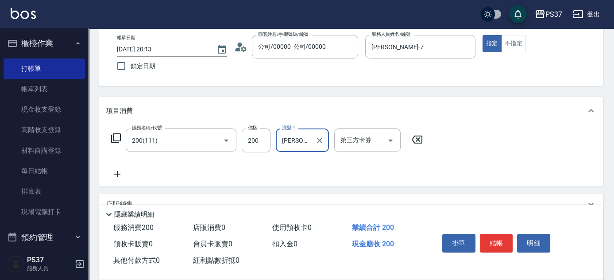
scroll to position [80, 0]
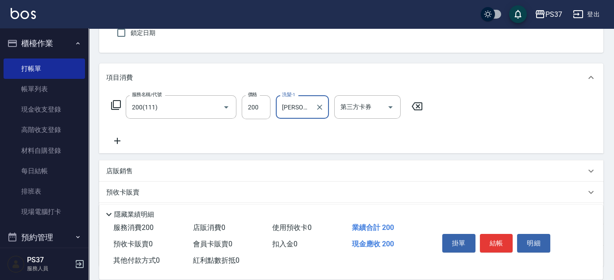
click at [118, 139] on icon at bounding box center [117, 141] width 22 height 11
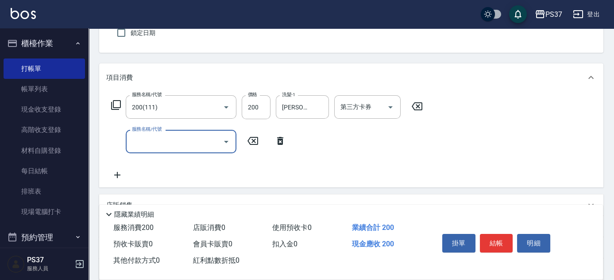
click at [147, 138] on input "服務名稱/代號" at bounding box center [174, 142] width 89 height 16
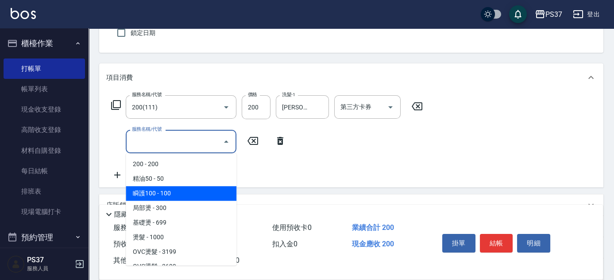
click at [177, 190] on span "瞬護100 - 100" at bounding box center [181, 193] width 111 height 15
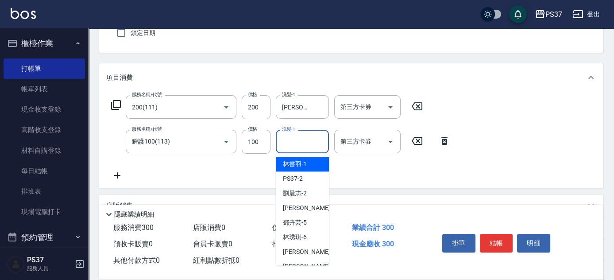
click at [301, 141] on input "洗髮-1" at bounding box center [302, 142] width 45 height 16
click at [303, 163] on span "林書羽 -1" at bounding box center [295, 163] width 24 height 9
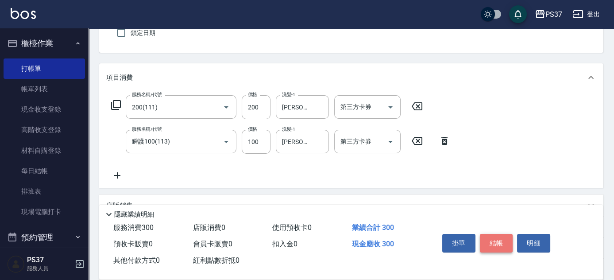
click at [493, 246] on button "結帳" at bounding box center [496, 243] width 33 height 19
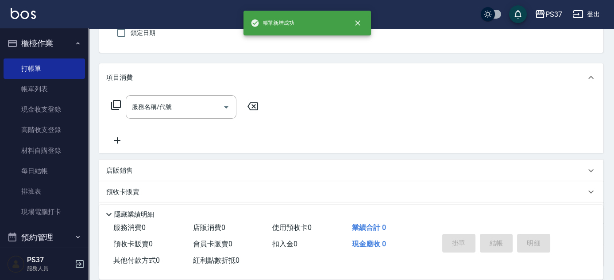
scroll to position [0, 0]
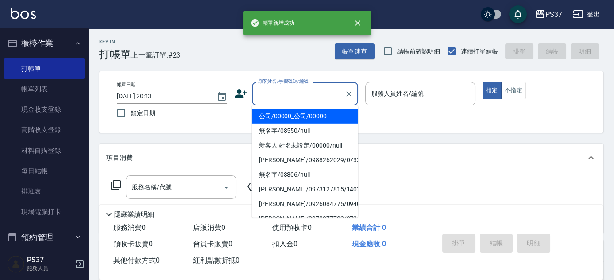
click at [306, 88] on input "顧客姓名/手機號碼/編號" at bounding box center [298, 94] width 85 height 16
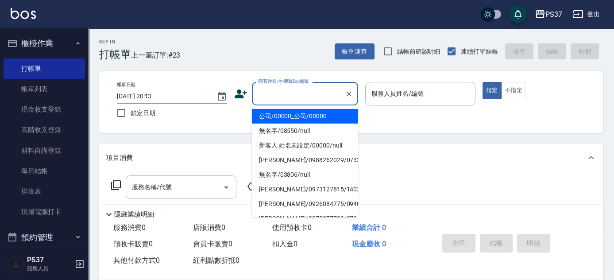
click at [305, 112] on li "公司/00000_公司/00000" at bounding box center [305, 116] width 106 height 15
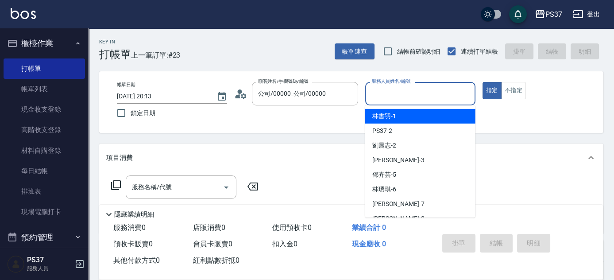
click at [399, 91] on input "服務人員姓名/編號" at bounding box center [420, 94] width 102 height 16
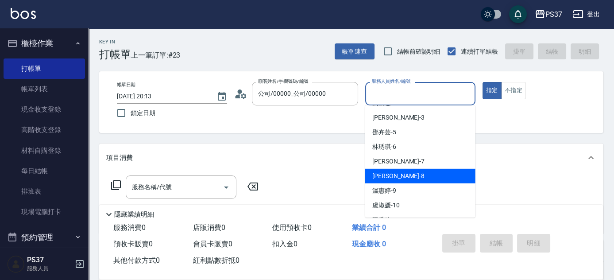
scroll to position [80, 0]
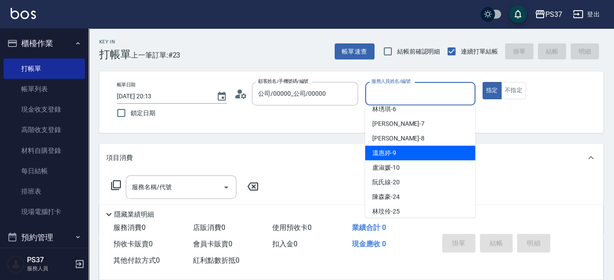
click at [412, 146] on div "溫惠婷 -9" at bounding box center [420, 153] width 110 height 15
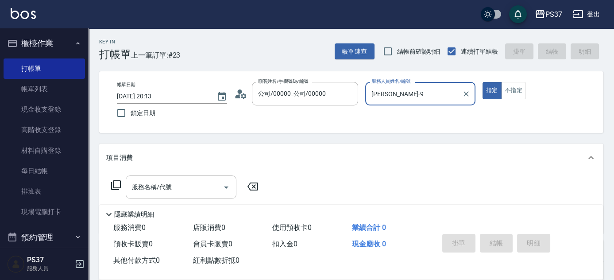
click at [139, 195] on div "服務名稱/代號" at bounding box center [181, 186] width 111 height 23
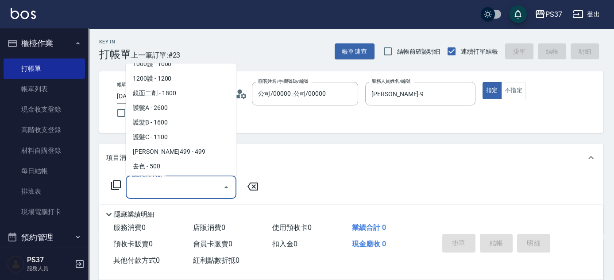
scroll to position [443, 0]
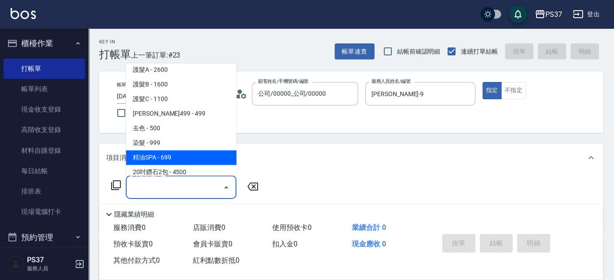
click at [178, 155] on span "精油SPA - 699" at bounding box center [181, 158] width 111 height 15
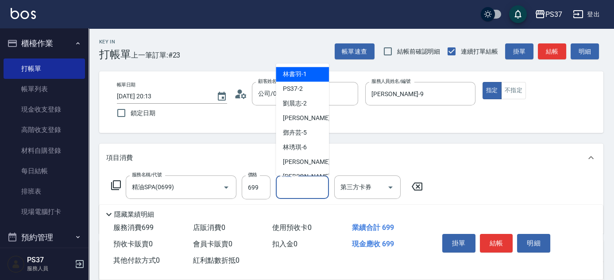
click at [296, 190] on input "洗髮-1" at bounding box center [302, 187] width 45 height 16
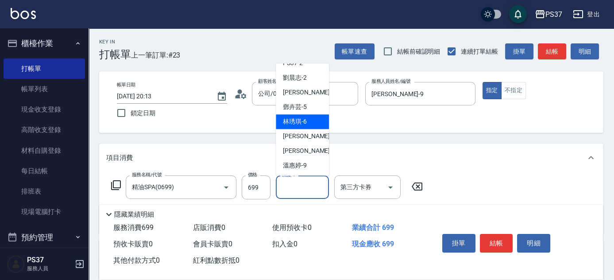
scroll to position [40, 0]
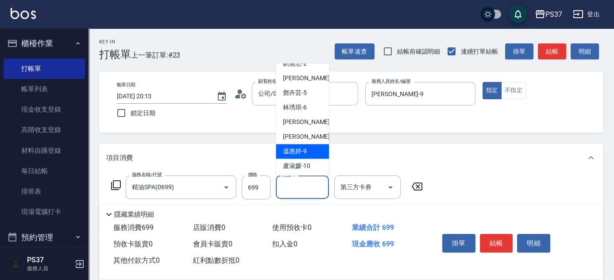
click at [301, 147] on span "溫惠婷 -9" at bounding box center [295, 151] width 24 height 9
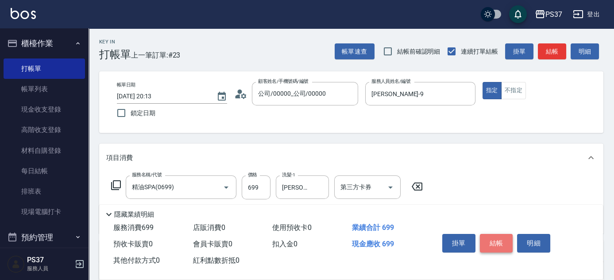
click at [494, 236] on button "結帳" at bounding box center [496, 243] width 33 height 19
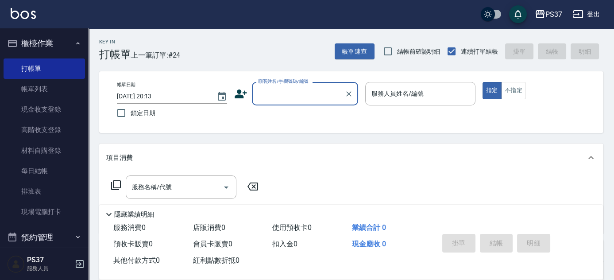
click at [322, 95] on input "顧客姓名/手機號碼/編號" at bounding box center [298, 94] width 85 height 16
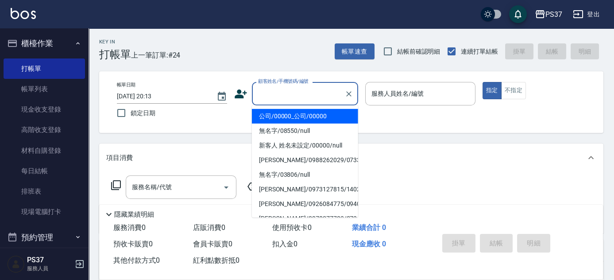
click at [307, 113] on li "公司/00000_公司/00000" at bounding box center [305, 116] width 106 height 15
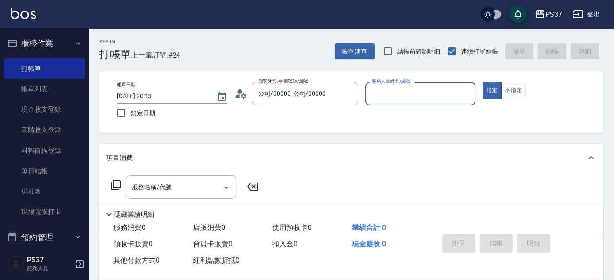
click at [388, 103] on div "服務人員姓名/編號" at bounding box center [420, 93] width 110 height 23
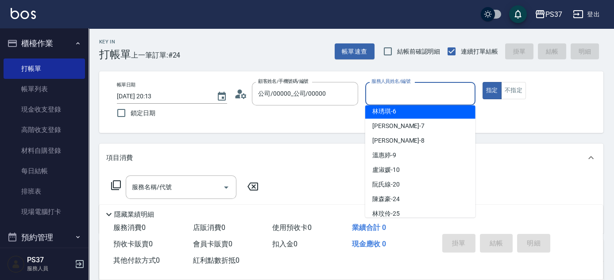
scroll to position [80, 0]
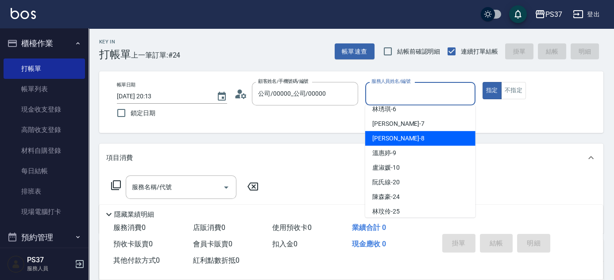
click at [420, 138] on div "徐雅娟 -8" at bounding box center [420, 138] width 110 height 15
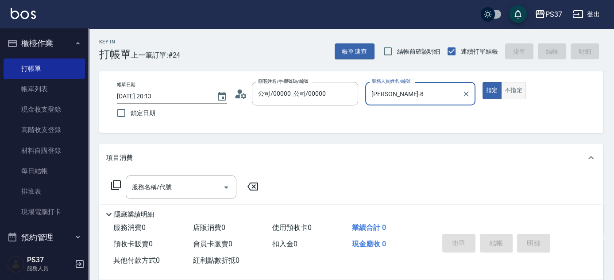
click at [511, 91] on button "不指定" at bounding box center [513, 90] width 25 height 17
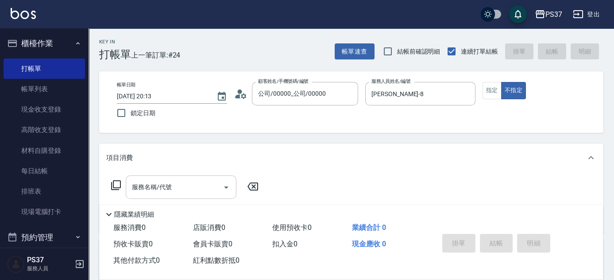
click at [183, 186] on input "服務名稱/代號" at bounding box center [174, 187] width 89 height 16
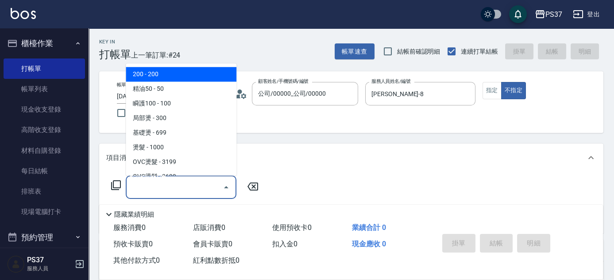
click at [166, 74] on span "200 - 200" at bounding box center [181, 74] width 111 height 15
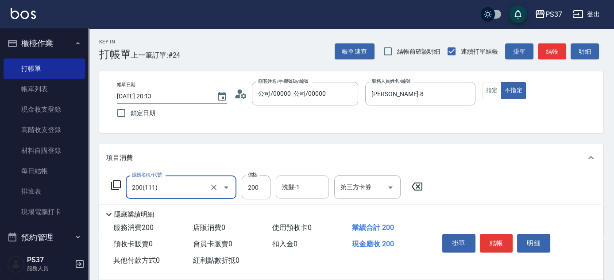
click at [302, 190] on input "洗髮-1" at bounding box center [302, 187] width 45 height 16
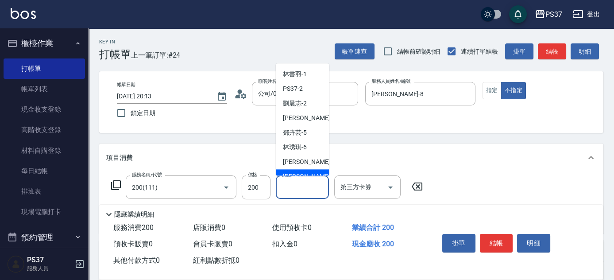
click at [303, 171] on div "徐雅娟 -8" at bounding box center [302, 177] width 53 height 15
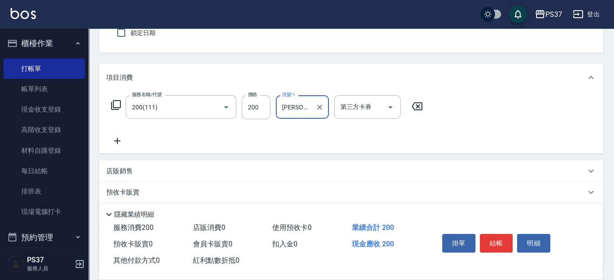
click at [111, 136] on icon at bounding box center [117, 141] width 22 height 11
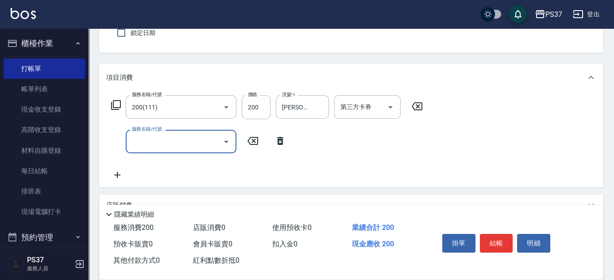
click at [152, 145] on input "服務名稱/代號" at bounding box center [174, 142] width 89 height 16
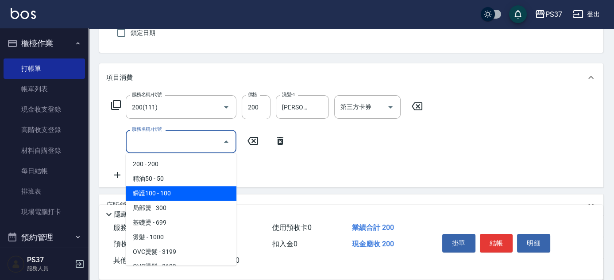
click at [182, 190] on span "瞬護100 - 100" at bounding box center [181, 193] width 111 height 15
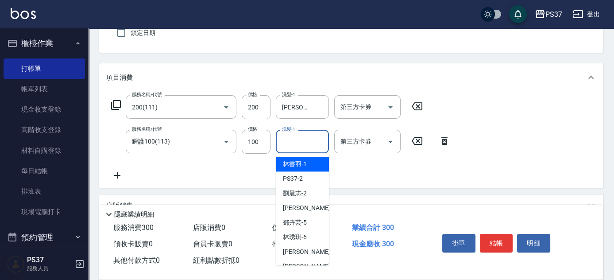
click at [301, 144] on input "洗髮-1" at bounding box center [302, 142] width 45 height 16
click at [301, 263] on span "徐雅娟 -8" at bounding box center [309, 266] width 52 height 9
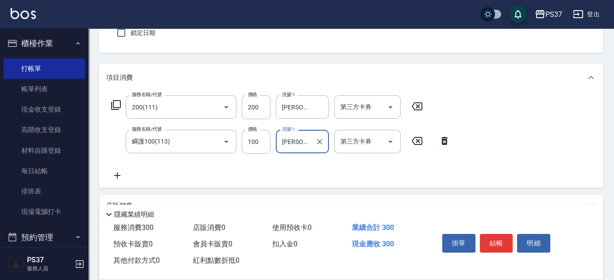
click at [120, 178] on icon at bounding box center [117, 175] width 22 height 11
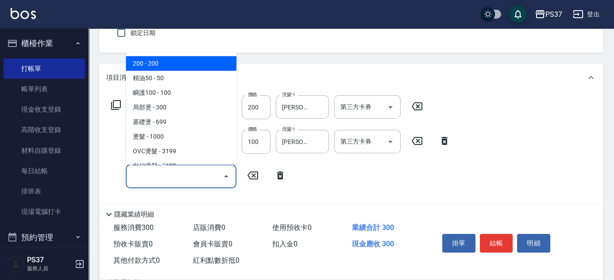
click at [161, 180] on input "服務名稱/代號" at bounding box center [174, 176] width 89 height 16
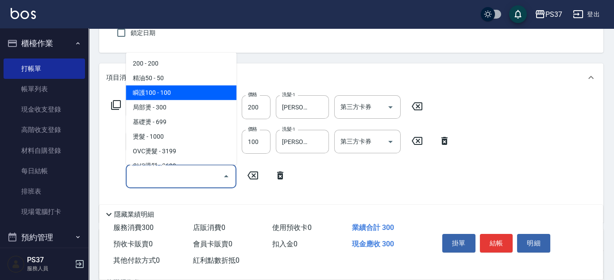
click at [172, 81] on span "精油50 - 50" at bounding box center [181, 78] width 111 height 15
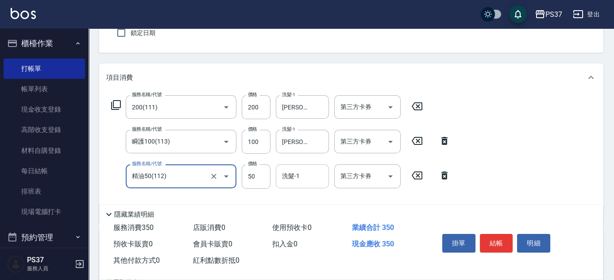
click at [309, 182] on input "洗髮-1" at bounding box center [302, 176] width 45 height 16
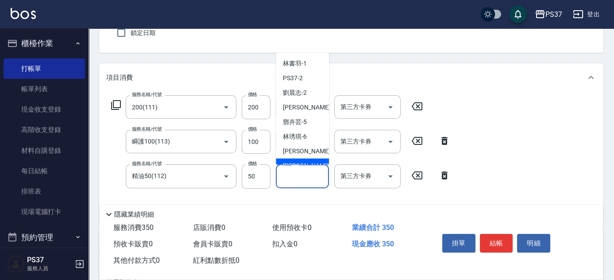
click at [304, 163] on span "徐雅娟 -8" at bounding box center [309, 165] width 52 height 9
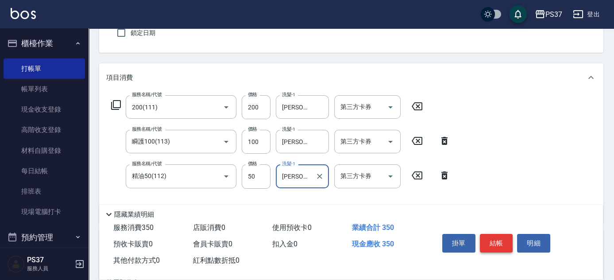
click at [503, 241] on button "結帳" at bounding box center [496, 243] width 33 height 19
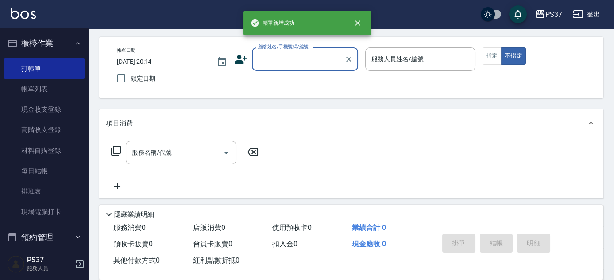
scroll to position [0, 0]
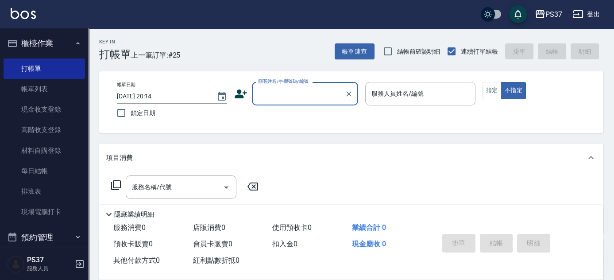
click at [289, 100] on input "顧客姓名/手機號碼/編號" at bounding box center [298, 94] width 85 height 16
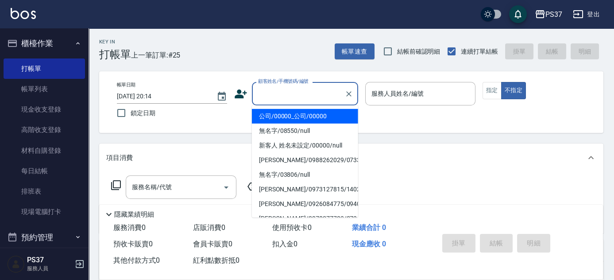
click at [289, 113] on li "公司/00000_公司/00000" at bounding box center [305, 116] width 106 height 15
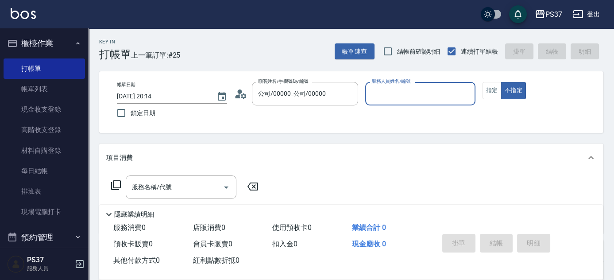
click at [386, 100] on input "服務人員姓名/編號" at bounding box center [420, 94] width 102 height 16
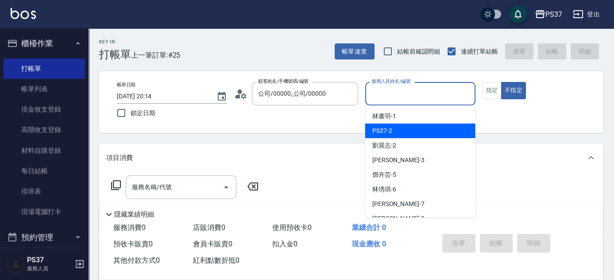
scroll to position [40, 0]
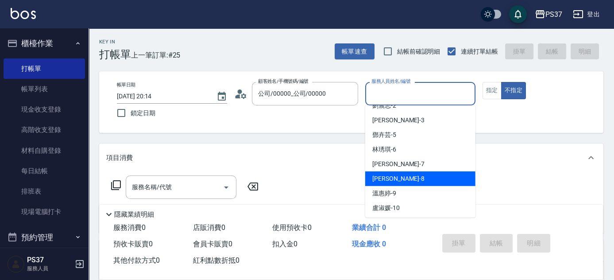
click at [393, 182] on span "徐雅娟 -8" at bounding box center [399, 178] width 52 height 9
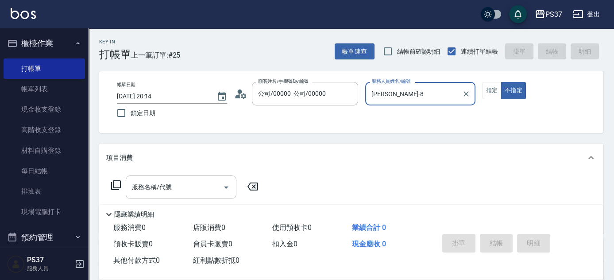
click at [199, 190] on input "服務名稱/代號" at bounding box center [174, 187] width 89 height 16
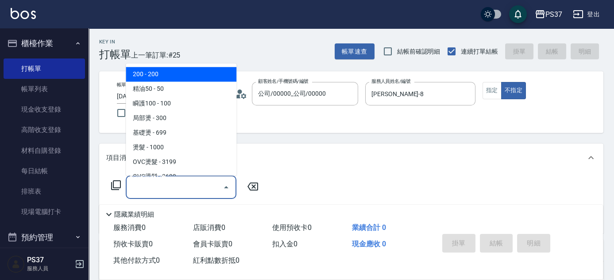
click at [159, 75] on span "200 - 200" at bounding box center [181, 74] width 111 height 15
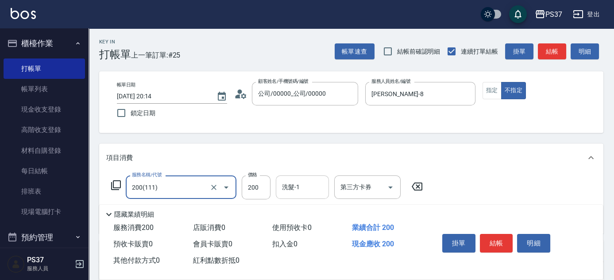
click at [291, 184] on input "洗髮-1" at bounding box center [302, 187] width 45 height 16
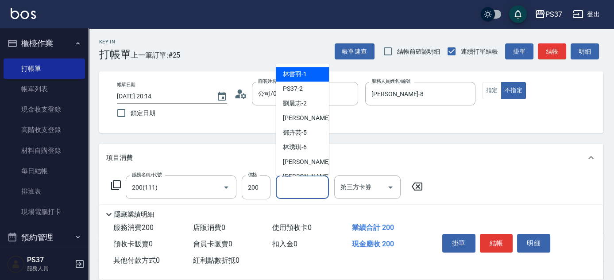
click at [295, 177] on div "洗髮-1" at bounding box center [302, 186] width 53 height 23
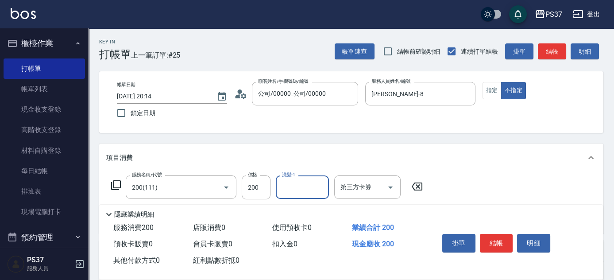
click at [293, 184] on input "洗髮-1" at bounding box center [302, 187] width 45 height 16
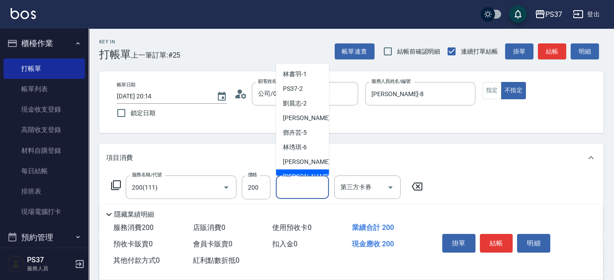
click at [300, 170] on div "徐雅娟 -8" at bounding box center [302, 177] width 53 height 15
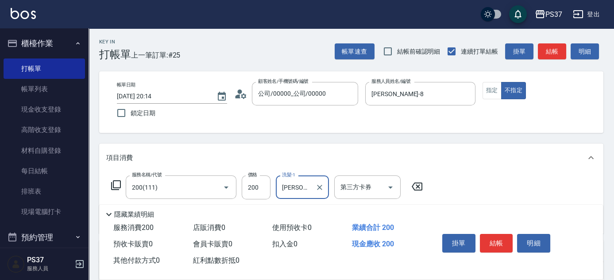
scroll to position [80, 0]
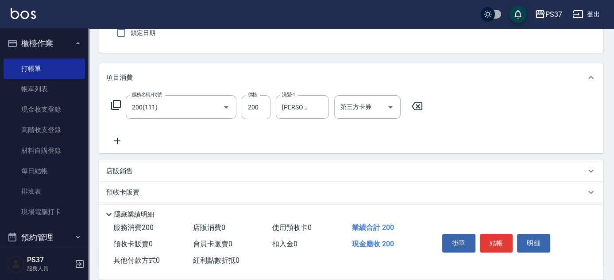
click at [119, 138] on icon at bounding box center [117, 141] width 22 height 11
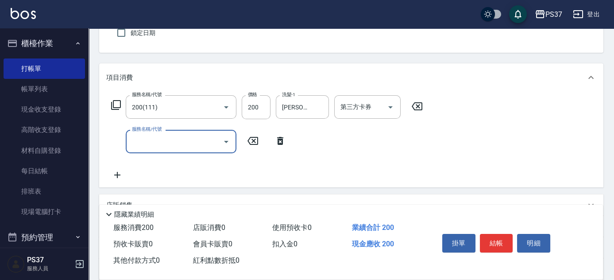
click at [145, 146] on input "服務名稱/代號" at bounding box center [174, 142] width 89 height 16
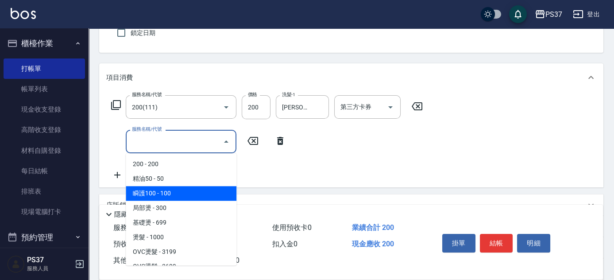
click at [179, 188] on span "瞬護100 - 100" at bounding box center [181, 193] width 111 height 15
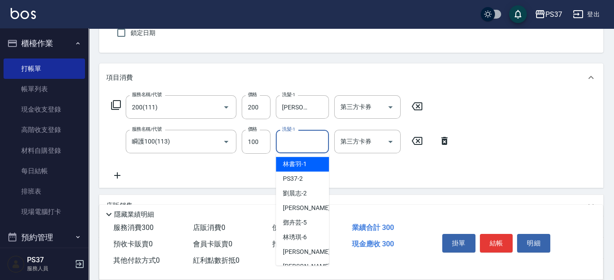
click at [291, 145] on input "洗髮-1" at bounding box center [302, 142] width 45 height 16
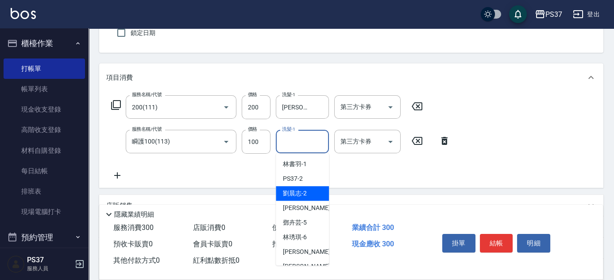
scroll to position [40, 0]
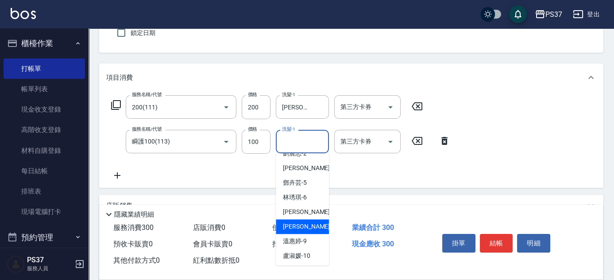
click at [294, 224] on span "徐雅娟 -8" at bounding box center [309, 226] width 52 height 9
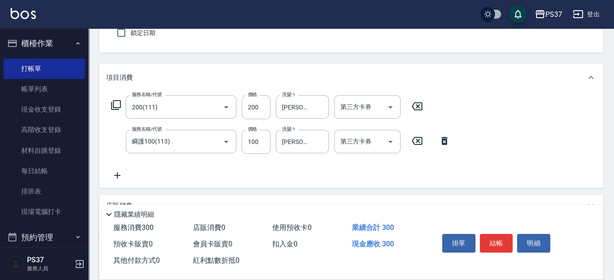
click at [118, 172] on icon at bounding box center [117, 175] width 22 height 11
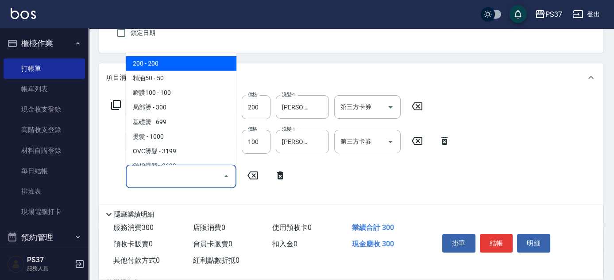
click at [138, 175] on input "服務名稱/代號" at bounding box center [174, 176] width 89 height 16
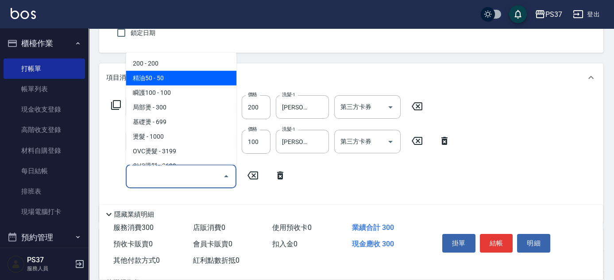
click at [161, 78] on span "精油50 - 50" at bounding box center [181, 78] width 111 height 15
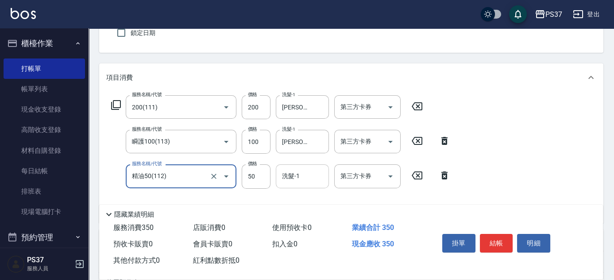
click at [293, 180] on input "洗髮-1" at bounding box center [302, 176] width 45 height 16
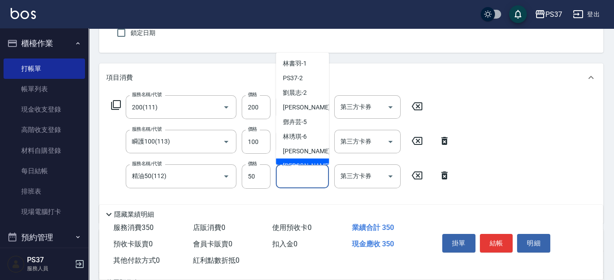
click at [298, 161] on span "徐雅娟 -8" at bounding box center [309, 165] width 52 height 9
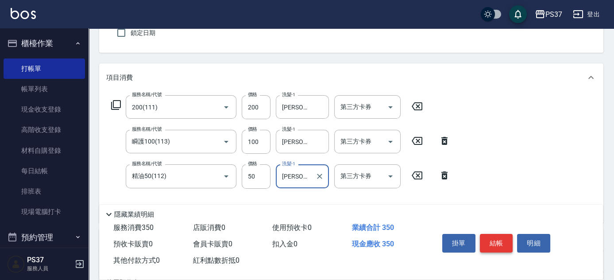
click at [483, 239] on button "結帳" at bounding box center [496, 243] width 33 height 19
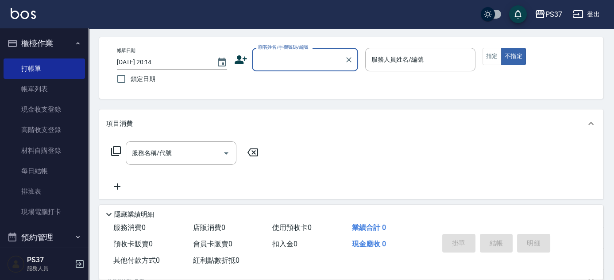
scroll to position [0, 0]
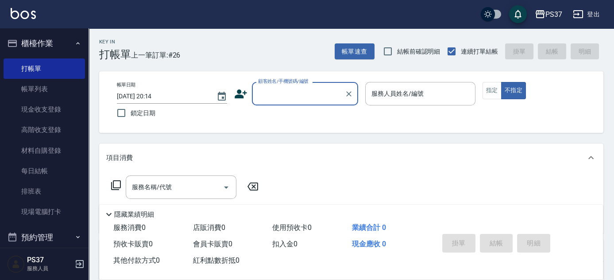
click at [299, 91] on input "顧客姓名/手機號碼/編號" at bounding box center [298, 94] width 85 height 16
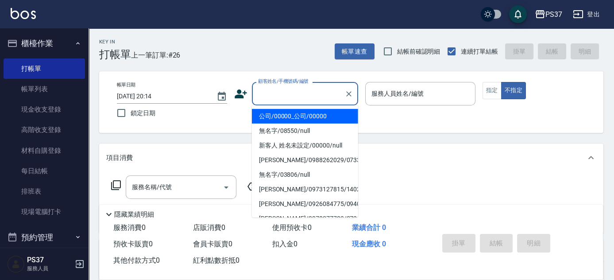
click at [294, 112] on li "公司/00000_公司/00000" at bounding box center [305, 116] width 106 height 15
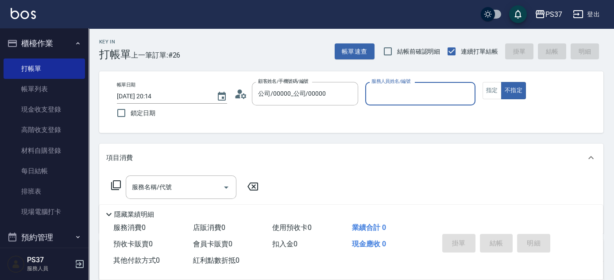
click at [402, 97] on input "服務人員姓名/編號" at bounding box center [420, 94] width 102 height 16
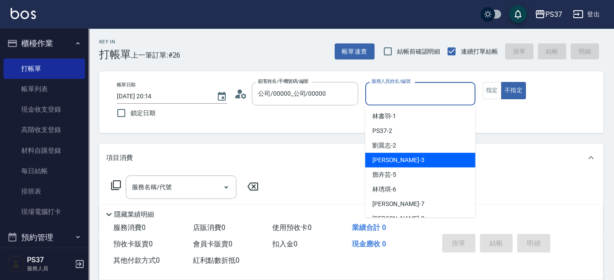
scroll to position [80, 0]
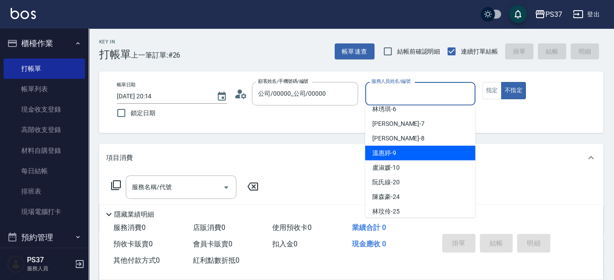
click at [401, 153] on div "溫惠婷 -9" at bounding box center [420, 153] width 110 height 15
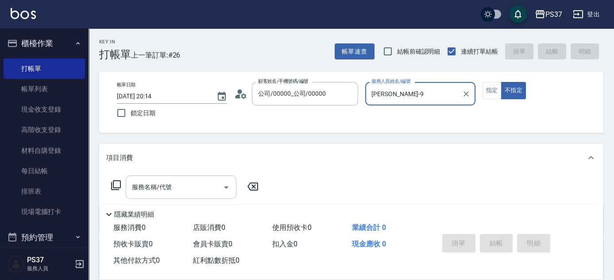
click at [155, 188] on input "服務名稱/代號" at bounding box center [174, 187] width 89 height 16
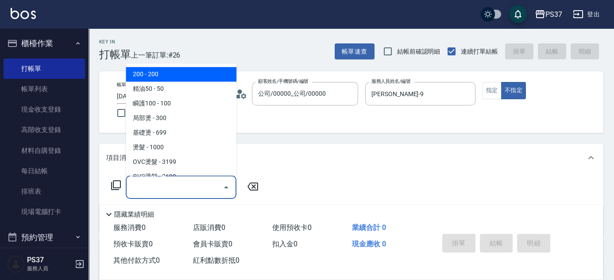
click at [172, 78] on span "200 - 200" at bounding box center [181, 74] width 111 height 15
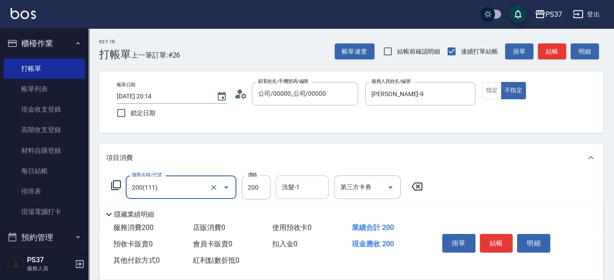
click at [299, 190] on input "洗髮-1" at bounding box center [302, 187] width 45 height 16
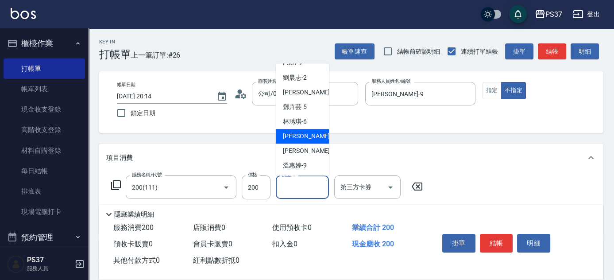
scroll to position [40, 0]
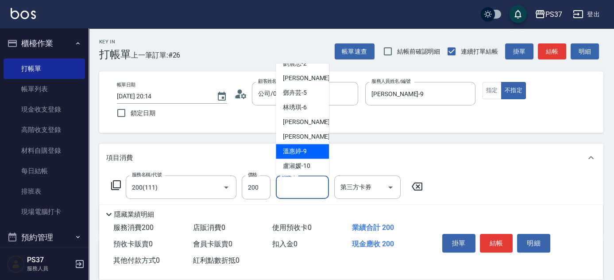
click at [308, 151] on div "溫惠婷 -9" at bounding box center [302, 151] width 53 height 15
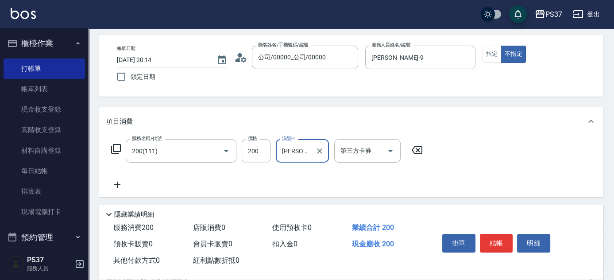
scroll to position [80, 0]
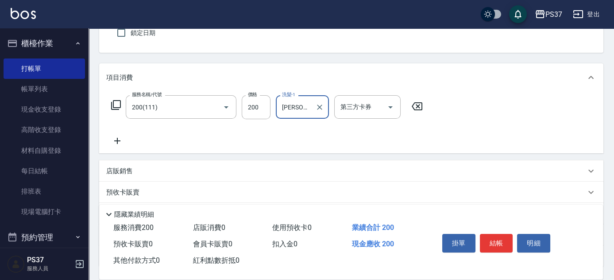
click at [112, 141] on icon at bounding box center [117, 141] width 22 height 11
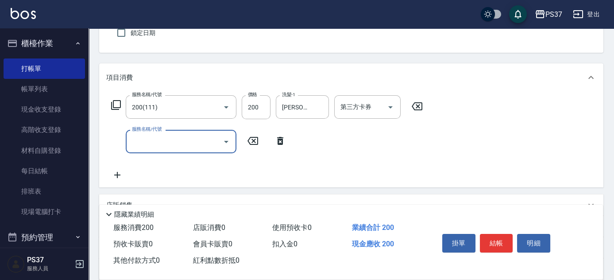
click at [142, 146] on input "服務名稱/代號" at bounding box center [174, 142] width 89 height 16
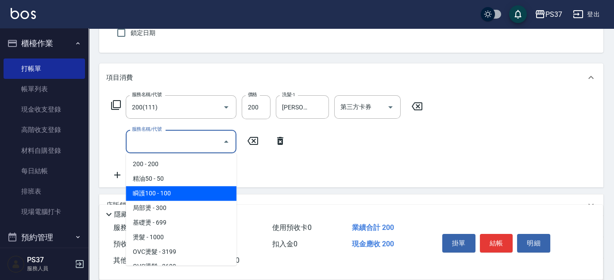
drag, startPoint x: 177, startPoint y: 190, endPoint x: 284, endPoint y: 167, distance: 109.7
click at [178, 190] on span "瞬護100 - 100" at bounding box center [181, 193] width 111 height 15
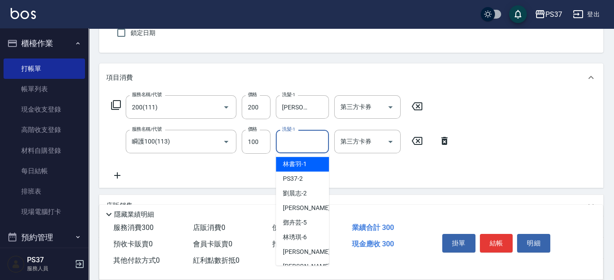
click at [306, 144] on input "洗髮-1" at bounding box center [302, 142] width 45 height 16
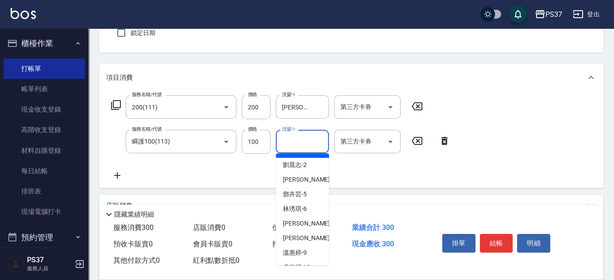
scroll to position [40, 0]
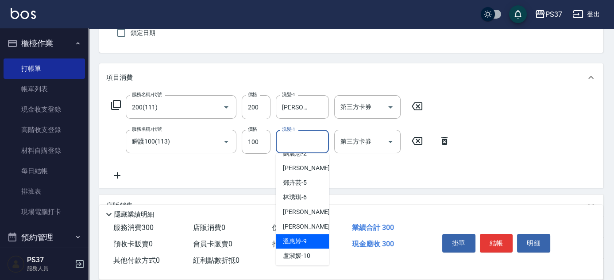
click at [296, 243] on span "溫惠婷 -9" at bounding box center [295, 241] width 24 height 9
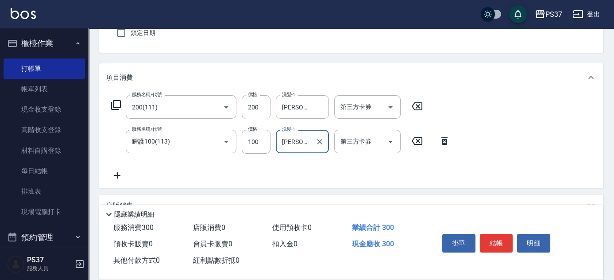
click at [117, 176] on icon at bounding box center [117, 175] width 6 height 6
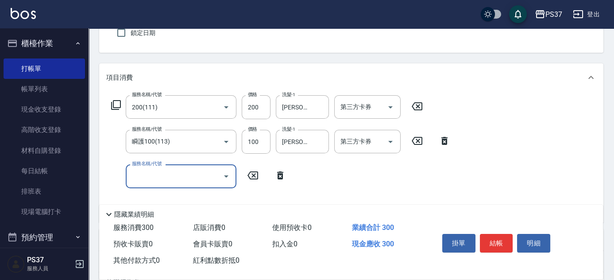
click at [139, 177] on input "服務名稱/代號" at bounding box center [174, 176] width 89 height 16
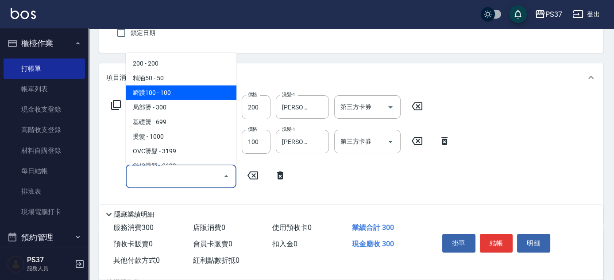
click at [166, 86] on span "瞬護100 - 100" at bounding box center [181, 92] width 111 height 15
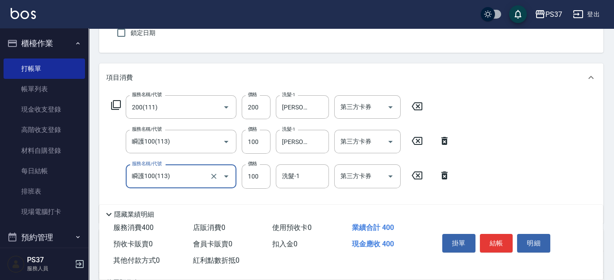
click at [176, 179] on input "瞬護100(113)" at bounding box center [169, 176] width 78 height 16
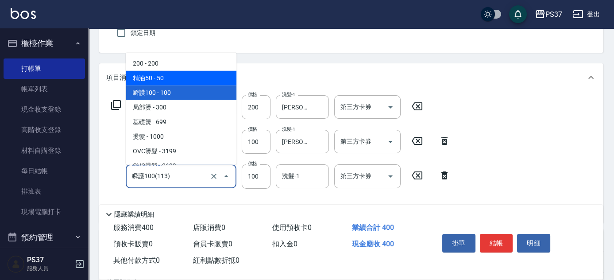
click at [182, 82] on span "精油50 - 50" at bounding box center [181, 78] width 111 height 15
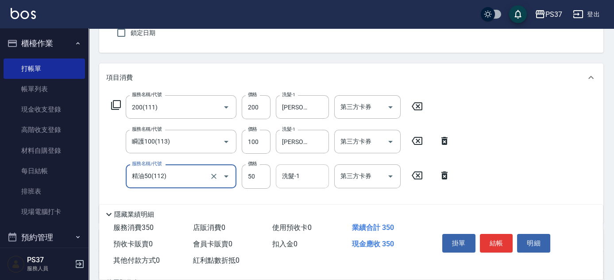
click at [297, 180] on input "洗髮-1" at bounding box center [302, 176] width 45 height 16
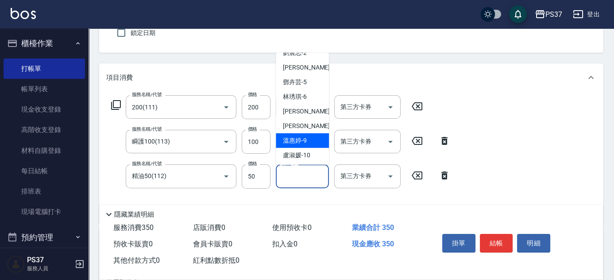
click at [295, 142] on span "溫惠婷 -9" at bounding box center [295, 140] width 24 height 9
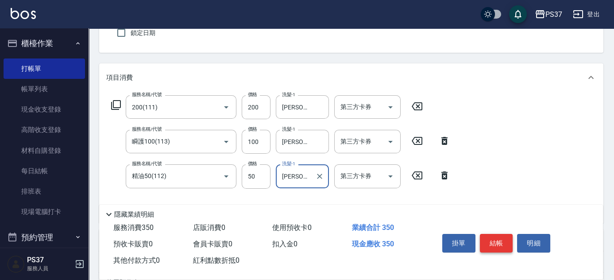
click at [489, 241] on button "結帳" at bounding box center [496, 243] width 33 height 19
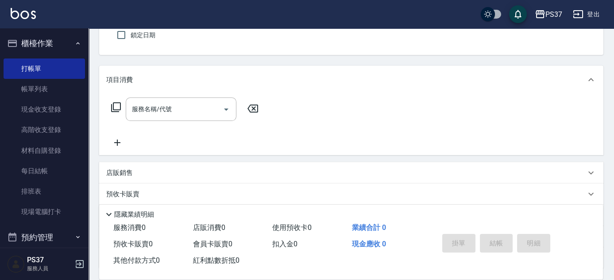
scroll to position [0, 0]
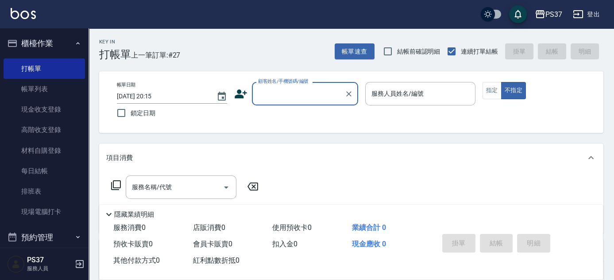
click at [297, 97] on input "顧客姓名/手機號碼/編號" at bounding box center [298, 94] width 85 height 16
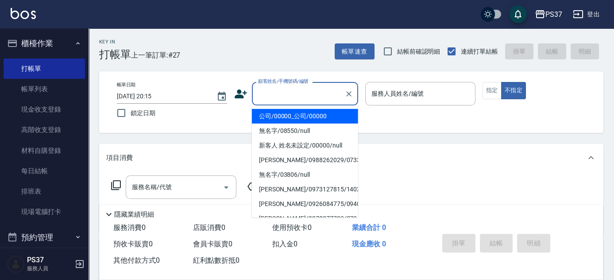
click at [295, 122] on li "公司/00000_公司/00000" at bounding box center [305, 116] width 106 height 15
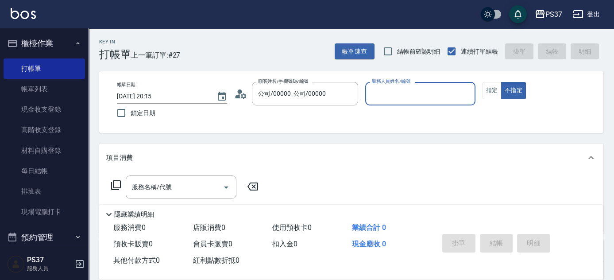
click at [392, 104] on div "服務人員姓名/編號" at bounding box center [420, 93] width 110 height 23
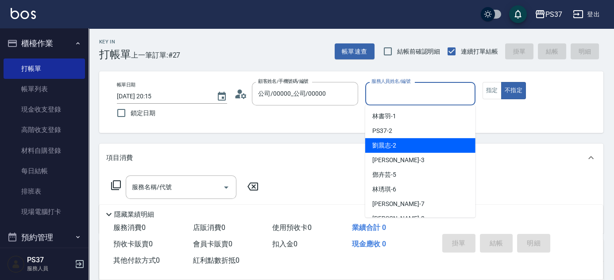
click at [400, 144] on div "劉晨志 -2" at bounding box center [420, 145] width 110 height 15
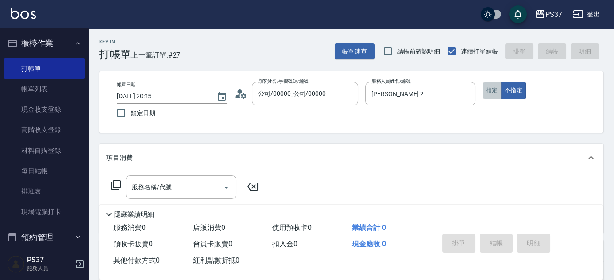
click at [496, 87] on button "指定" at bounding box center [492, 90] width 19 height 17
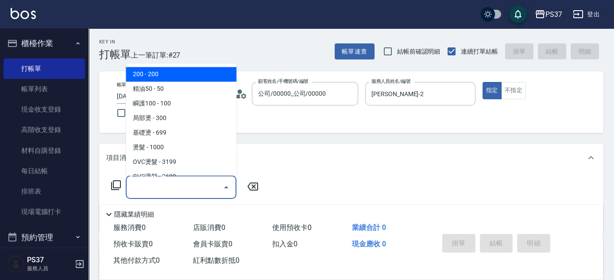
drag, startPoint x: 161, startPoint y: 184, endPoint x: 178, endPoint y: 132, distance: 54.9
click at [162, 184] on input "服務名稱/代號" at bounding box center [174, 187] width 89 height 16
click at [175, 76] on span "200 - 200" at bounding box center [181, 74] width 111 height 15
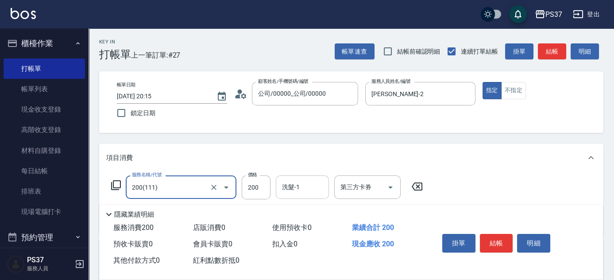
click at [294, 193] on input "洗髮-1" at bounding box center [302, 187] width 45 height 16
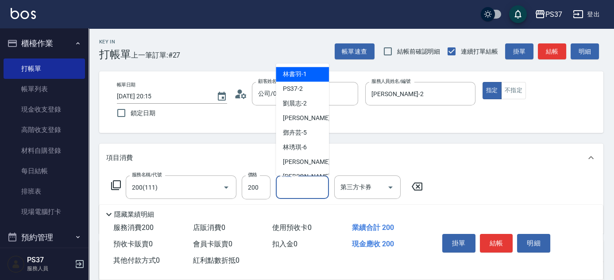
click at [295, 78] on span "林書羽 -1" at bounding box center [295, 74] width 24 height 9
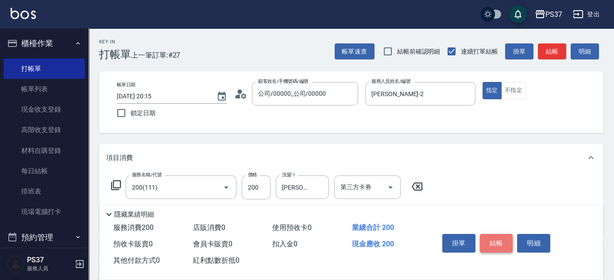
click at [491, 235] on button "結帳" at bounding box center [496, 243] width 33 height 19
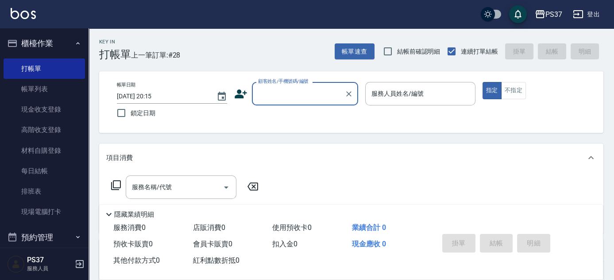
click at [312, 97] on input "顧客姓名/手機號碼/編號" at bounding box center [298, 94] width 85 height 16
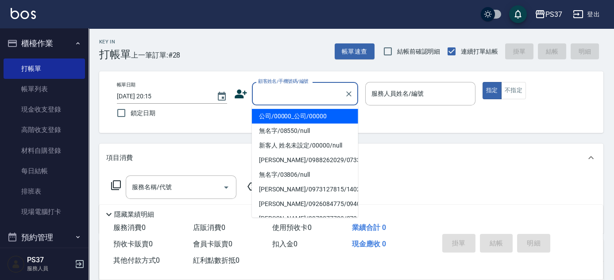
click at [310, 113] on li "公司/00000_公司/00000" at bounding box center [305, 116] width 106 height 15
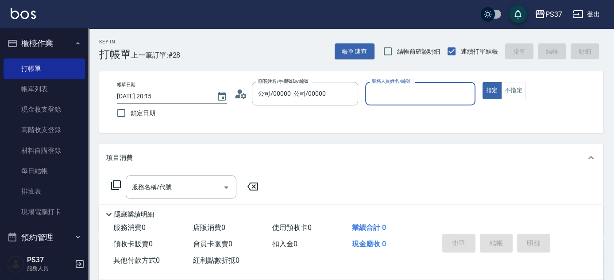
click at [393, 94] on input "服務人員姓名/編號" at bounding box center [420, 94] width 102 height 16
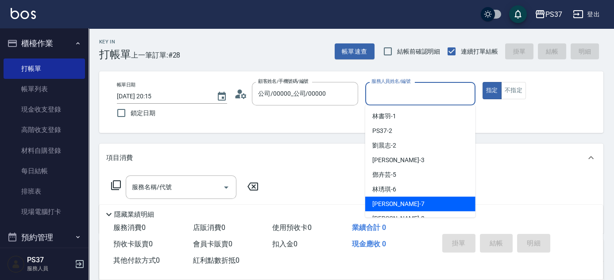
click at [418, 202] on div "黎氏萍 -7" at bounding box center [420, 204] width 110 height 15
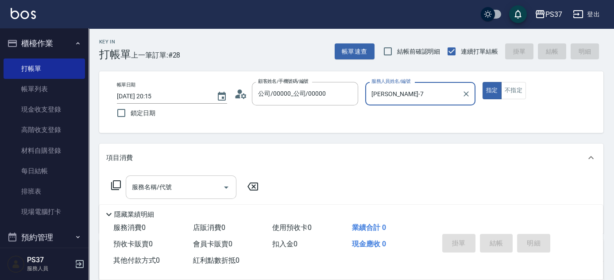
click at [189, 190] on input "服務名稱/代號" at bounding box center [174, 187] width 89 height 16
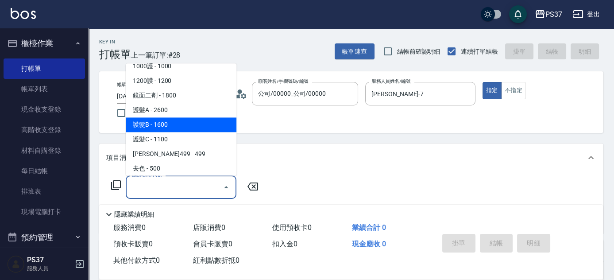
scroll to position [483, 0]
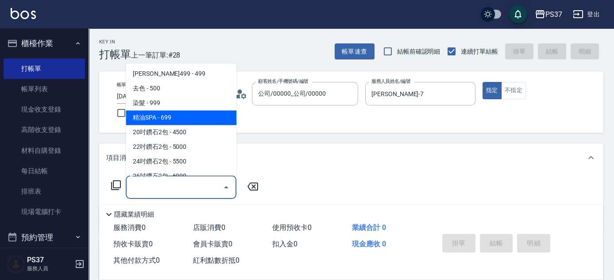
click at [186, 116] on span "精油SPA - 699" at bounding box center [181, 118] width 111 height 15
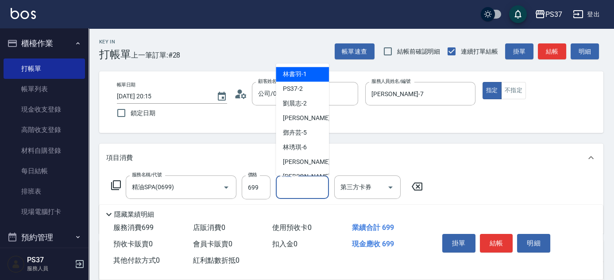
click at [299, 191] on input "洗髮-1" at bounding box center [302, 187] width 45 height 16
click at [285, 76] on span "林書羽 -1" at bounding box center [295, 74] width 24 height 9
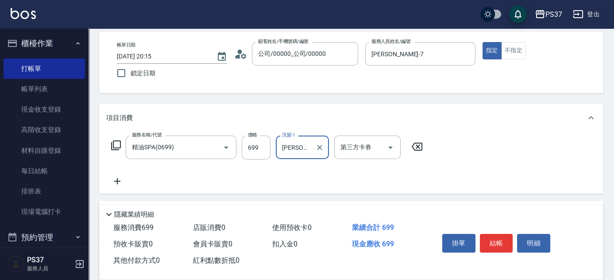
scroll to position [80, 0]
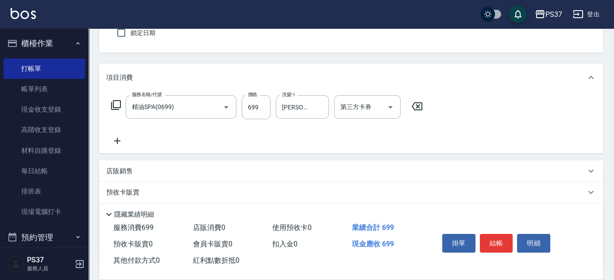
click at [116, 139] on icon at bounding box center [117, 141] width 22 height 11
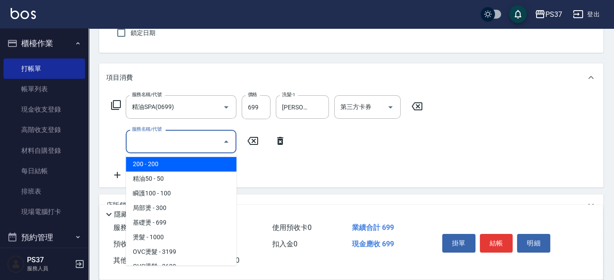
click at [159, 144] on input "服務名稱/代號" at bounding box center [174, 142] width 89 height 16
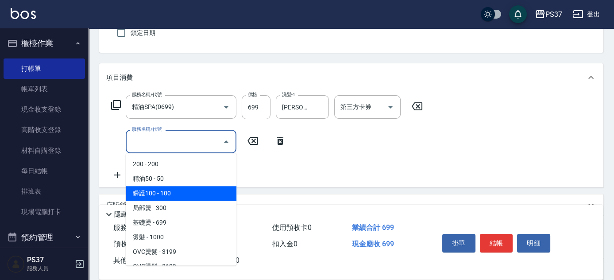
click at [198, 190] on span "瞬護100 - 100" at bounding box center [181, 193] width 111 height 15
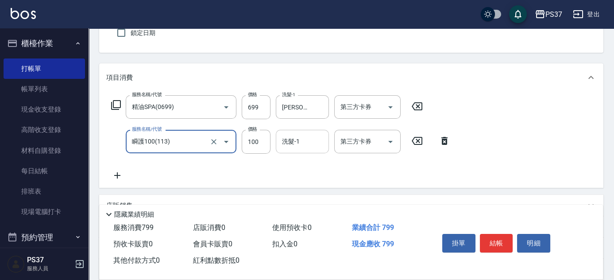
click at [293, 146] on body "PS37 登出 櫃檯作業 打帳單 帳單列表 現金收支登錄 高階收支登錄 材料自購登錄 每日結帳 排班表 現場電腦打卡 預約管理 預約管理 單日預約紀錄 單週預…" at bounding box center [307, 153] width 614 height 466
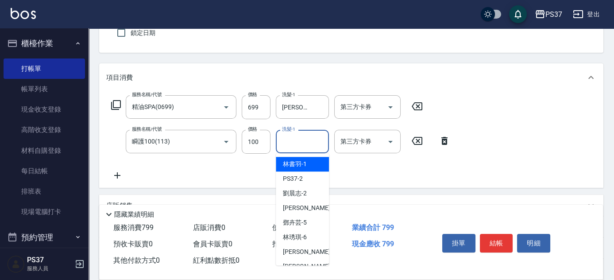
scroll to position [120, 0]
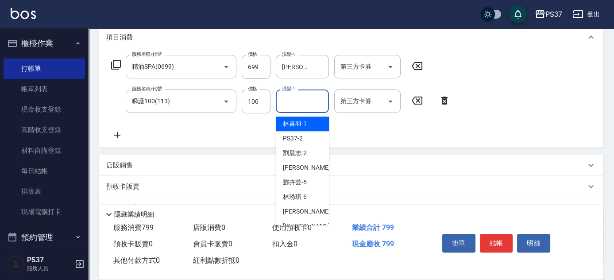
click at [294, 123] on span "林書羽 -1" at bounding box center [295, 123] width 24 height 9
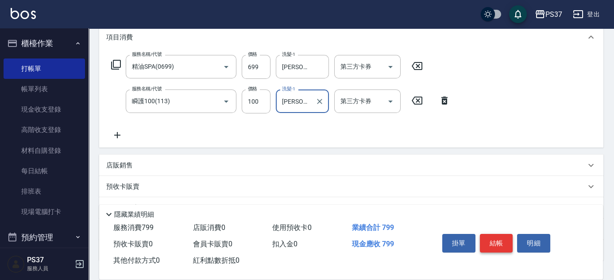
click at [506, 248] on button "結帳" at bounding box center [496, 243] width 33 height 19
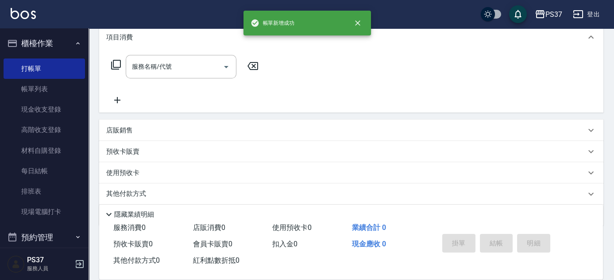
scroll to position [0, 0]
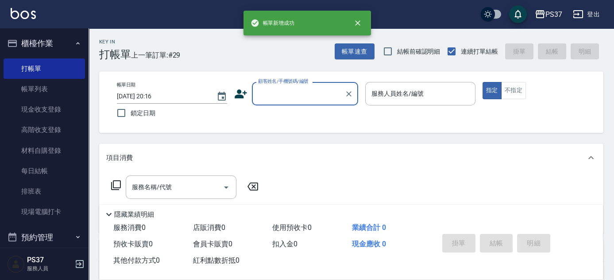
click at [291, 99] on input "顧客姓名/手機號碼/編號" at bounding box center [298, 94] width 85 height 16
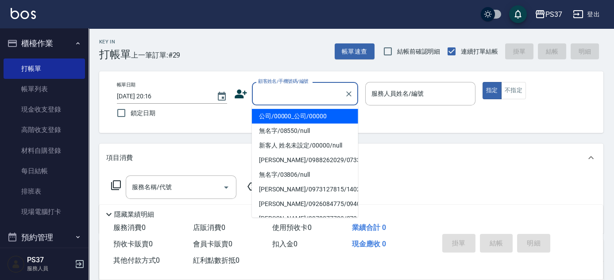
click at [297, 116] on li "公司/00000_公司/00000" at bounding box center [305, 116] width 106 height 15
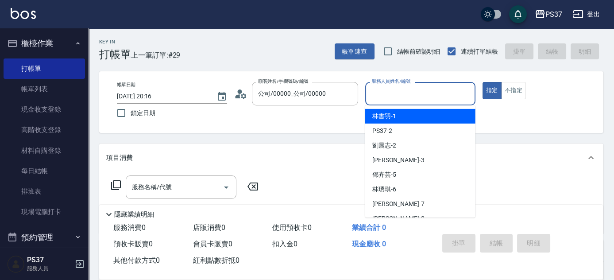
click at [393, 94] on input "服務人員姓名/編號" at bounding box center [420, 94] width 102 height 16
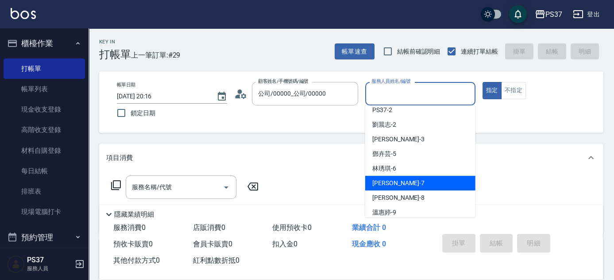
scroll to position [40, 0]
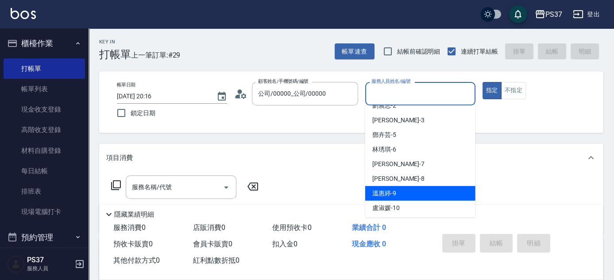
click at [425, 193] on div "溫惠婷 -9" at bounding box center [420, 193] width 110 height 15
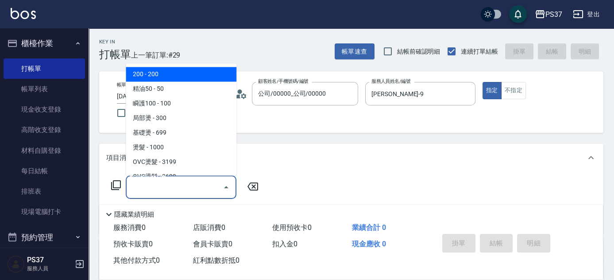
click at [175, 184] on input "服務名稱/代號" at bounding box center [174, 187] width 89 height 16
click at [168, 73] on span "200 - 200" at bounding box center [181, 74] width 111 height 15
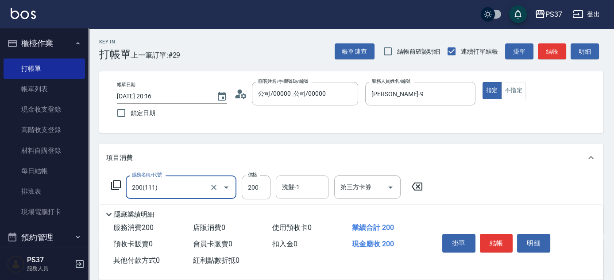
click at [291, 183] on input "洗髮-1" at bounding box center [302, 187] width 45 height 16
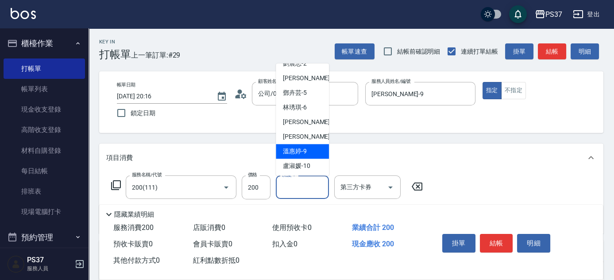
click at [301, 150] on span "溫惠婷 -9" at bounding box center [295, 151] width 24 height 9
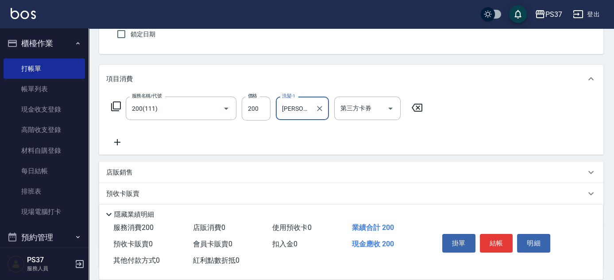
scroll to position [80, 0]
click at [114, 136] on icon at bounding box center [117, 141] width 22 height 11
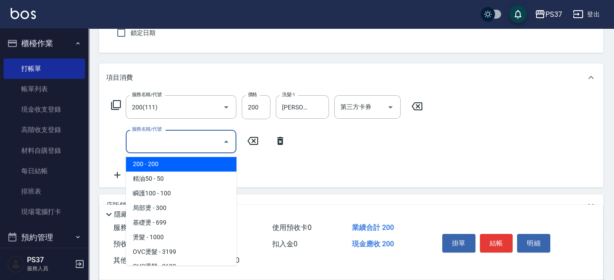
click at [147, 144] on input "服務名稱/代號" at bounding box center [174, 142] width 89 height 16
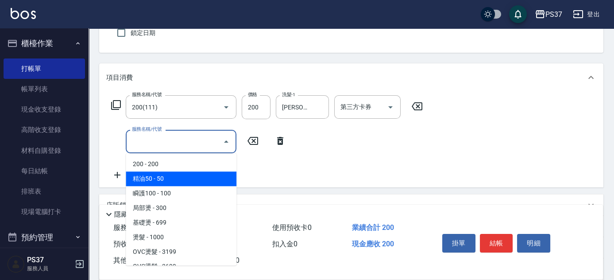
click at [182, 178] on span "精油50 - 50" at bounding box center [181, 178] width 111 height 15
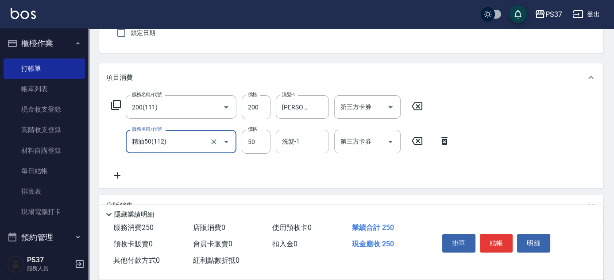
click at [311, 143] on input "洗髮-1" at bounding box center [302, 142] width 45 height 16
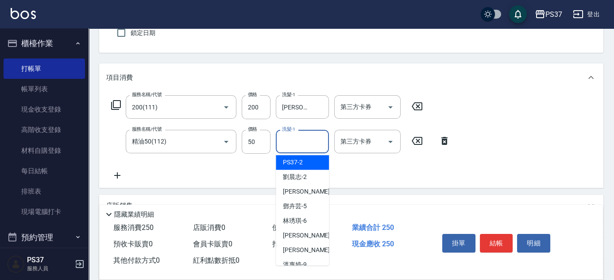
scroll to position [40, 0]
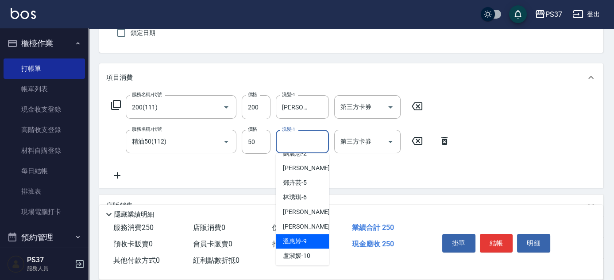
click at [308, 238] on div "溫惠婷 -9" at bounding box center [302, 241] width 53 height 15
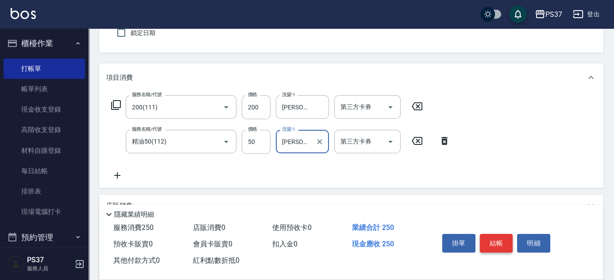
click at [496, 237] on button "結帳" at bounding box center [496, 243] width 33 height 19
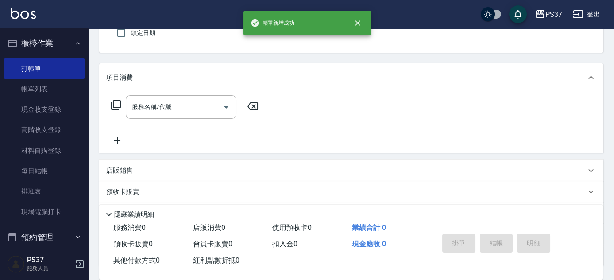
scroll to position [0, 0]
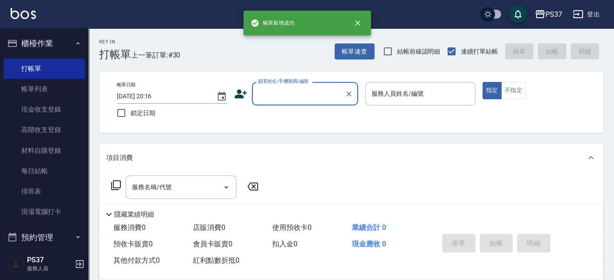
click at [305, 95] on input "顧客姓名/手機號碼/編號" at bounding box center [298, 94] width 85 height 16
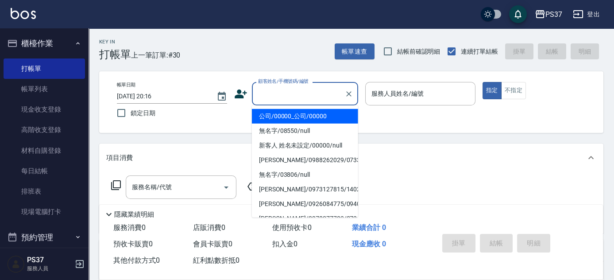
drag, startPoint x: 303, startPoint y: 111, endPoint x: 307, endPoint y: 114, distance: 4.7
click at [303, 113] on li "公司/00000_公司/00000" at bounding box center [305, 116] width 106 height 15
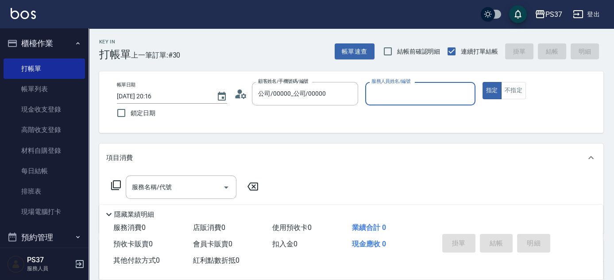
click at [410, 98] on input "服務人員姓名/編號" at bounding box center [420, 94] width 102 height 16
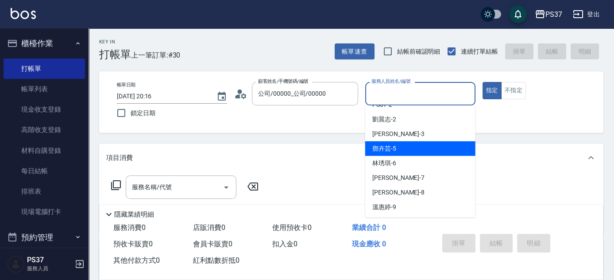
scroll to position [40, 0]
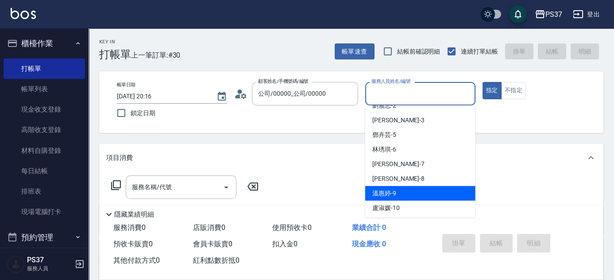
click at [419, 189] on div "溫惠婷 -9" at bounding box center [420, 193] width 110 height 15
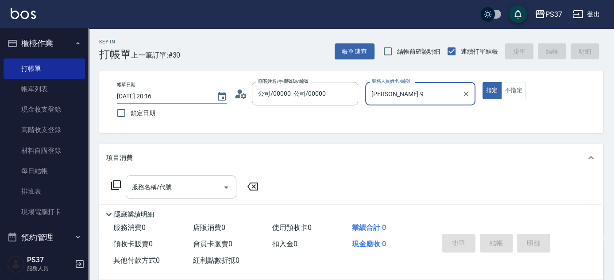
click at [206, 184] on input "服務名稱/代號" at bounding box center [174, 187] width 89 height 16
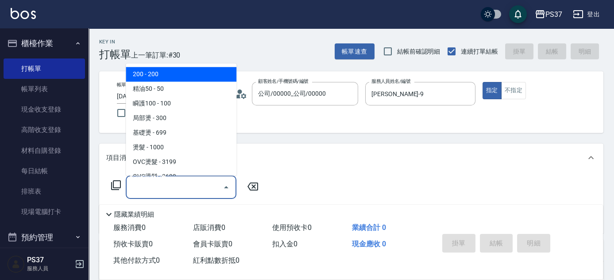
click at [178, 80] on span "200 - 200" at bounding box center [181, 74] width 111 height 15
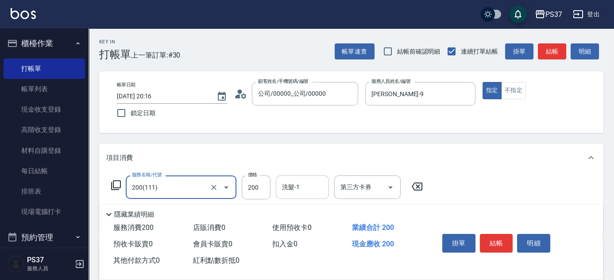
click at [288, 185] on input "洗髮-1" at bounding box center [302, 187] width 45 height 16
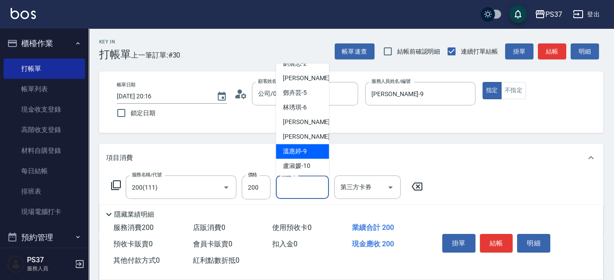
click at [299, 156] on div "溫惠婷 -9" at bounding box center [302, 151] width 53 height 15
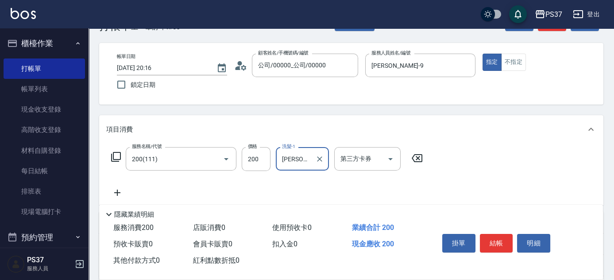
scroll to position [80, 0]
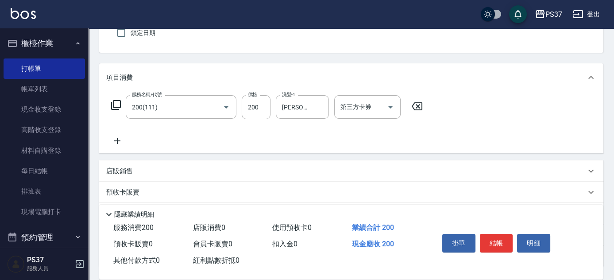
click at [119, 142] on icon at bounding box center [117, 141] width 22 height 11
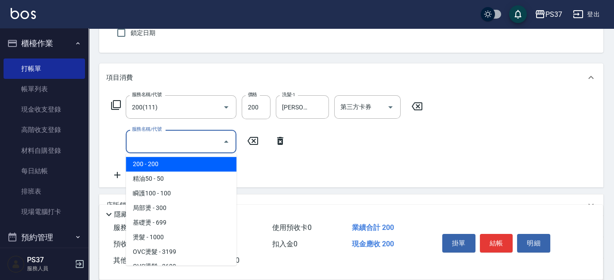
click at [140, 138] on input "服務名稱/代號" at bounding box center [174, 142] width 89 height 16
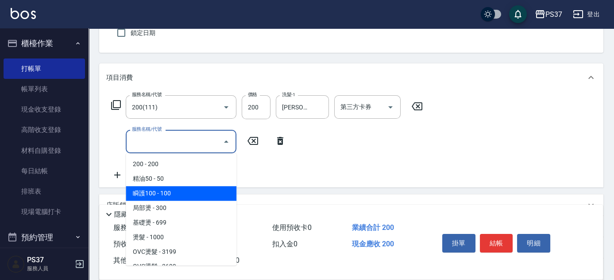
click at [193, 192] on span "瞬護100 - 100" at bounding box center [181, 193] width 111 height 15
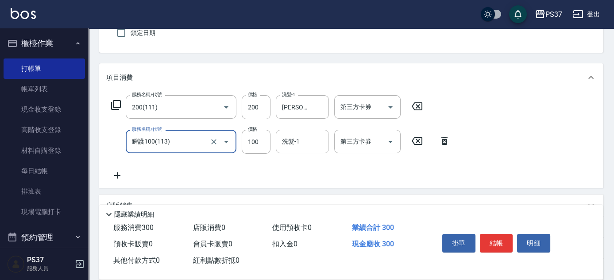
click at [298, 140] on input "洗髮-1" at bounding box center [302, 142] width 45 height 16
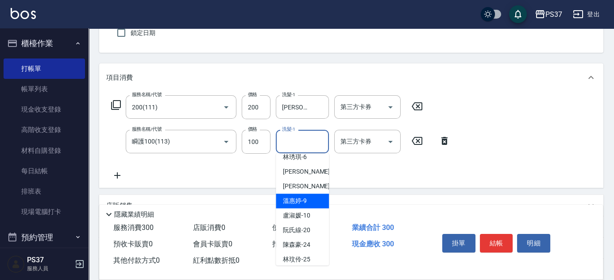
click at [311, 201] on div "溫惠婷 -9" at bounding box center [302, 201] width 53 height 15
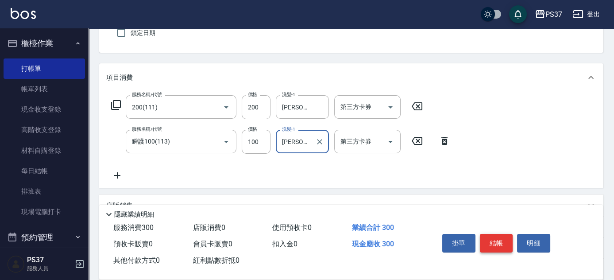
click at [494, 237] on button "結帳" at bounding box center [496, 243] width 33 height 19
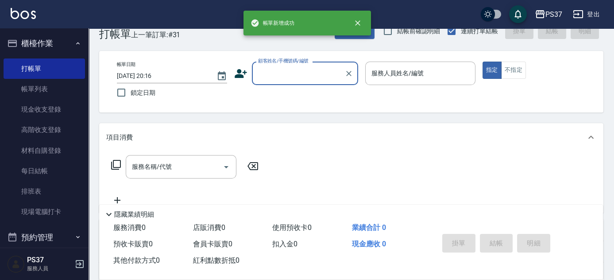
scroll to position [0, 0]
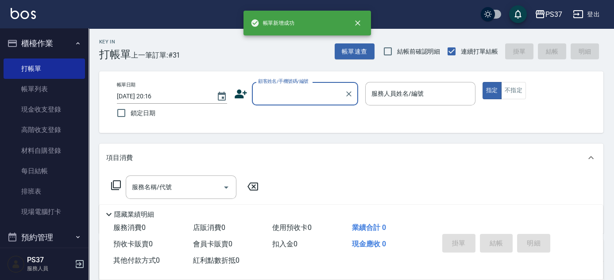
click at [314, 98] on input "顧客姓名/手機號碼/編號" at bounding box center [298, 94] width 85 height 16
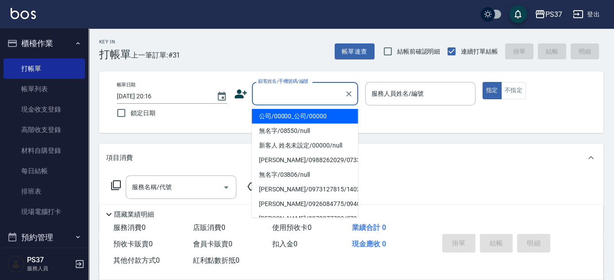
click at [315, 114] on li "公司/00000_公司/00000" at bounding box center [305, 116] width 106 height 15
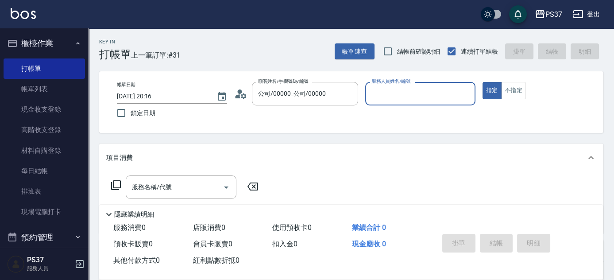
click at [394, 96] on input "服務人員姓名/編號" at bounding box center [420, 94] width 102 height 16
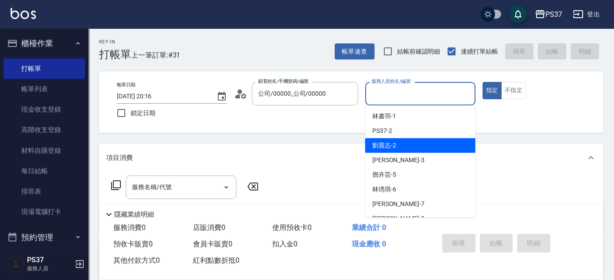
click at [404, 145] on div "劉晨志 -2" at bounding box center [420, 145] width 110 height 15
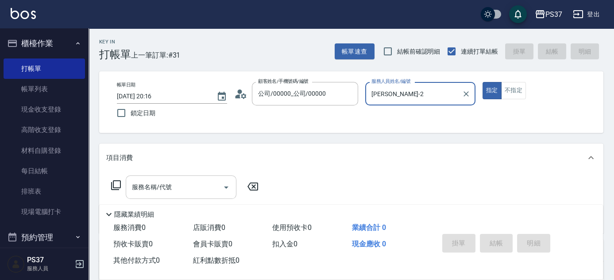
click at [194, 197] on div "服務名稱/代號" at bounding box center [181, 186] width 111 height 23
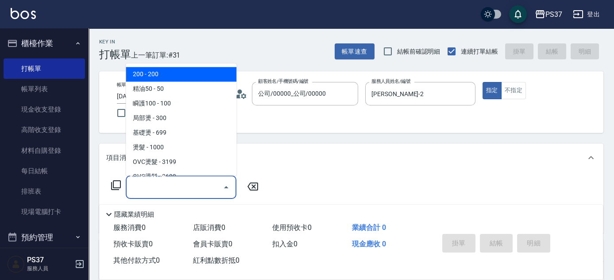
click at [184, 76] on span "200 - 200" at bounding box center [181, 74] width 111 height 15
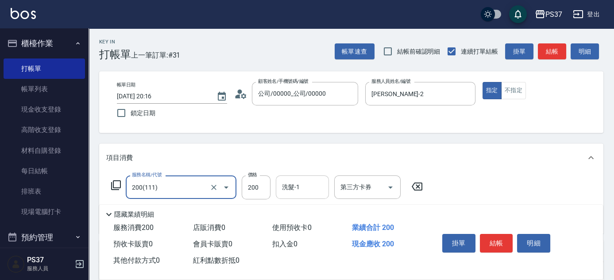
click at [284, 179] on div "洗髮-1 洗髮-1" at bounding box center [302, 186] width 53 height 23
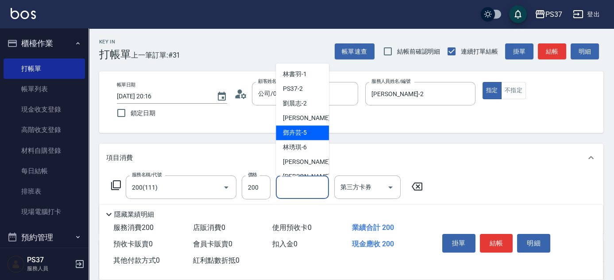
scroll to position [120, 0]
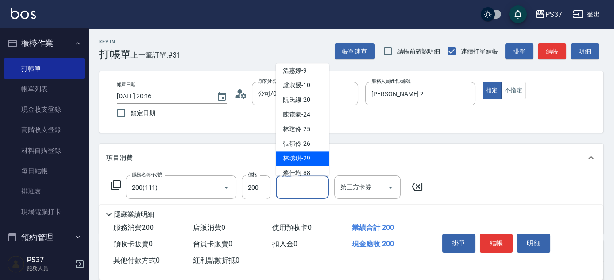
click at [295, 155] on span "林琇琪 -29" at bounding box center [296, 158] width 27 height 9
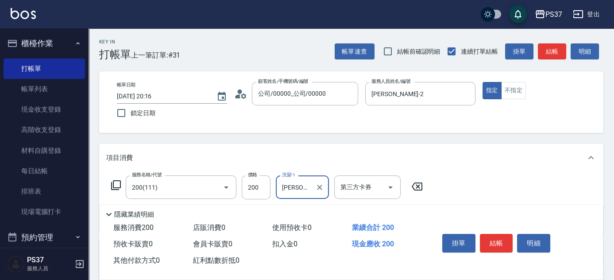
scroll to position [80, 0]
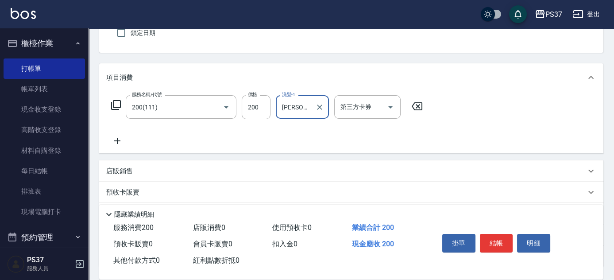
click at [116, 139] on icon at bounding box center [117, 141] width 22 height 11
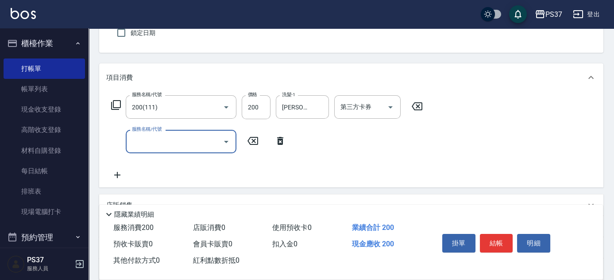
click at [159, 144] on input "服務名稱/代號" at bounding box center [174, 142] width 89 height 16
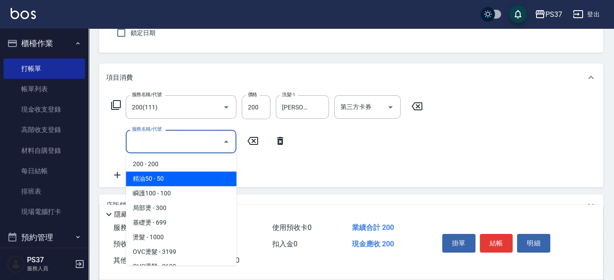
click at [180, 171] on span "精油50 - 50" at bounding box center [181, 178] width 111 height 15
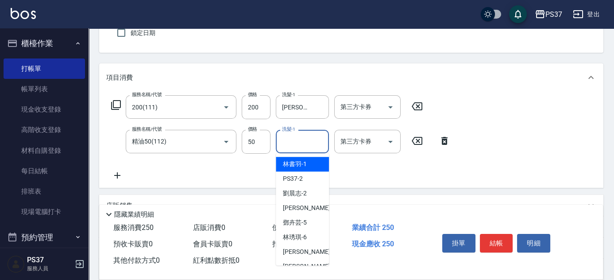
click at [293, 142] on input "洗髮-1" at bounding box center [302, 142] width 45 height 16
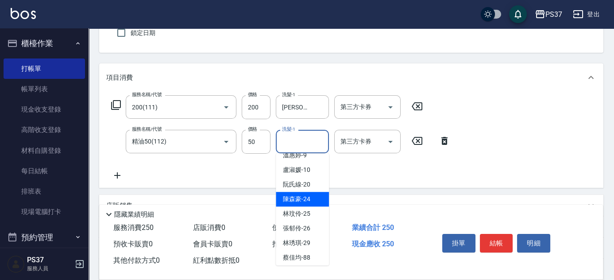
scroll to position [143, 0]
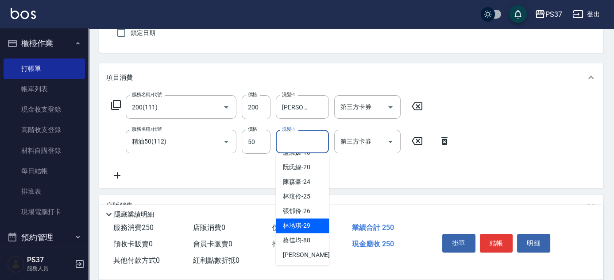
click at [309, 223] on span "林琇琪 -29" at bounding box center [296, 225] width 27 height 9
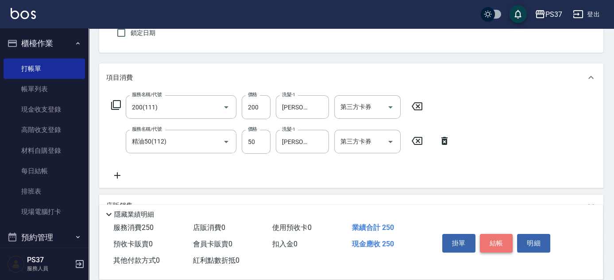
click at [485, 239] on button "結帳" at bounding box center [496, 243] width 33 height 19
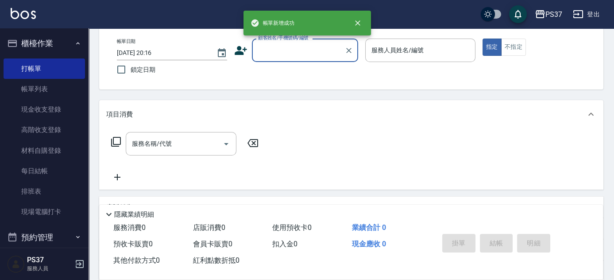
scroll to position [0, 0]
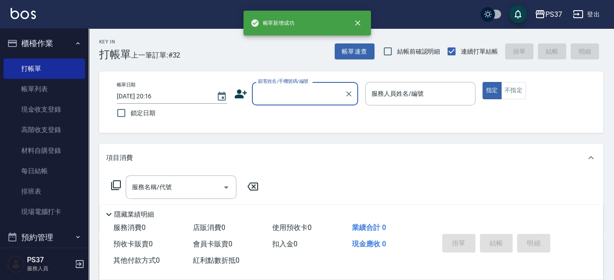
click at [302, 93] on input "顧客姓名/手機號碼/編號" at bounding box center [298, 94] width 85 height 16
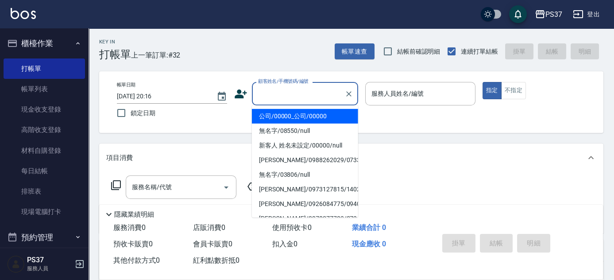
click at [300, 113] on li "公司/00000_公司/00000" at bounding box center [305, 116] width 106 height 15
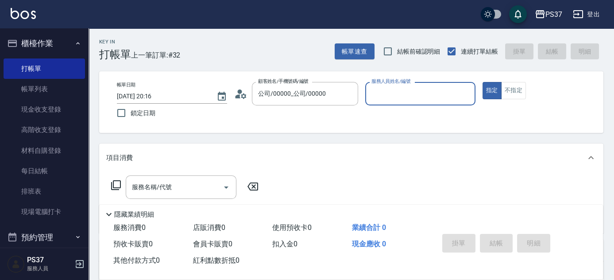
click at [375, 101] on input "服務人員姓名/編號" at bounding box center [420, 94] width 102 height 16
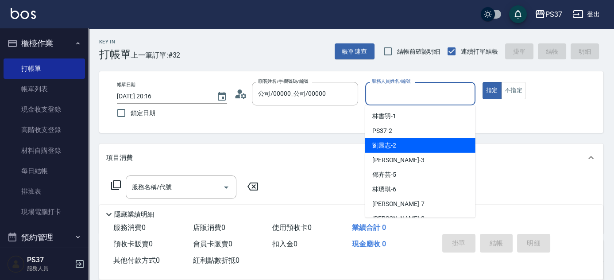
click at [393, 145] on span "劉晨志 -2" at bounding box center [385, 145] width 24 height 9
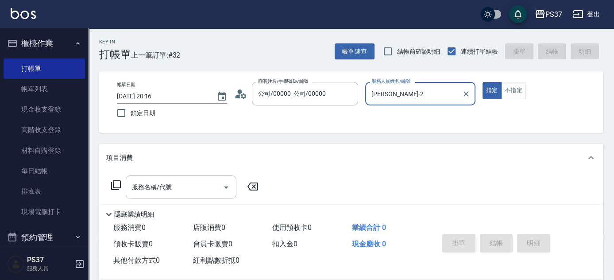
click at [189, 186] on input "服務名稱/代號" at bounding box center [174, 187] width 89 height 16
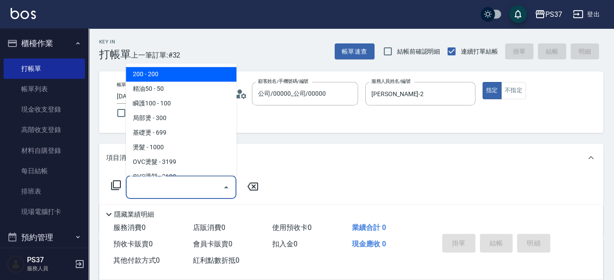
click at [170, 75] on span "200 - 200" at bounding box center [181, 74] width 111 height 15
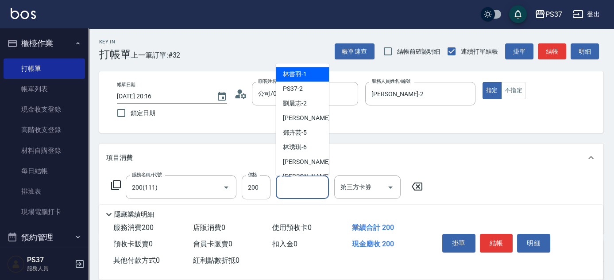
click at [293, 189] on input "洗髮-1" at bounding box center [302, 187] width 45 height 16
click at [299, 67] on div "林書羽 -1" at bounding box center [302, 74] width 53 height 15
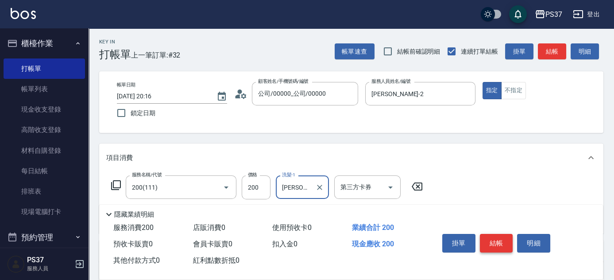
click at [488, 239] on button "結帳" at bounding box center [496, 243] width 33 height 19
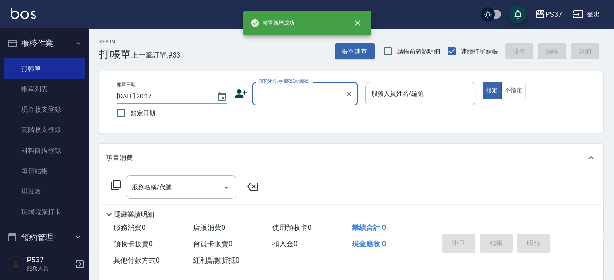
click at [285, 95] on input "顧客姓名/手機號碼/編號" at bounding box center [298, 94] width 85 height 16
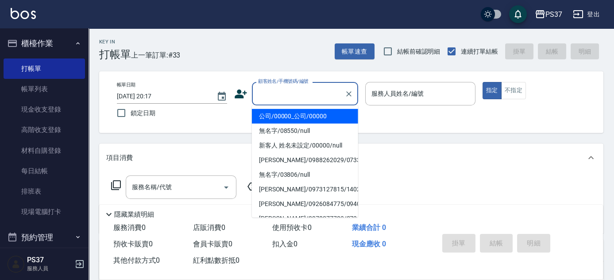
click at [297, 120] on li "公司/00000_公司/00000" at bounding box center [305, 116] width 106 height 15
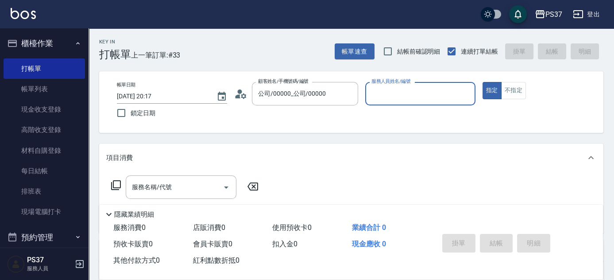
click at [379, 96] on input "服務人員姓名/編號" at bounding box center [420, 94] width 102 height 16
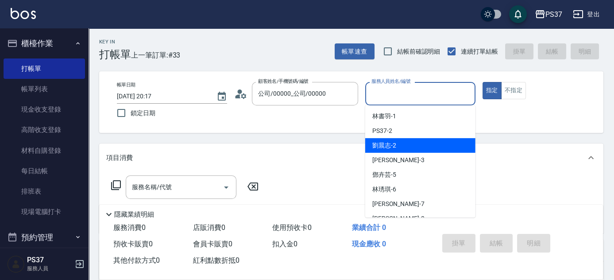
click at [399, 142] on div "劉晨志 -2" at bounding box center [420, 145] width 110 height 15
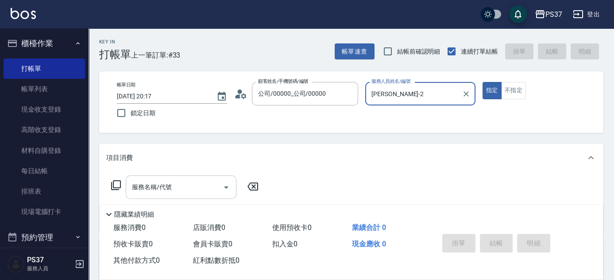
click at [184, 178] on div "服務名稱/代號" at bounding box center [181, 186] width 111 height 23
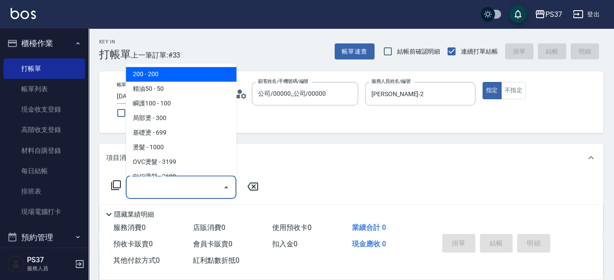
click at [166, 68] on span "200 - 200" at bounding box center [181, 74] width 111 height 15
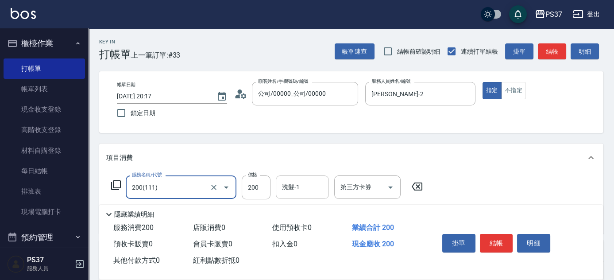
click at [298, 191] on input "洗髮-1" at bounding box center [302, 187] width 45 height 16
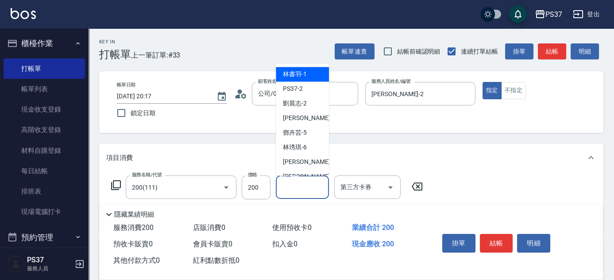
click at [310, 77] on div "林書羽 -1" at bounding box center [302, 74] width 53 height 15
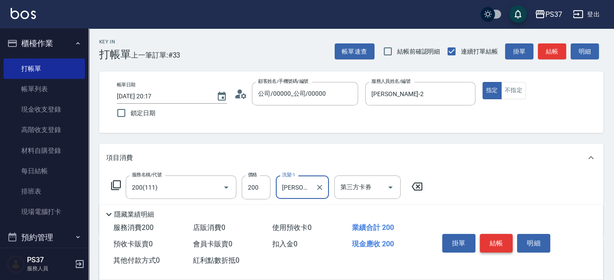
click at [506, 247] on button "結帳" at bounding box center [496, 243] width 33 height 19
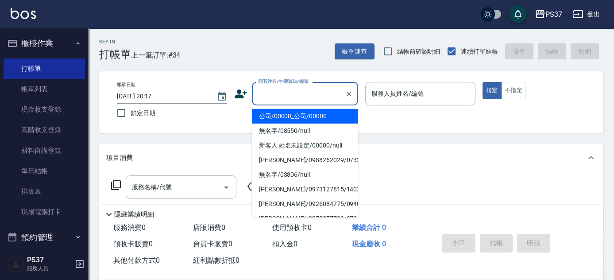
click at [295, 94] on input "顧客姓名/手機號碼/編號" at bounding box center [298, 94] width 85 height 16
click at [295, 113] on li "公司/00000_公司/00000" at bounding box center [305, 116] width 106 height 15
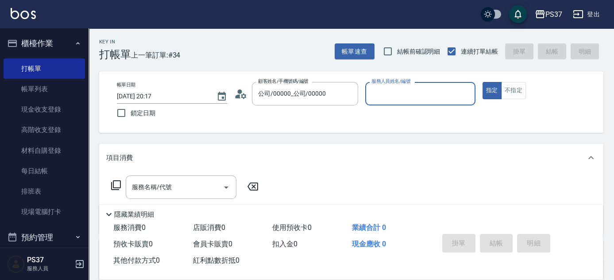
click at [407, 92] on input "服務人員姓名/編號" at bounding box center [420, 94] width 102 height 16
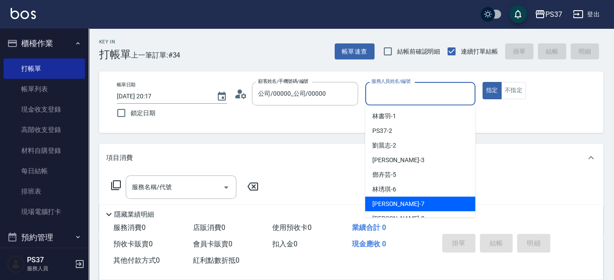
click at [406, 200] on div "黎氏萍 -7" at bounding box center [420, 204] width 110 height 15
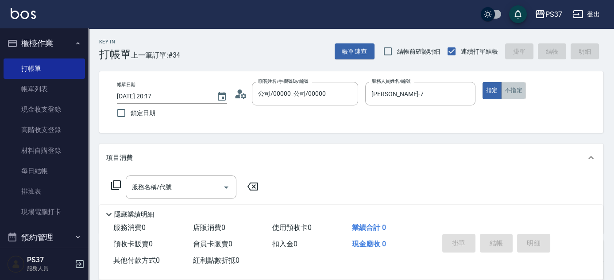
click at [512, 96] on button "不指定" at bounding box center [513, 90] width 25 height 17
click at [189, 196] on div "服務名稱/代號" at bounding box center [181, 186] width 111 height 23
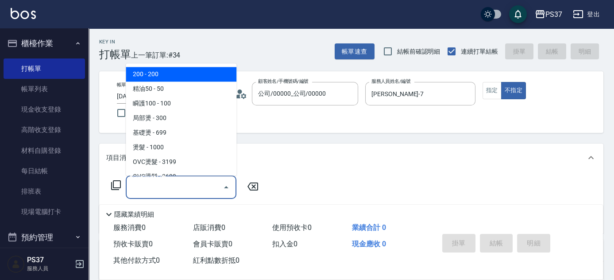
click at [163, 71] on span "200 - 200" at bounding box center [181, 74] width 111 height 15
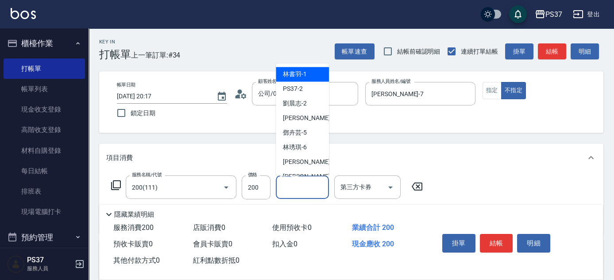
click at [306, 190] on input "洗髮-1" at bounding box center [302, 187] width 45 height 16
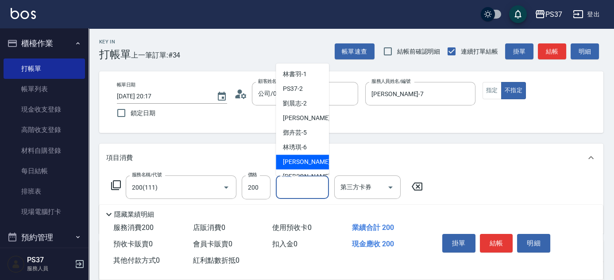
scroll to position [143, 0]
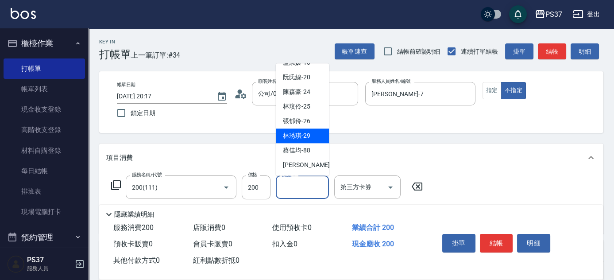
click at [291, 130] on div "林琇琪 -29" at bounding box center [302, 136] width 53 height 15
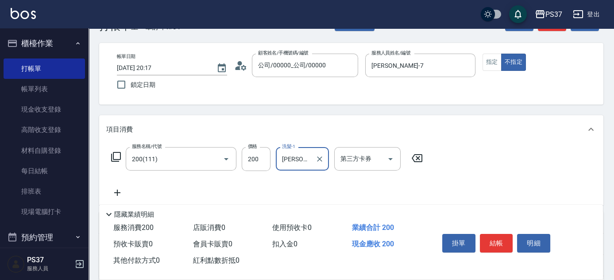
scroll to position [80, 0]
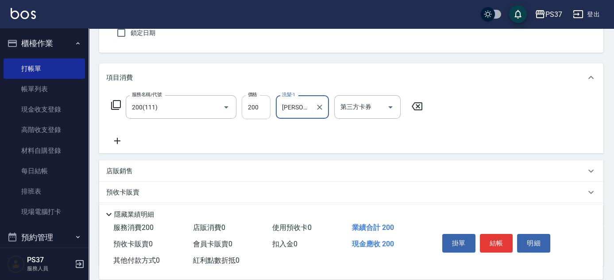
click at [242, 115] on input "200" at bounding box center [256, 107] width 29 height 24
click at [121, 143] on icon at bounding box center [117, 141] width 22 height 11
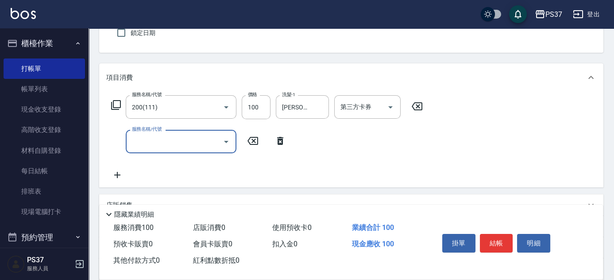
click at [134, 141] on input "服務名稱/代號" at bounding box center [174, 142] width 89 height 16
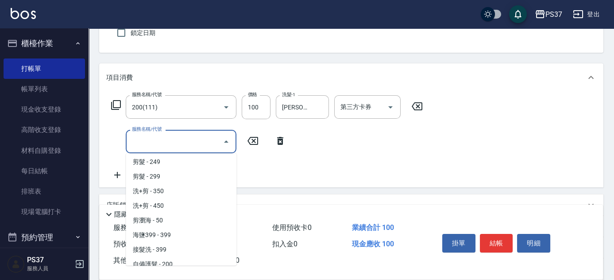
scroll to position [161, 0]
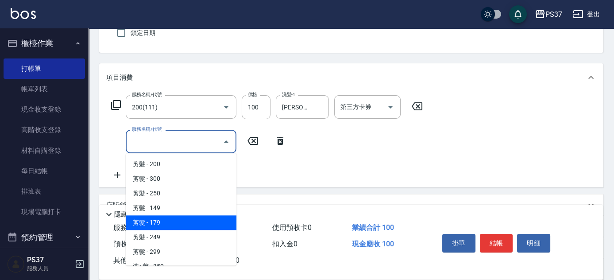
click at [176, 217] on span "剪髮 - 179" at bounding box center [181, 222] width 111 height 15
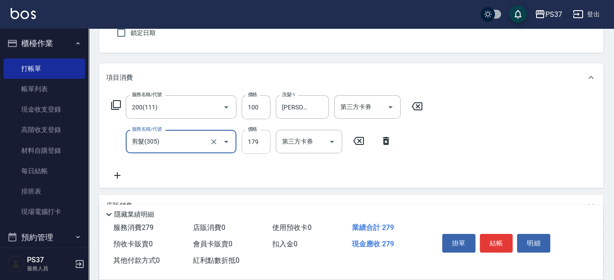
click at [263, 147] on input "179" at bounding box center [256, 142] width 29 height 24
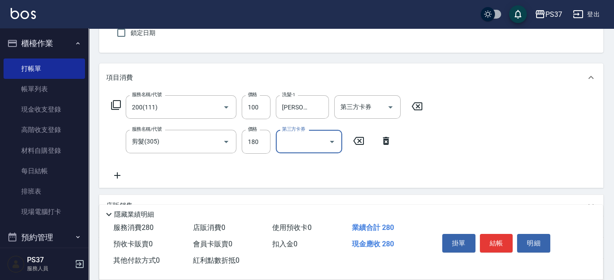
click at [509, 250] on div "掛單 結帳 明細" at bounding box center [497, 244] width 116 height 28
click at [501, 245] on button "結帳" at bounding box center [496, 243] width 33 height 19
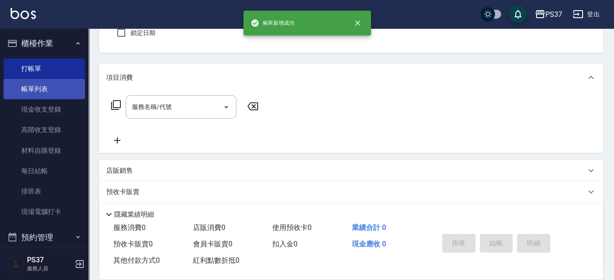
click at [47, 82] on link "帳單列表" at bounding box center [44, 89] width 81 height 20
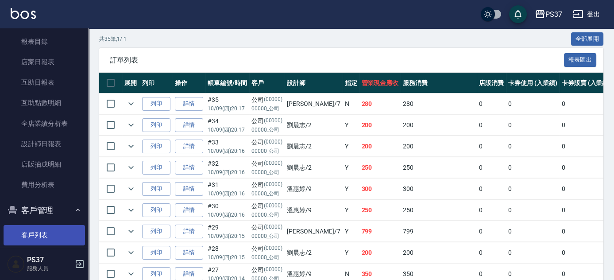
scroll to position [319, 0]
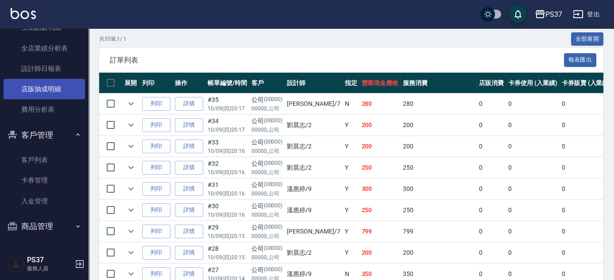
click at [58, 92] on link "店販抽成明細" at bounding box center [44, 89] width 81 height 20
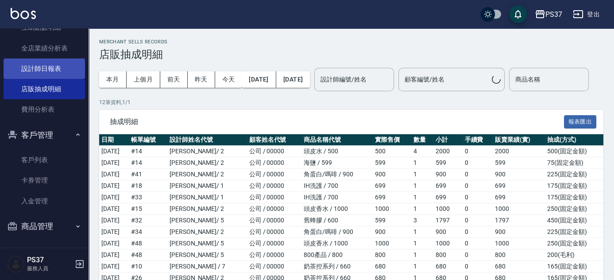
click at [54, 77] on link "設計師日報表" at bounding box center [44, 68] width 81 height 20
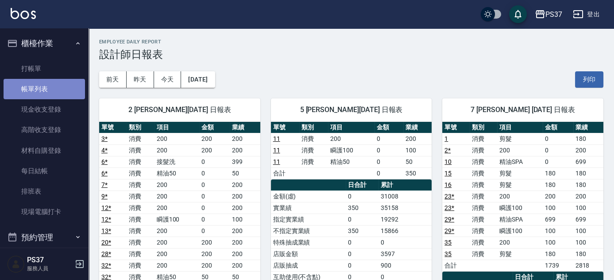
click at [48, 90] on link "帳單列表" at bounding box center [44, 89] width 81 height 20
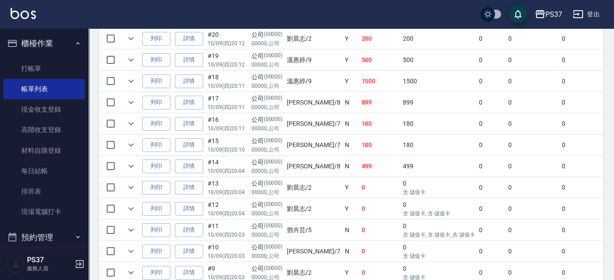
scroll to position [604, 0]
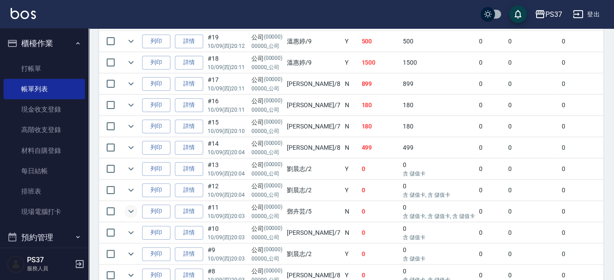
click at [131, 210] on icon "expand row" at bounding box center [130, 211] width 5 height 3
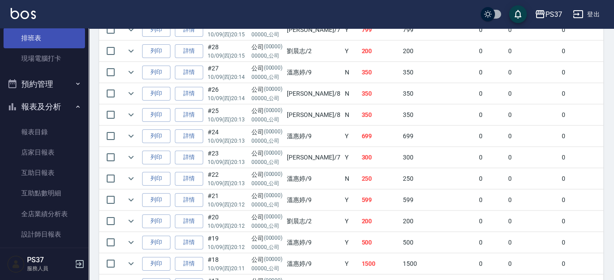
scroll to position [161, 0]
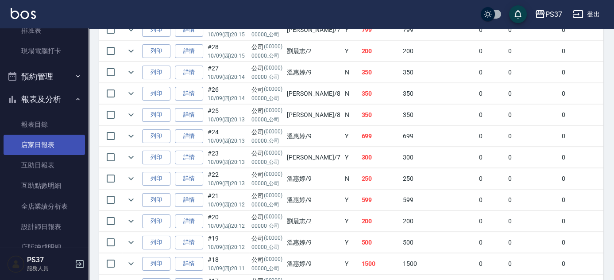
click at [46, 147] on link "店家日報表" at bounding box center [44, 145] width 81 height 20
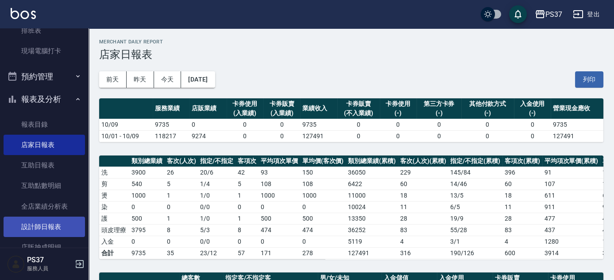
click at [50, 222] on link "設計師日報表" at bounding box center [44, 227] width 81 height 20
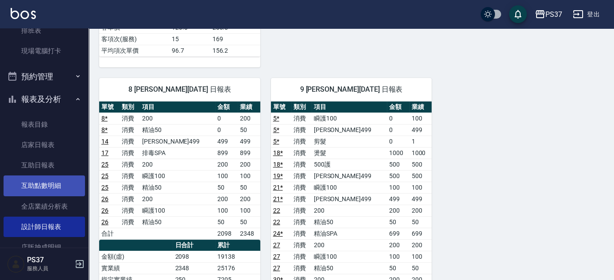
scroll to position [443, 0]
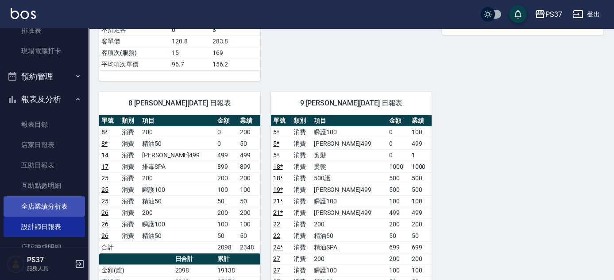
click at [43, 208] on link "全店業績分析表" at bounding box center [44, 206] width 81 height 20
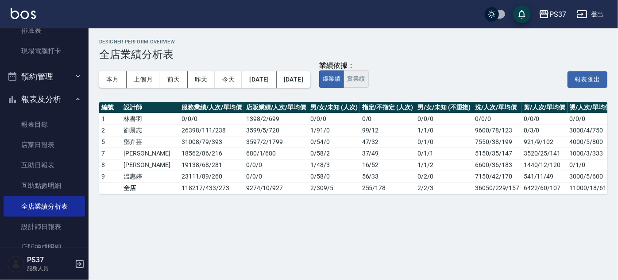
click at [369, 84] on button "實業績" at bounding box center [356, 78] width 25 height 17
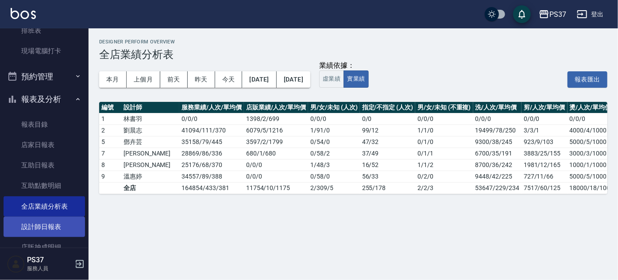
click at [46, 226] on link "設計師日報表" at bounding box center [44, 227] width 81 height 20
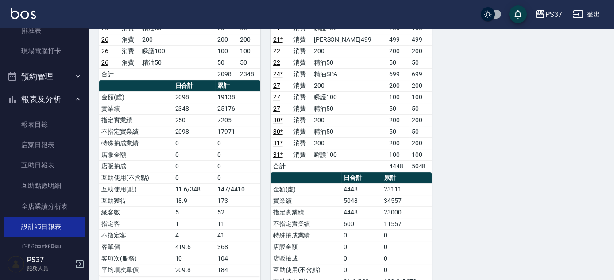
scroll to position [435, 0]
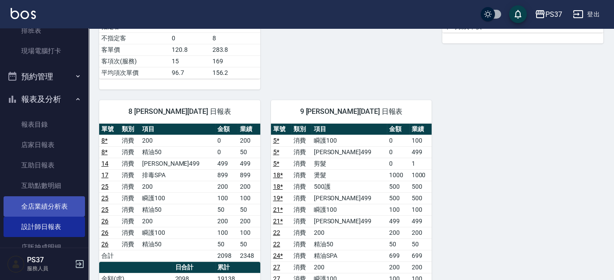
click at [54, 198] on link "全店業績分析表" at bounding box center [44, 206] width 81 height 20
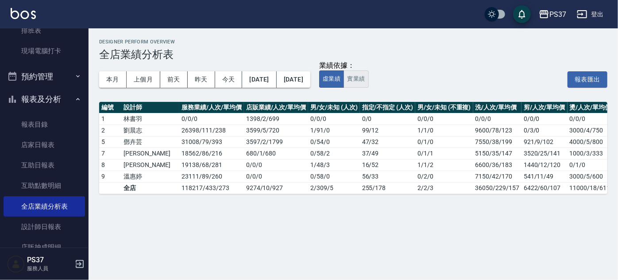
click at [369, 78] on button "實業績" at bounding box center [356, 78] width 25 height 17
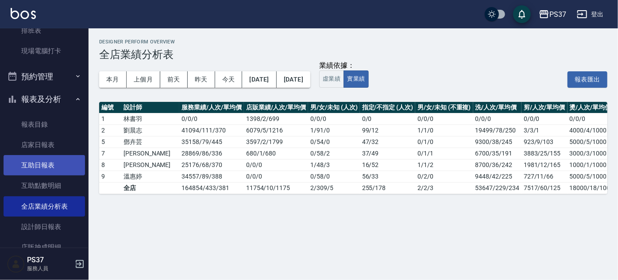
click at [44, 159] on link "互助日報表" at bounding box center [44, 165] width 81 height 20
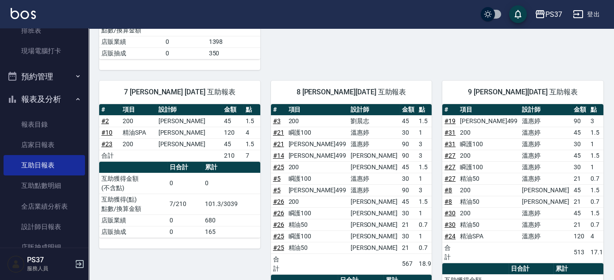
scroll to position [357, 0]
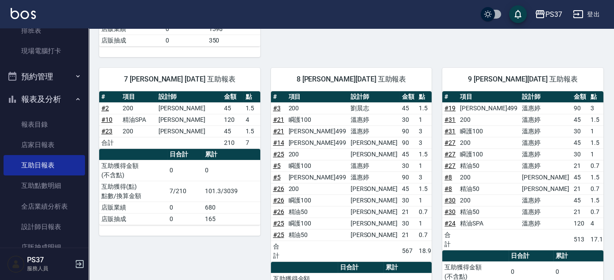
click at [213, 233] on div "7 黎氏萍 10/09/2025 互助報表 # 項目 設計師 金額 點 # 2 200 黎氏萍 45 1.5 # 10 精油SPA 黎氏萍 120 4 # 2…" at bounding box center [175, 202] width 172 height 291
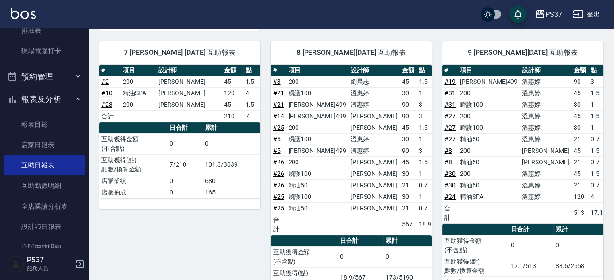
scroll to position [397, 0]
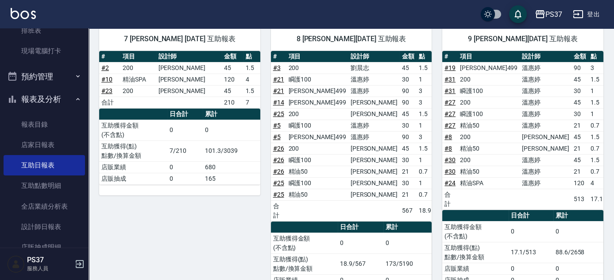
click at [217, 250] on div "7 黎氏萍 10/09/2025 互助報表 # 項目 設計師 金額 點 # 2 200 黎氏萍 45 1.5 # 10 精油SPA 黎氏萍 120 4 # 2…" at bounding box center [175, 162] width 172 height 291
click at [227, 227] on div "7 黎氏萍 10/09/2025 互助報表 # 項目 設計師 金額 點 # 2 200 黎氏萍 45 1.5 # 10 精油SPA 黎氏萍 120 4 # 2…" at bounding box center [175, 162] width 172 height 291
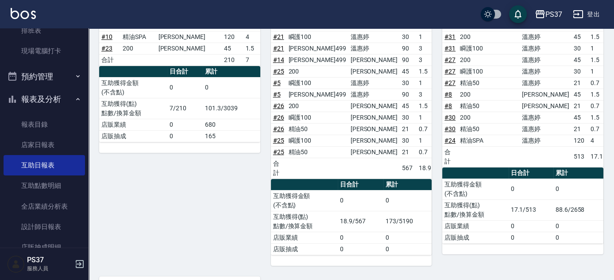
scroll to position [357, 0]
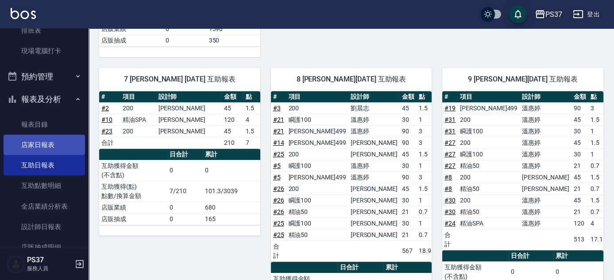
click at [35, 150] on link "店家日報表" at bounding box center [44, 145] width 81 height 20
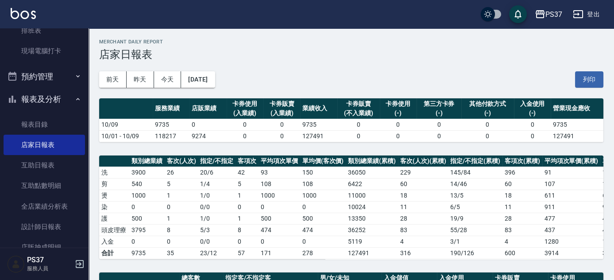
click at [318, 46] on div "Merchant Daily Report 店家日報表" at bounding box center [351, 50] width 504 height 22
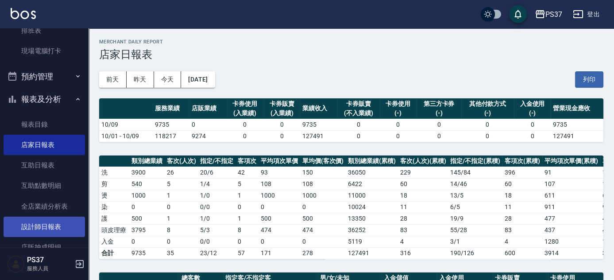
click at [19, 220] on link "設計師日報表" at bounding box center [44, 227] width 81 height 20
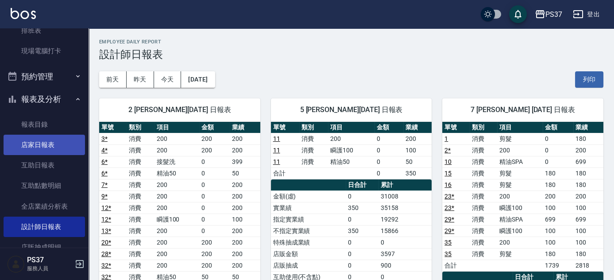
click at [45, 146] on link "店家日報表" at bounding box center [44, 145] width 81 height 20
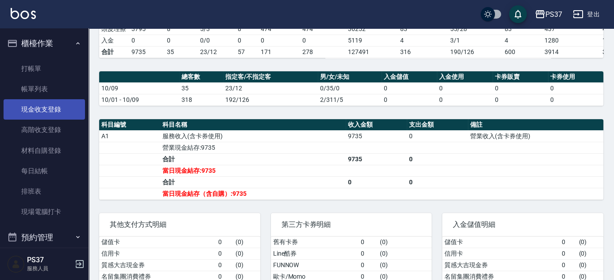
click at [47, 116] on link "現金收支登錄" at bounding box center [44, 109] width 81 height 20
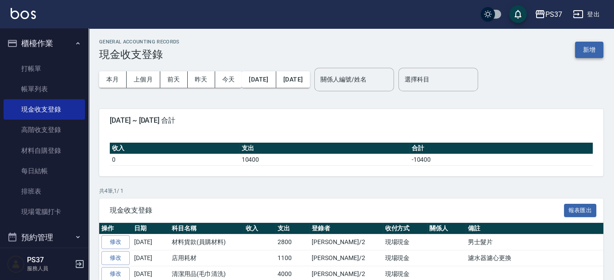
click at [597, 50] on button "新增" at bounding box center [589, 50] width 28 height 16
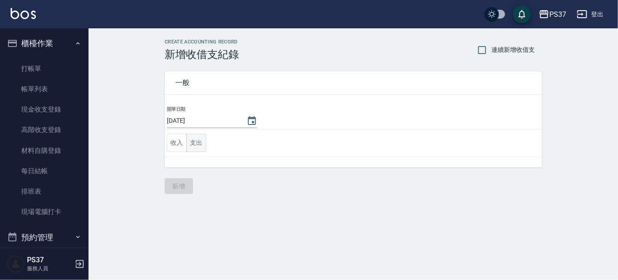
click at [199, 146] on button "支出" at bounding box center [196, 143] width 20 height 18
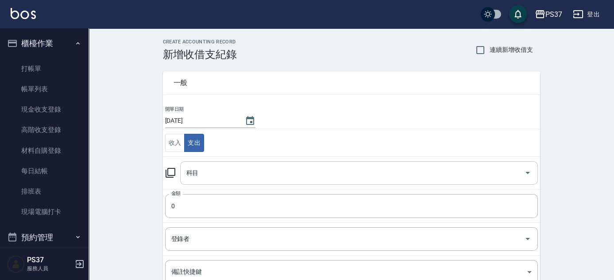
click at [219, 179] on input "科目" at bounding box center [352, 173] width 337 height 16
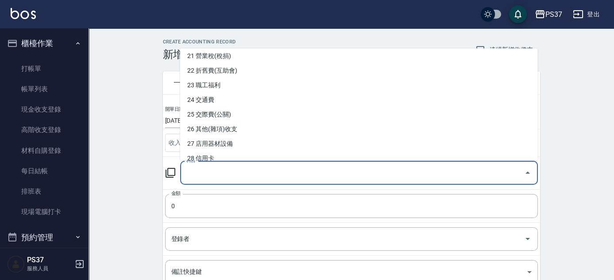
scroll to position [322, 0]
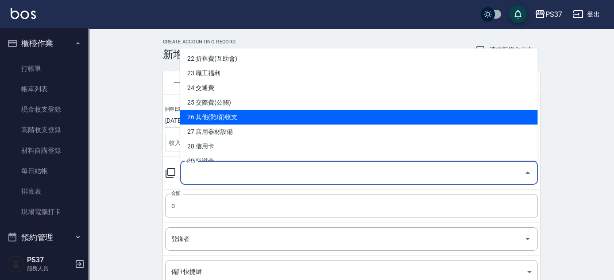
click at [232, 117] on li "26 其他(雜項)收支" at bounding box center [359, 117] width 358 height 15
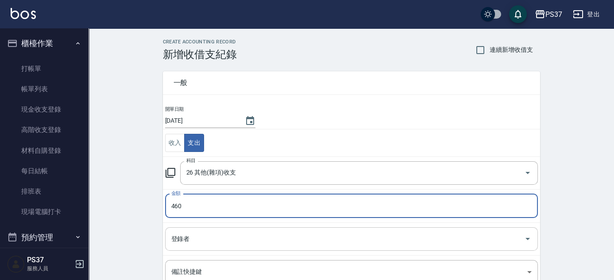
click at [208, 238] on input "登錄者" at bounding box center [345, 239] width 352 height 16
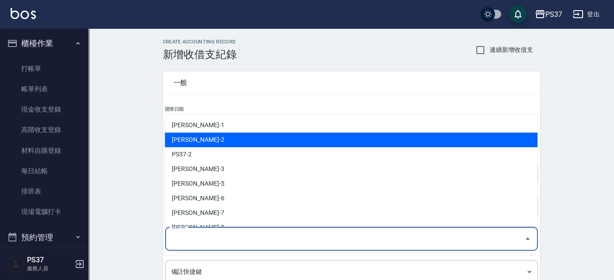
click at [199, 143] on li "劉晨志-2" at bounding box center [351, 139] width 373 height 15
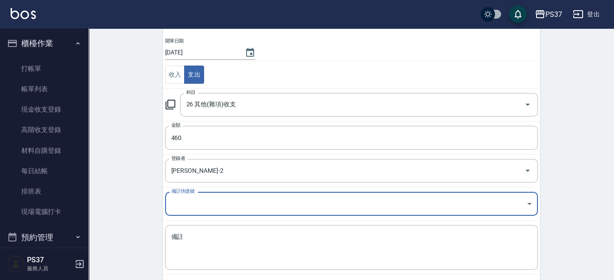
scroll to position [110, 0]
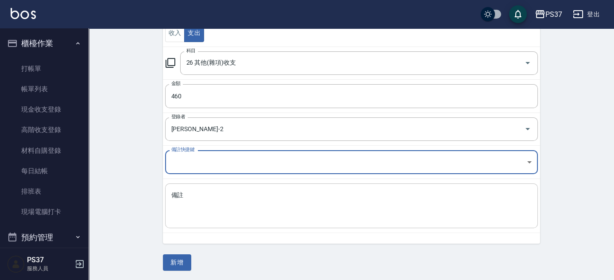
click at [174, 199] on textarea "備註" at bounding box center [351, 206] width 361 height 30
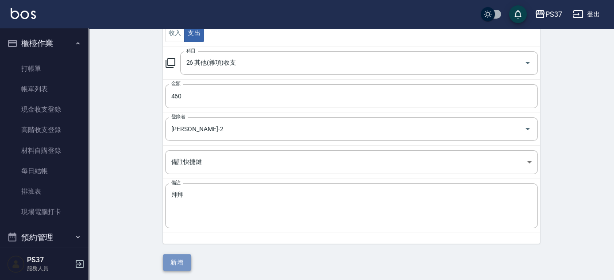
click at [182, 262] on button "新增" at bounding box center [177, 262] width 28 height 16
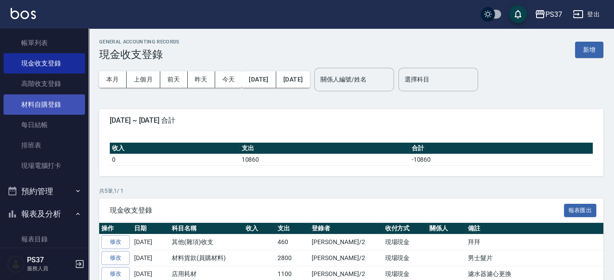
scroll to position [120, 0]
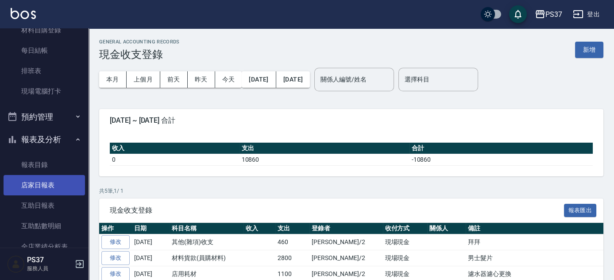
click at [31, 180] on link "店家日報表" at bounding box center [44, 185] width 81 height 20
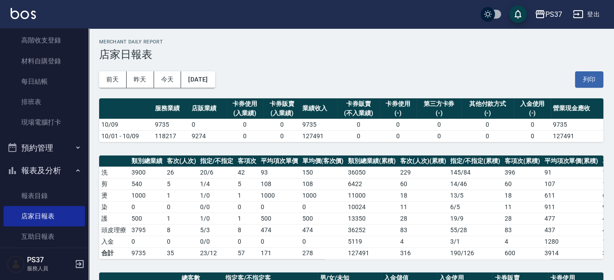
scroll to position [40, 0]
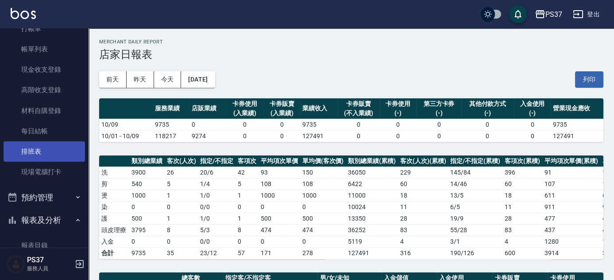
click at [30, 131] on link "每日結帳" at bounding box center [44, 131] width 81 height 20
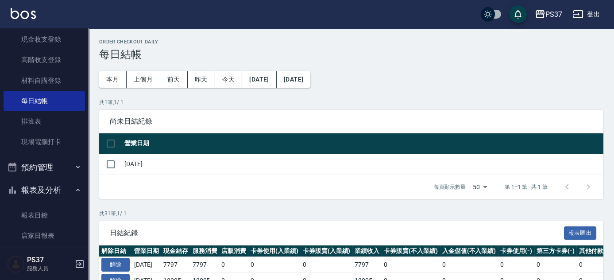
scroll to position [161, 0]
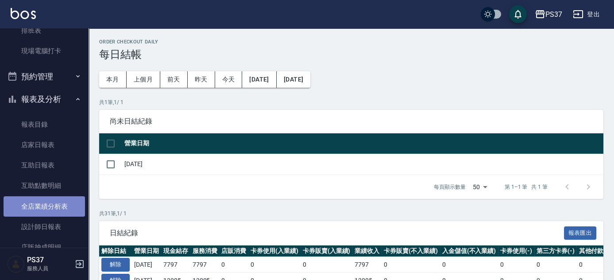
click at [49, 208] on link "全店業績分析表" at bounding box center [44, 206] width 81 height 20
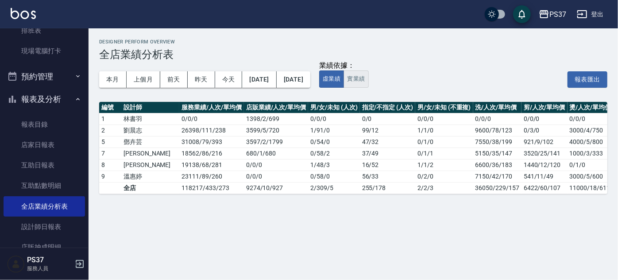
click at [369, 80] on button "實業績" at bounding box center [356, 78] width 25 height 17
click at [442, 85] on div "業績依據： 虛業績 實業績 報表匯出" at bounding box center [463, 79] width 288 height 17
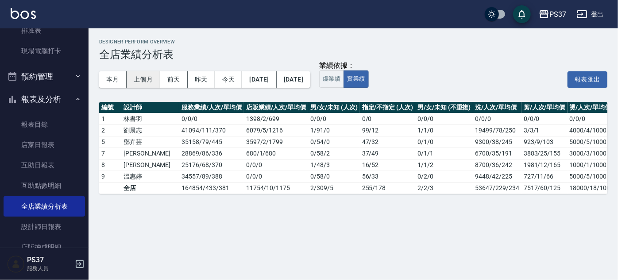
click at [147, 78] on button "上個月" at bounding box center [144, 79] width 34 height 16
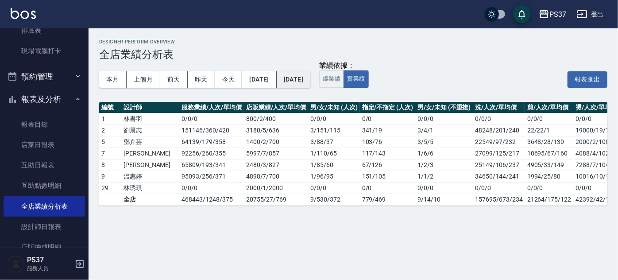
click at [310, 80] on button "[DATE]" at bounding box center [294, 79] width 34 height 16
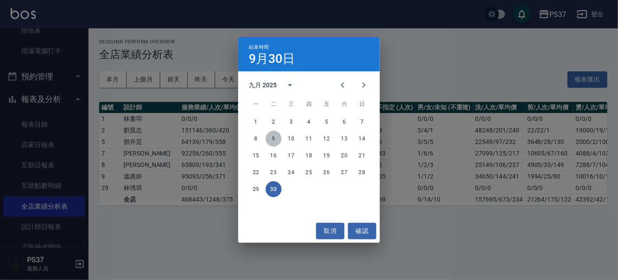
click at [272, 136] on button "9" at bounding box center [274, 139] width 16 height 16
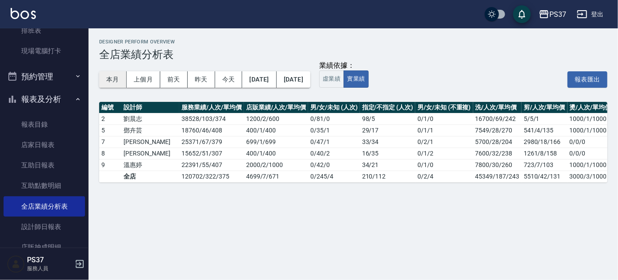
click at [117, 76] on button "本月" at bounding box center [112, 79] width 27 height 16
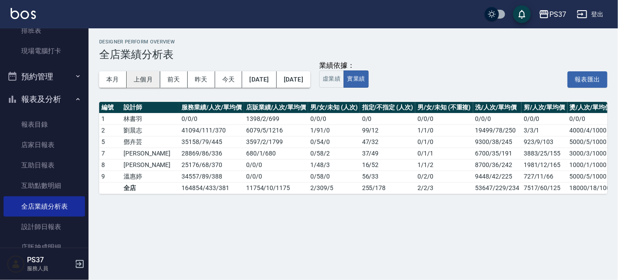
click at [149, 81] on button "上個月" at bounding box center [144, 79] width 34 height 16
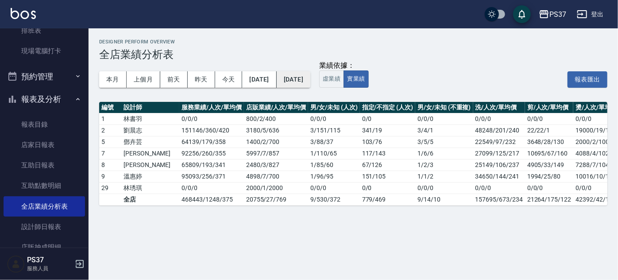
click at [310, 77] on button "[DATE]" at bounding box center [294, 79] width 34 height 16
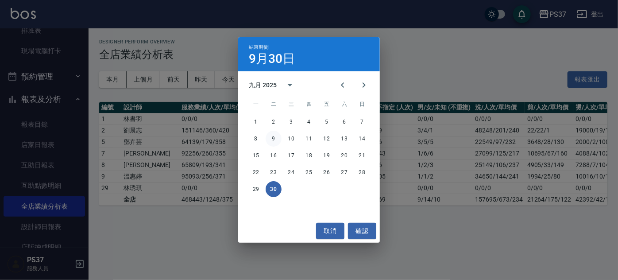
click at [272, 138] on button "9" at bounding box center [274, 139] width 16 height 16
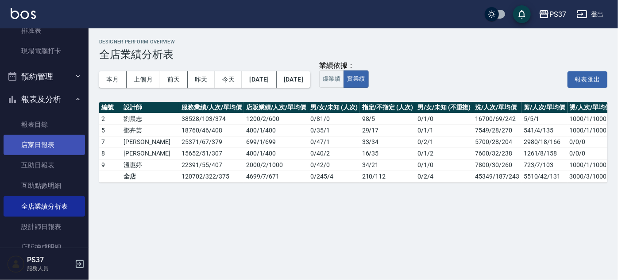
click at [49, 147] on link "店家日報表" at bounding box center [44, 145] width 81 height 20
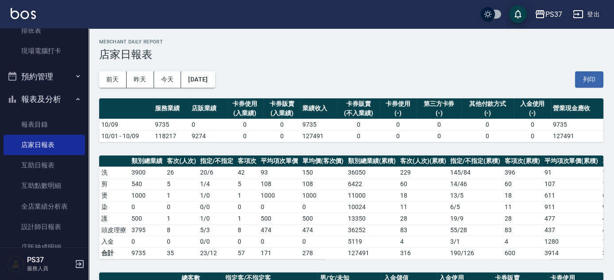
click at [304, 78] on div "[DATE] [DATE] [DATE] [DATE] 列印" at bounding box center [351, 80] width 504 height 38
click at [352, 76] on div "[DATE] [DATE] [DATE] [DATE] 列印" at bounding box center [351, 80] width 504 height 38
drag, startPoint x: 294, startPoint y: 62, endPoint x: 287, endPoint y: 66, distance: 7.5
click at [294, 62] on div "[DATE] [DATE] [DATE] [DATE] 列印" at bounding box center [351, 80] width 504 height 38
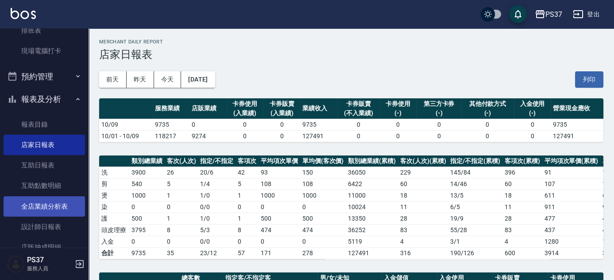
click at [37, 207] on link "全店業績分析表" at bounding box center [44, 206] width 81 height 20
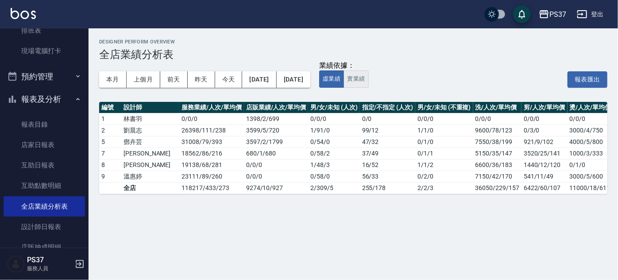
click at [369, 83] on button "實業績" at bounding box center [356, 78] width 25 height 17
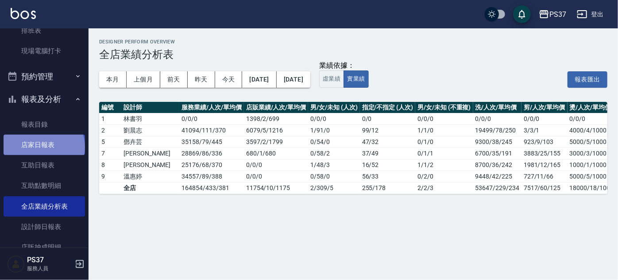
click at [43, 147] on link "店家日報表" at bounding box center [44, 145] width 81 height 20
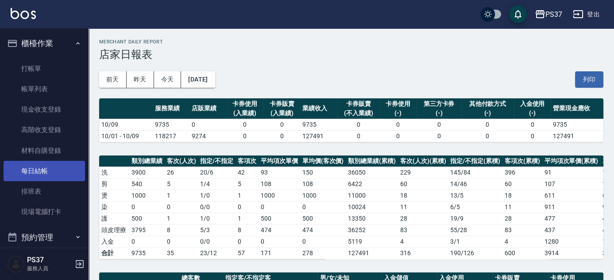
click at [23, 173] on link "每日結帳" at bounding box center [44, 171] width 81 height 20
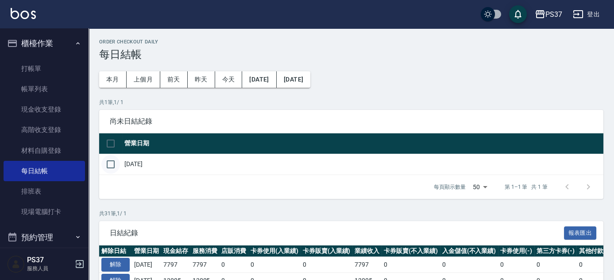
click at [105, 166] on input "checkbox" at bounding box center [110, 164] width 19 height 19
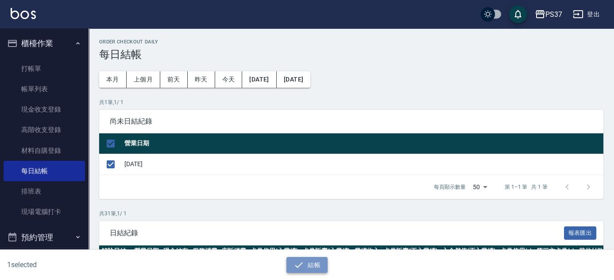
click at [318, 269] on button "結帳" at bounding box center [307, 265] width 41 height 16
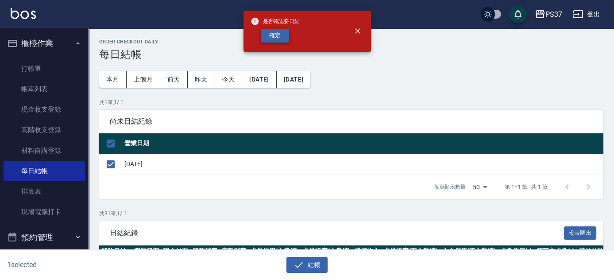
click at [278, 39] on button "確定" at bounding box center [275, 36] width 28 height 14
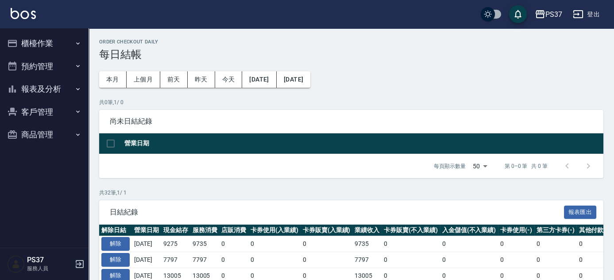
click at [349, 59] on h3 "每日結帳" at bounding box center [351, 54] width 504 height 12
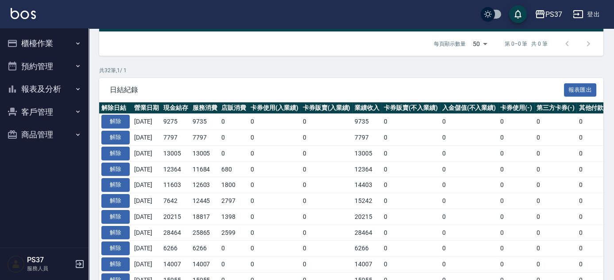
scroll to position [120, 0]
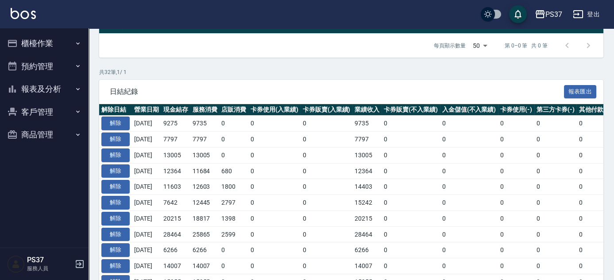
click at [49, 93] on button "報表及分析" at bounding box center [44, 89] width 81 height 23
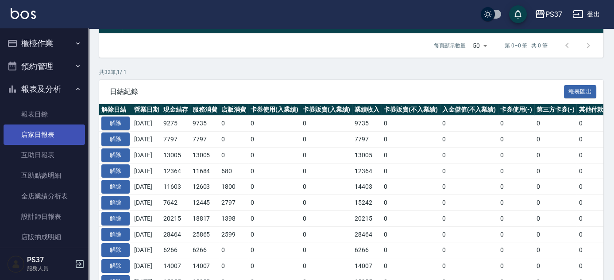
click at [47, 137] on link "店家日報表" at bounding box center [44, 134] width 81 height 20
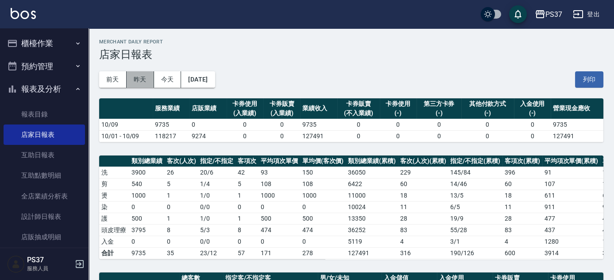
click at [142, 84] on button "昨天" at bounding box center [140, 79] width 27 height 16
click at [113, 78] on button "前天" at bounding box center [112, 79] width 27 height 16
click at [215, 78] on button "[DATE]" at bounding box center [198, 79] width 34 height 16
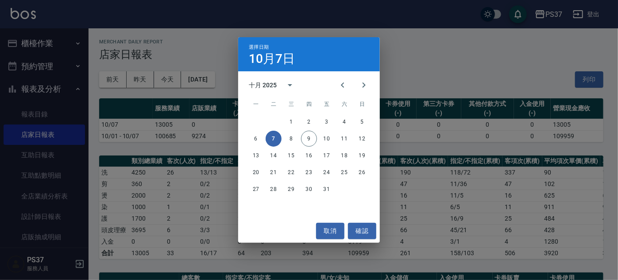
click at [446, 70] on div "選擇日期 [DATE] 十月 2025 一 二 三 四 五 六 日 1 2 3 4 5 6 7 8 9 10 11 12 13 14 15 16 17 18 …" at bounding box center [309, 140] width 618 height 280
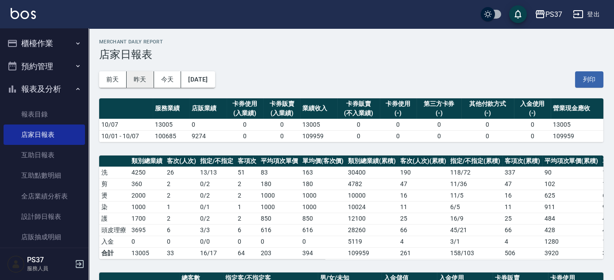
click at [146, 79] on button "昨天" at bounding box center [140, 79] width 27 height 16
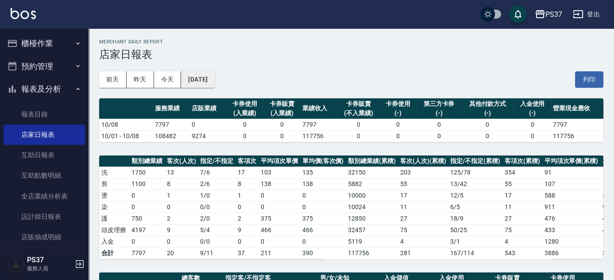
click at [195, 77] on button "[DATE]" at bounding box center [198, 79] width 34 height 16
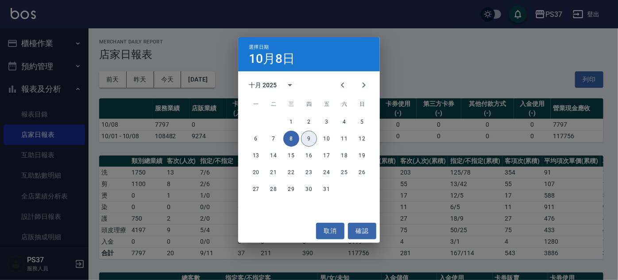
click at [310, 139] on button "9" at bounding box center [309, 139] width 16 height 16
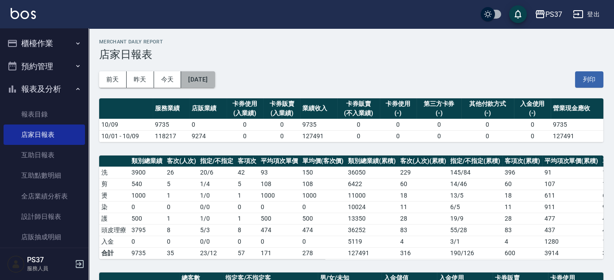
click at [209, 73] on button "[DATE]" at bounding box center [198, 79] width 34 height 16
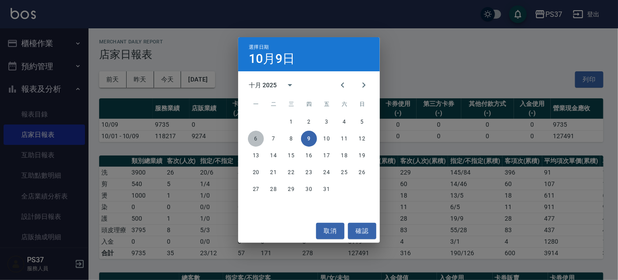
click at [257, 139] on button "6" at bounding box center [256, 139] width 16 height 16
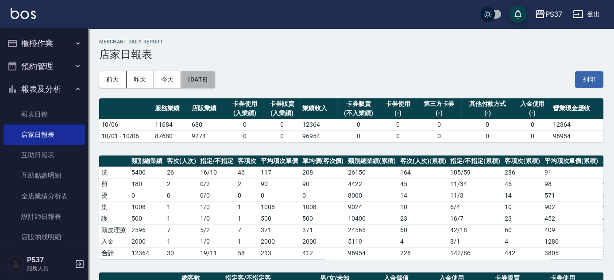
click at [208, 83] on button "[DATE]" at bounding box center [198, 79] width 34 height 16
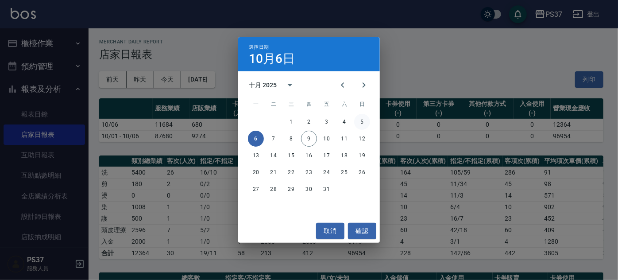
click at [360, 125] on button "5" at bounding box center [362, 122] width 16 height 16
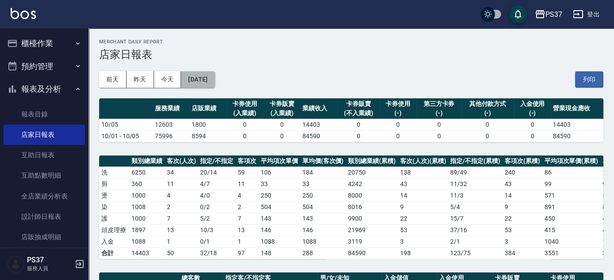
click at [210, 76] on button "[DATE]" at bounding box center [198, 79] width 34 height 16
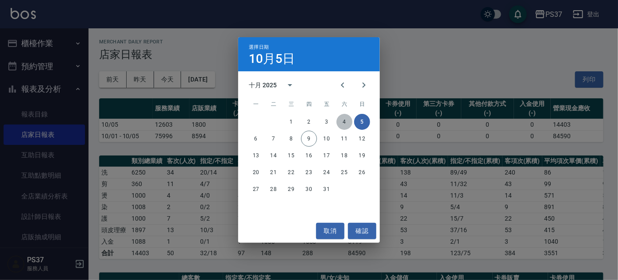
click at [352, 122] on button "4" at bounding box center [345, 122] width 16 height 16
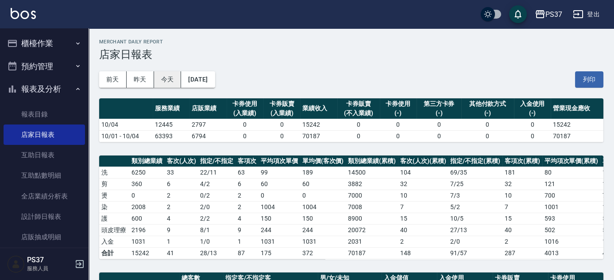
click at [168, 83] on button "今天" at bounding box center [167, 79] width 27 height 16
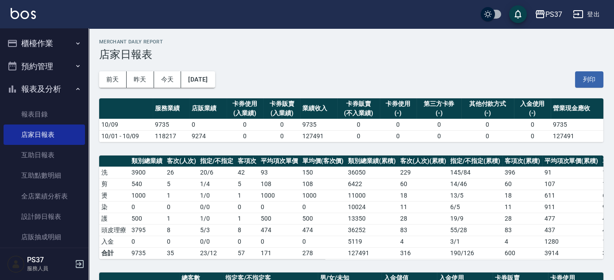
click at [298, 74] on div "[DATE] [DATE] [DATE] [DATE] 列印" at bounding box center [351, 80] width 504 height 38
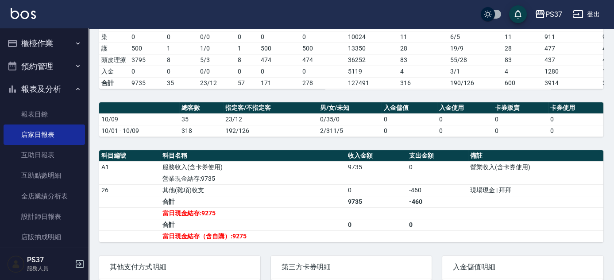
scroll to position [250, 0]
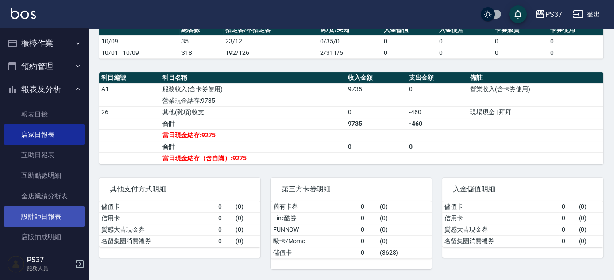
click at [52, 210] on link "設計師日報表" at bounding box center [44, 216] width 81 height 20
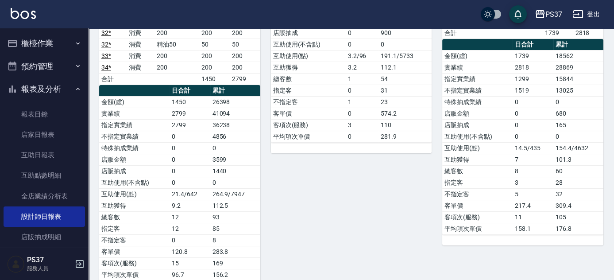
scroll to position [233, 0]
